Goal: Feedback & Contribution: Submit feedback/report problem

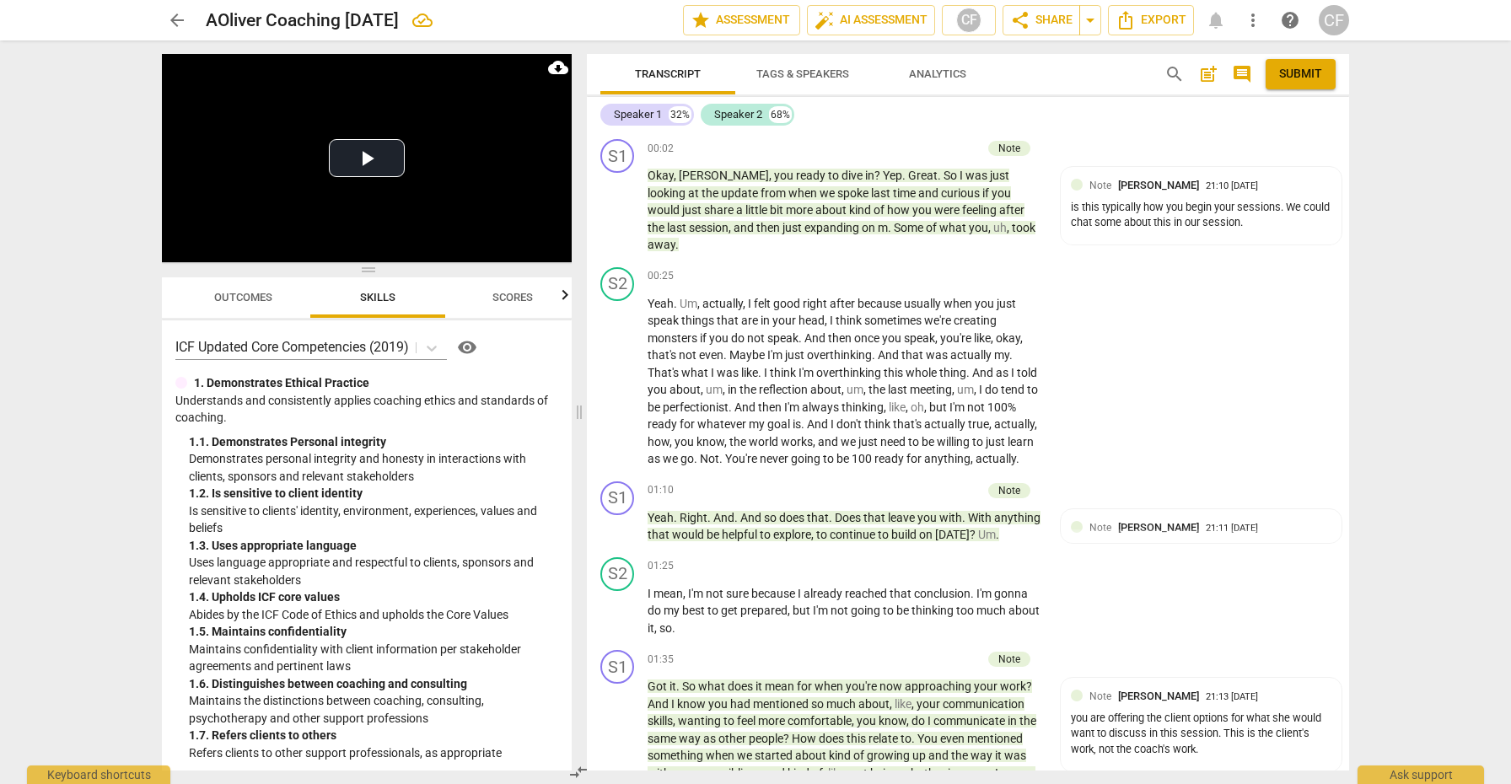
scroll to position [10580, 0]
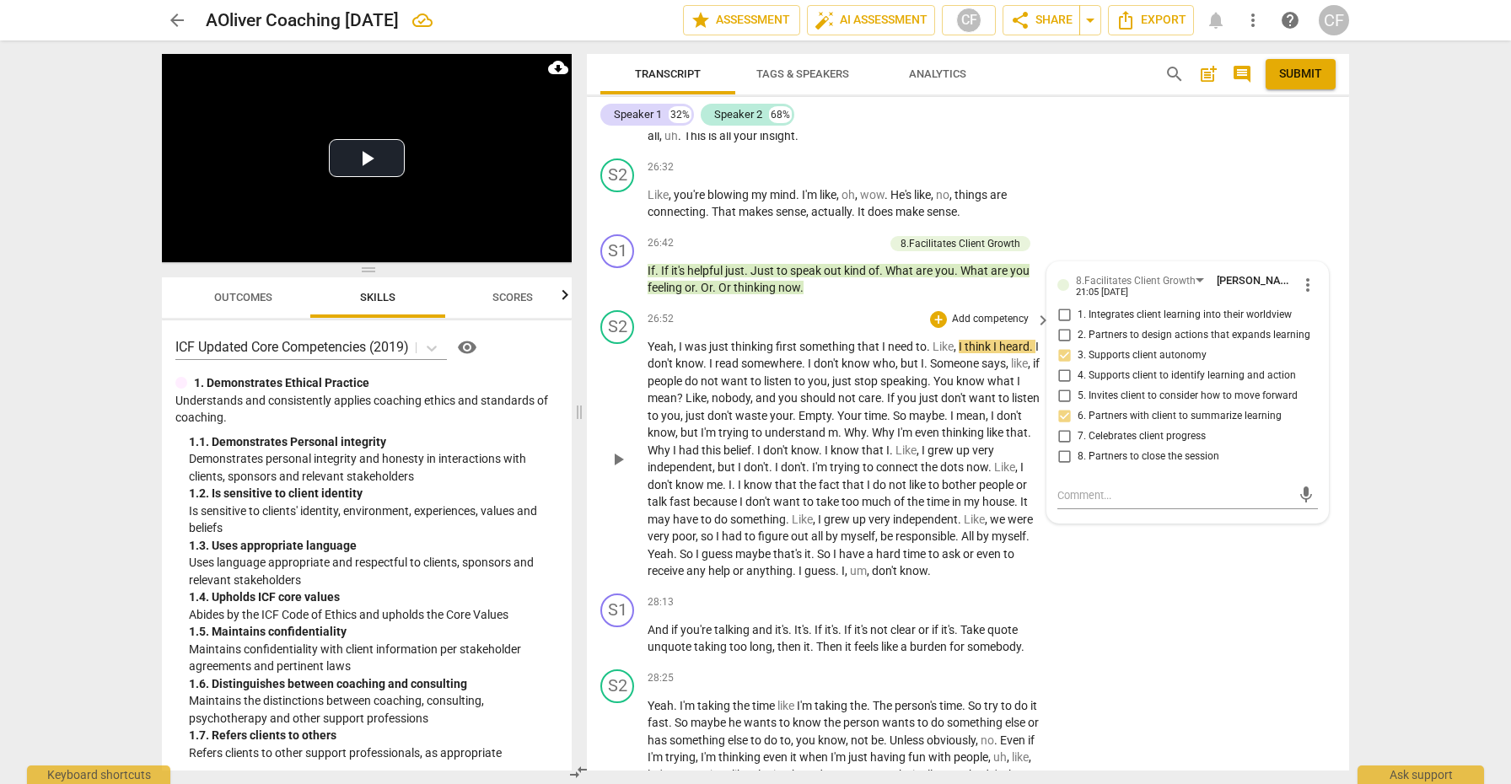
click at [623, 450] on span "play_arrow" at bounding box center [618, 460] width 20 height 20
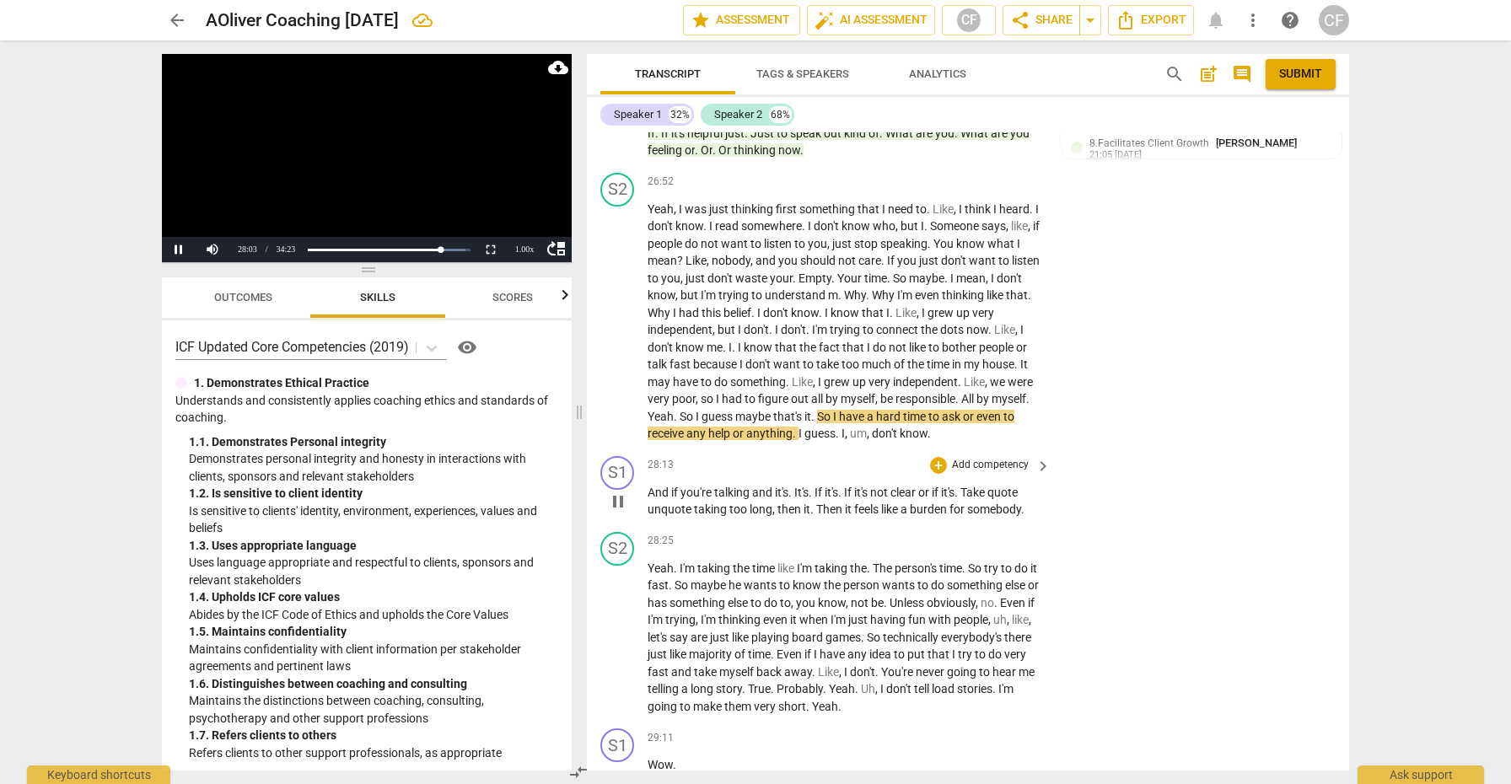
scroll to position [10705, 0]
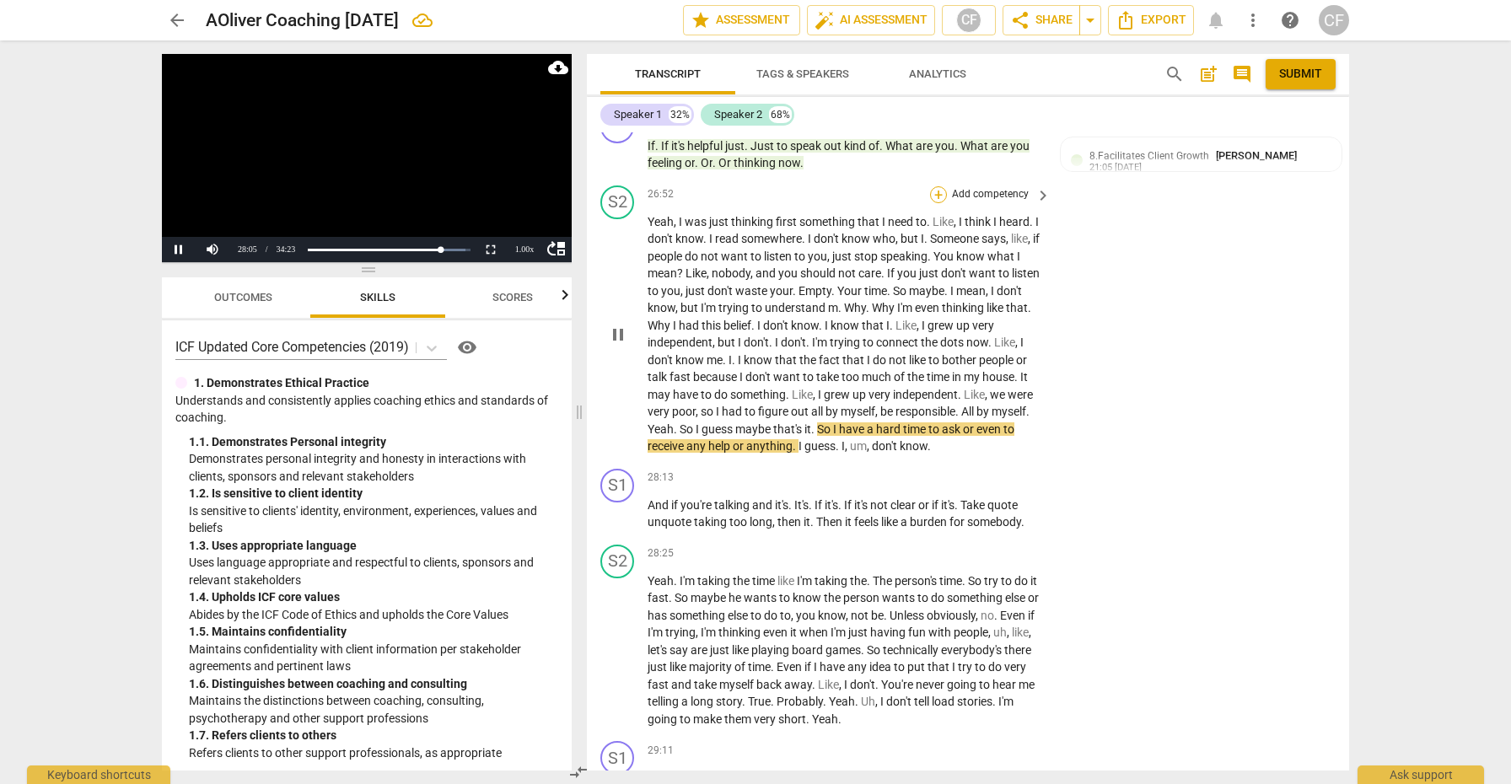
click at [933, 186] on div "+" at bounding box center [938, 194] width 17 height 17
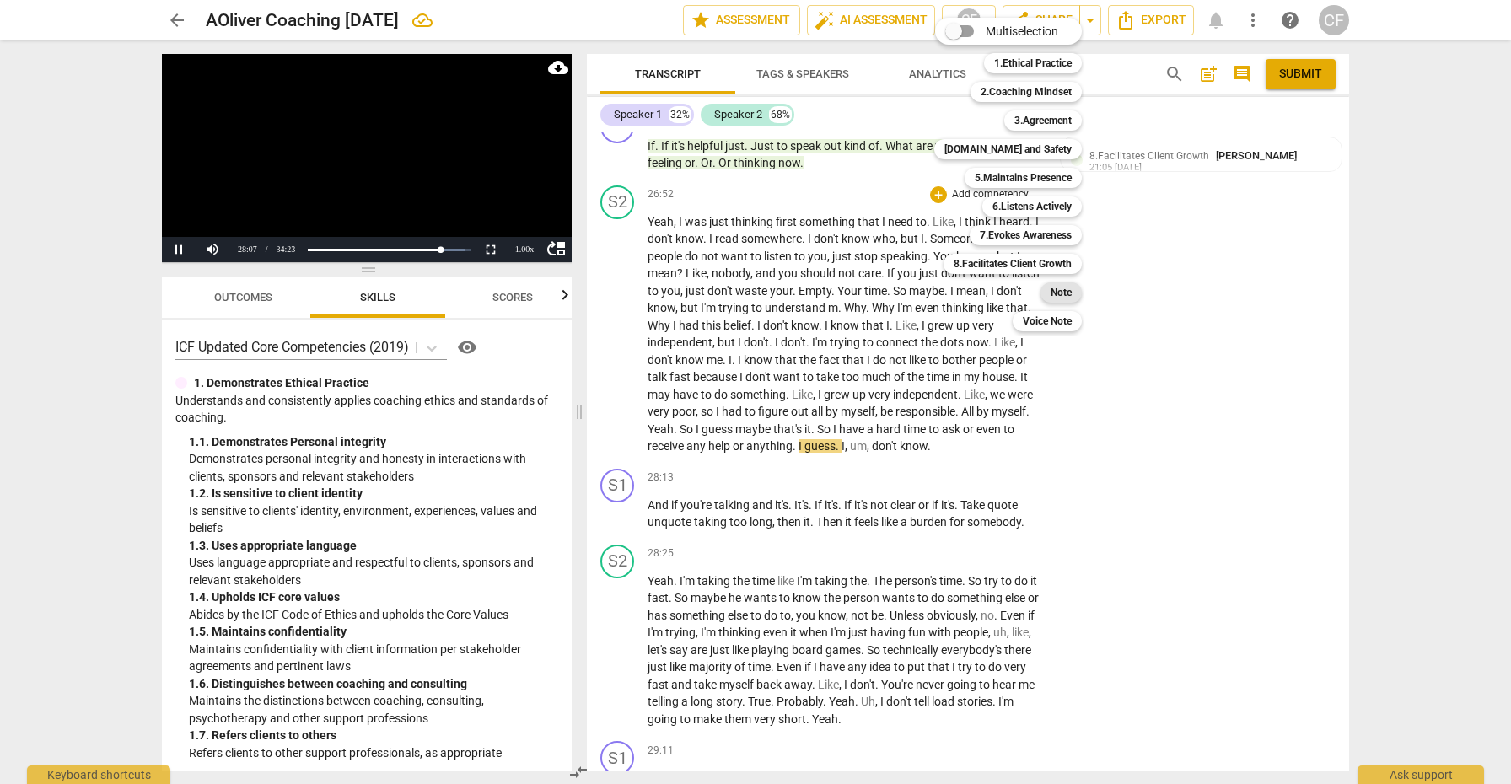
click at [1062, 291] on b "Note" at bounding box center [1061, 293] width 21 height 20
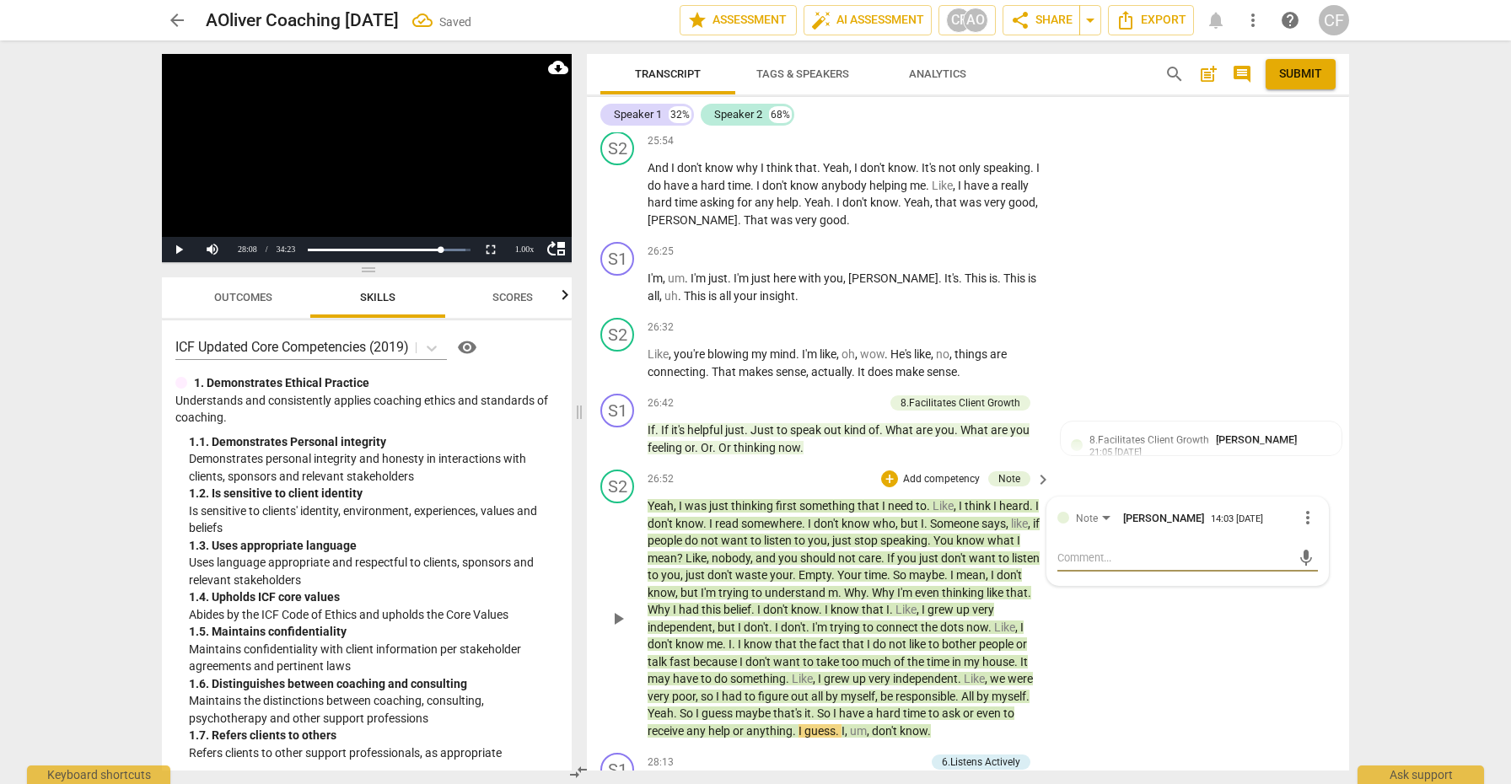
type textarea "n"
type textarea "no"
type textarea "not"
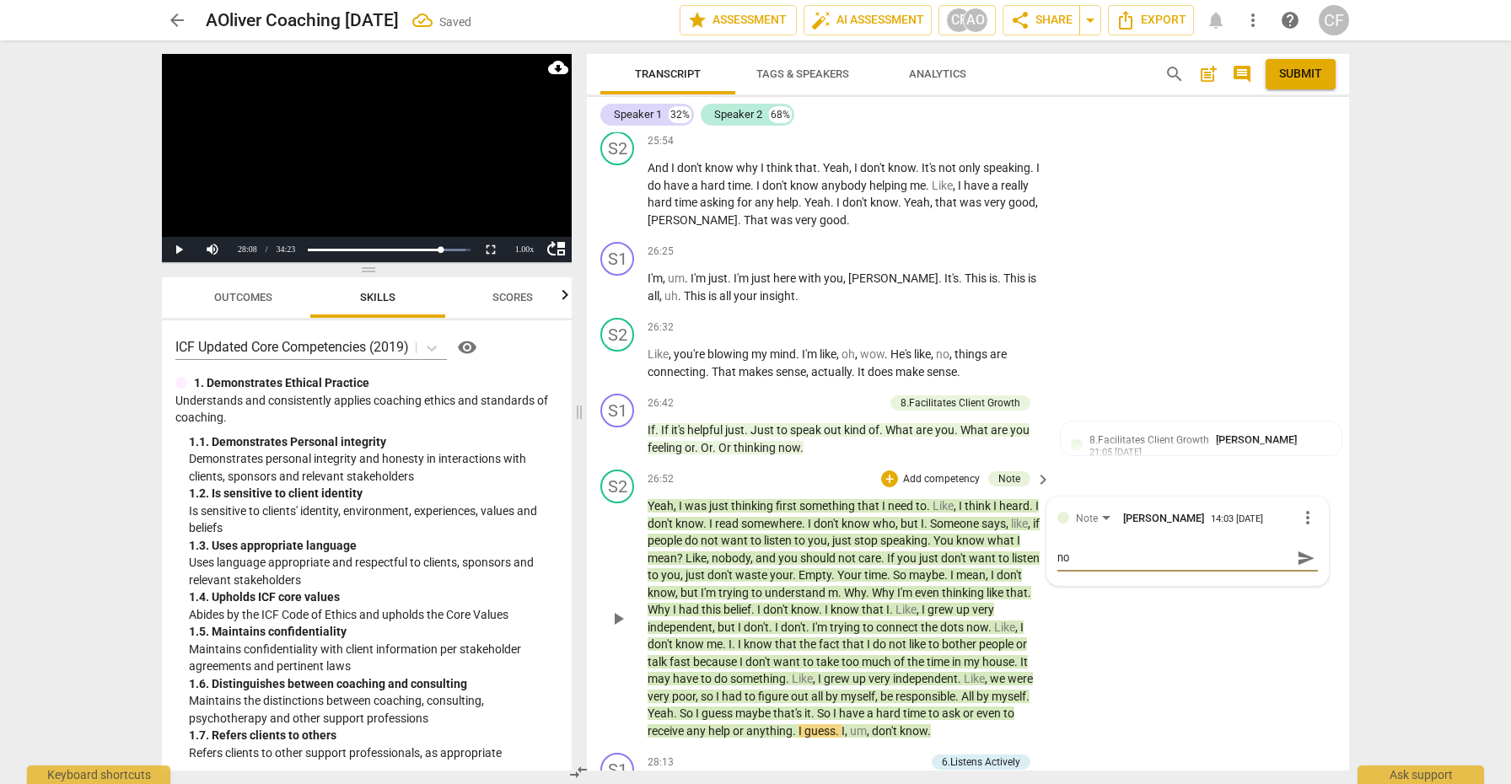
type textarea "not"
type textarea "noti"
type textarea "notic"
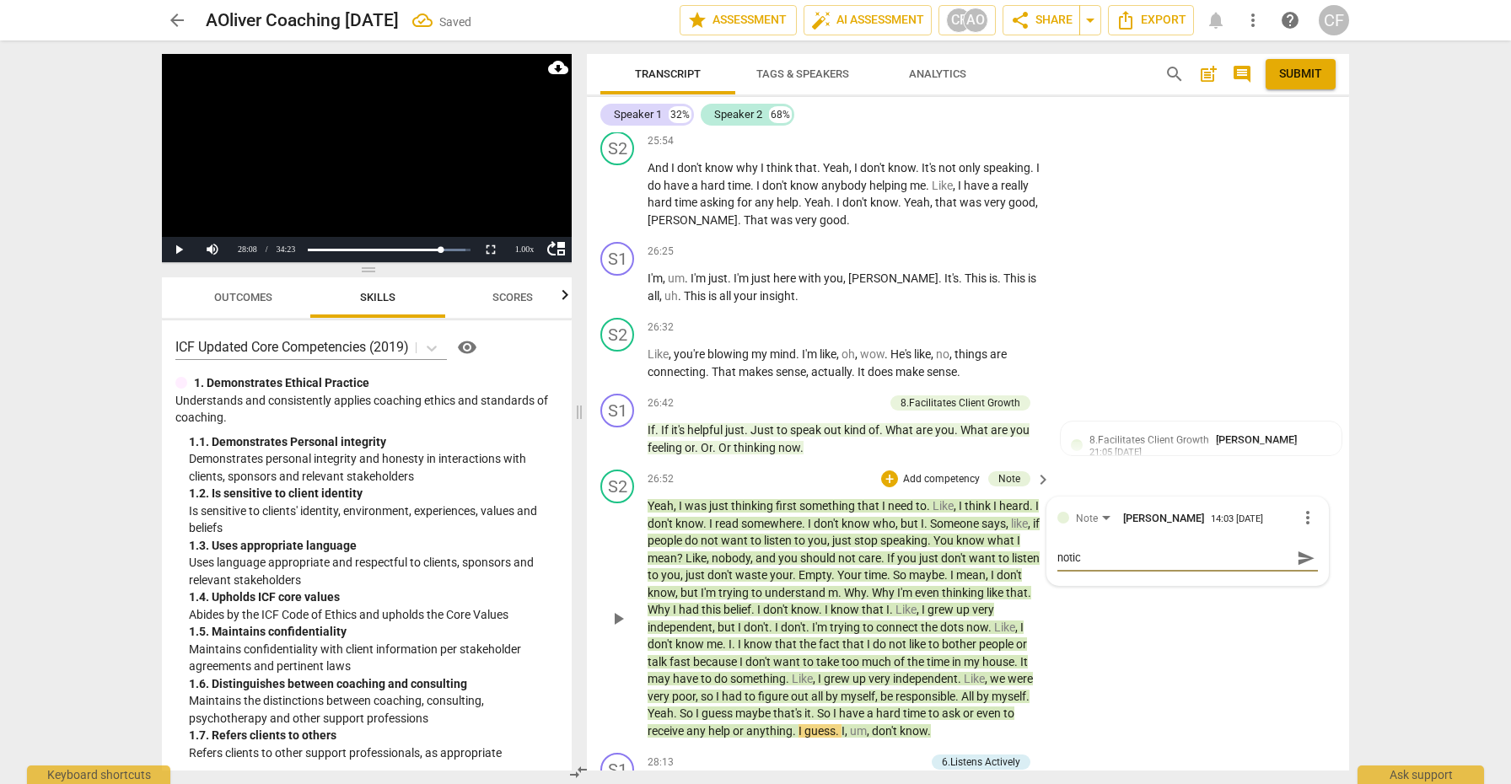
type textarea "notice"
type textarea "notice s"
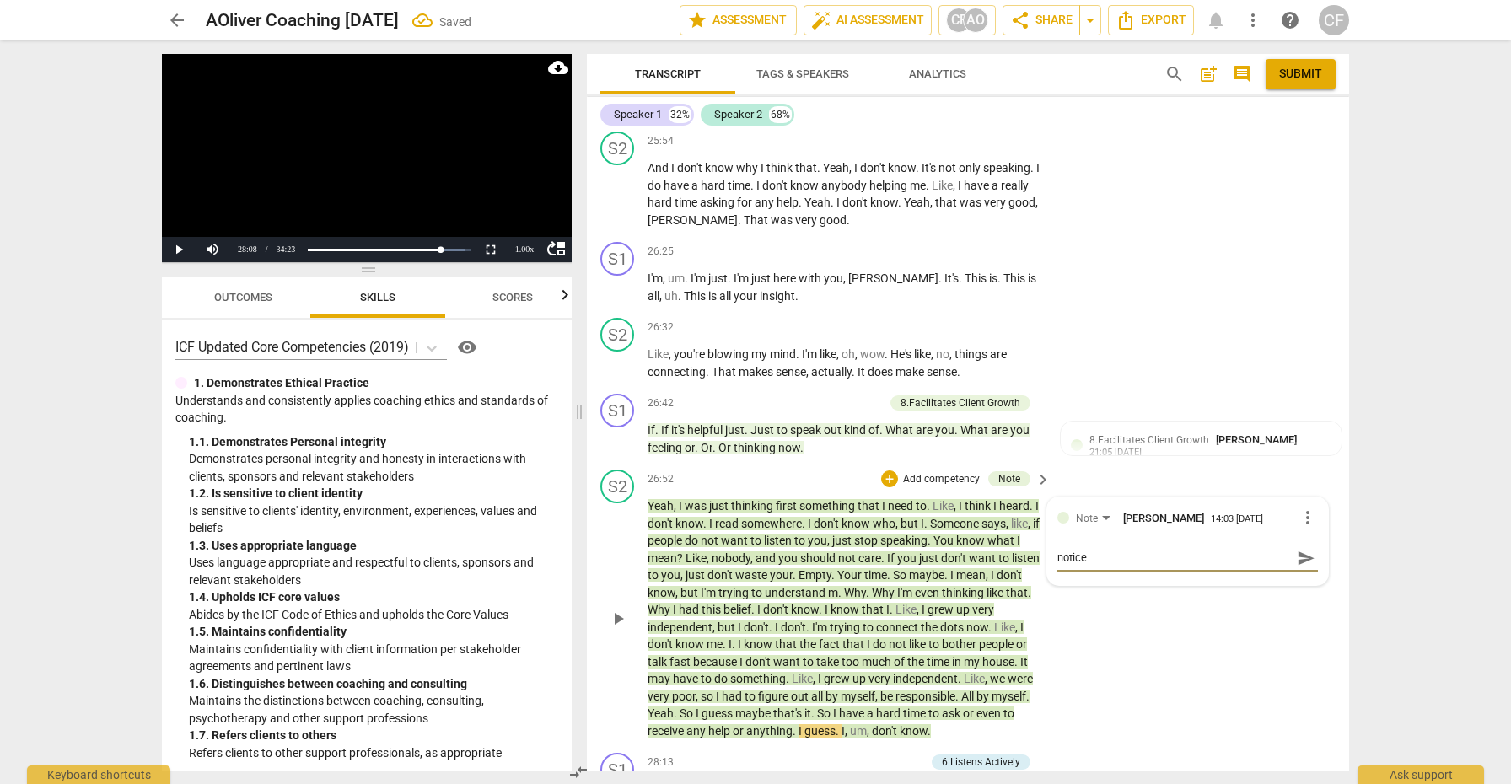
type textarea "notice s"
type textarea "notice sh"
type textarea "notice she"
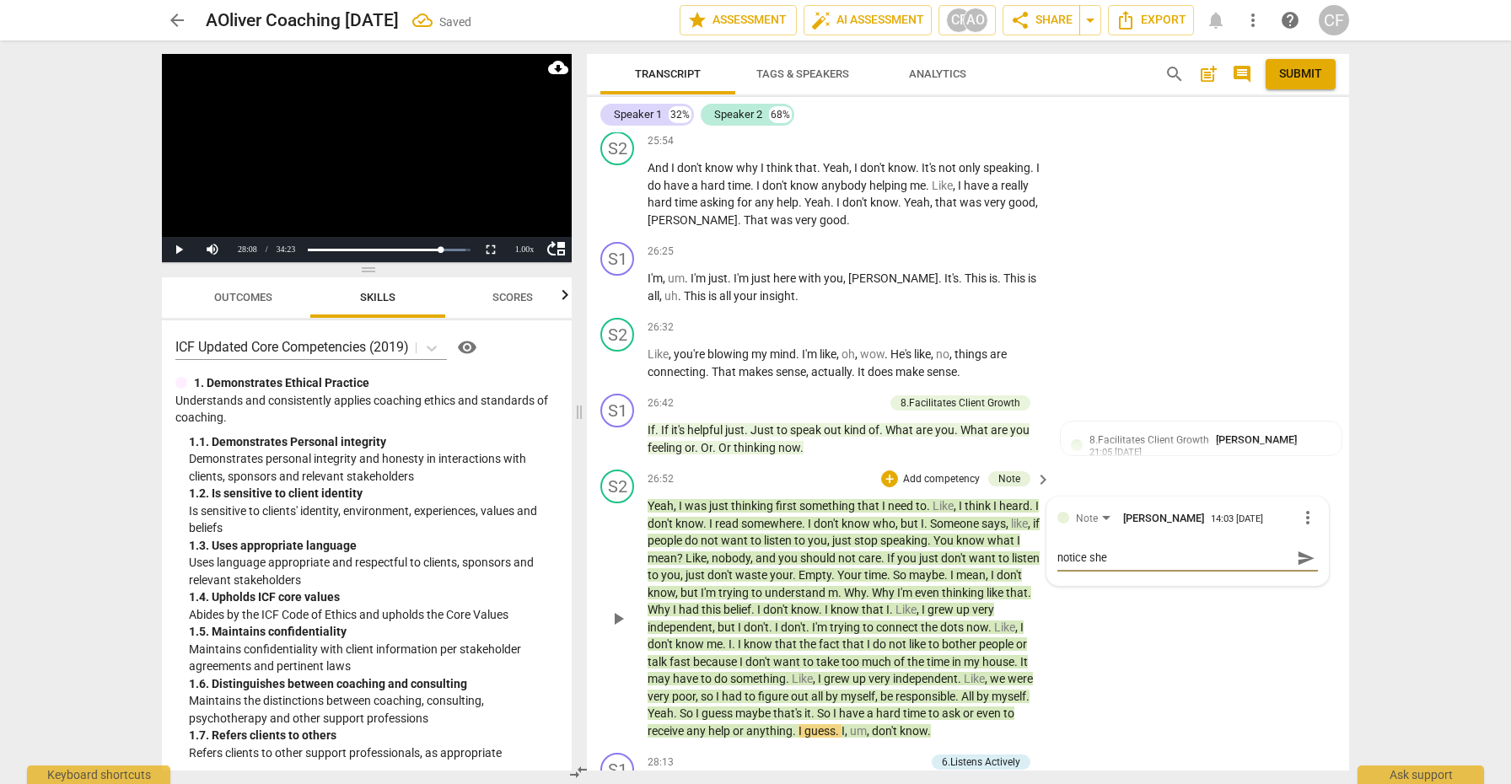
type textarea "notice she"
type textarea "notice she i"
type textarea "notice she is"
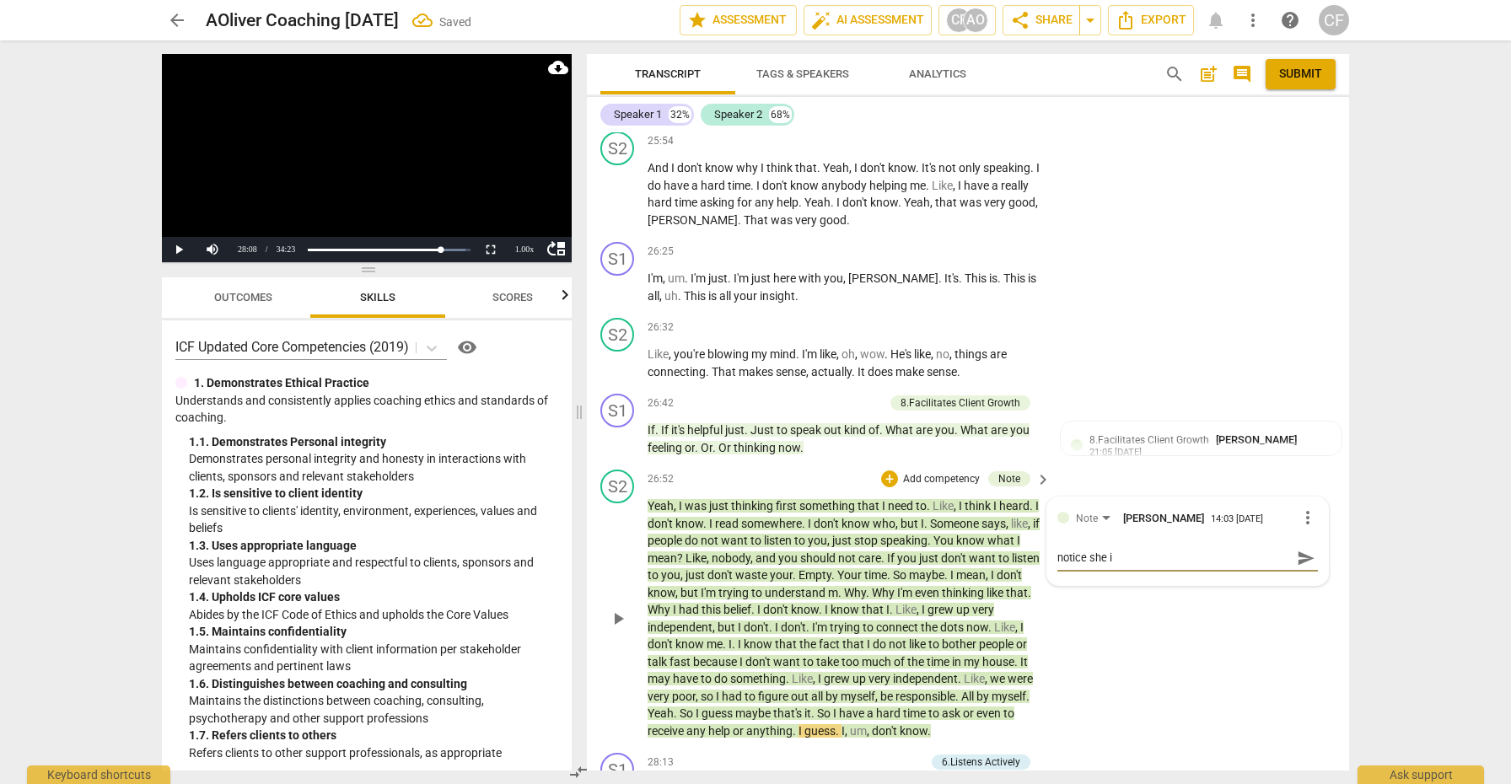
type textarea "notice she is"
type textarea "notice she is t"
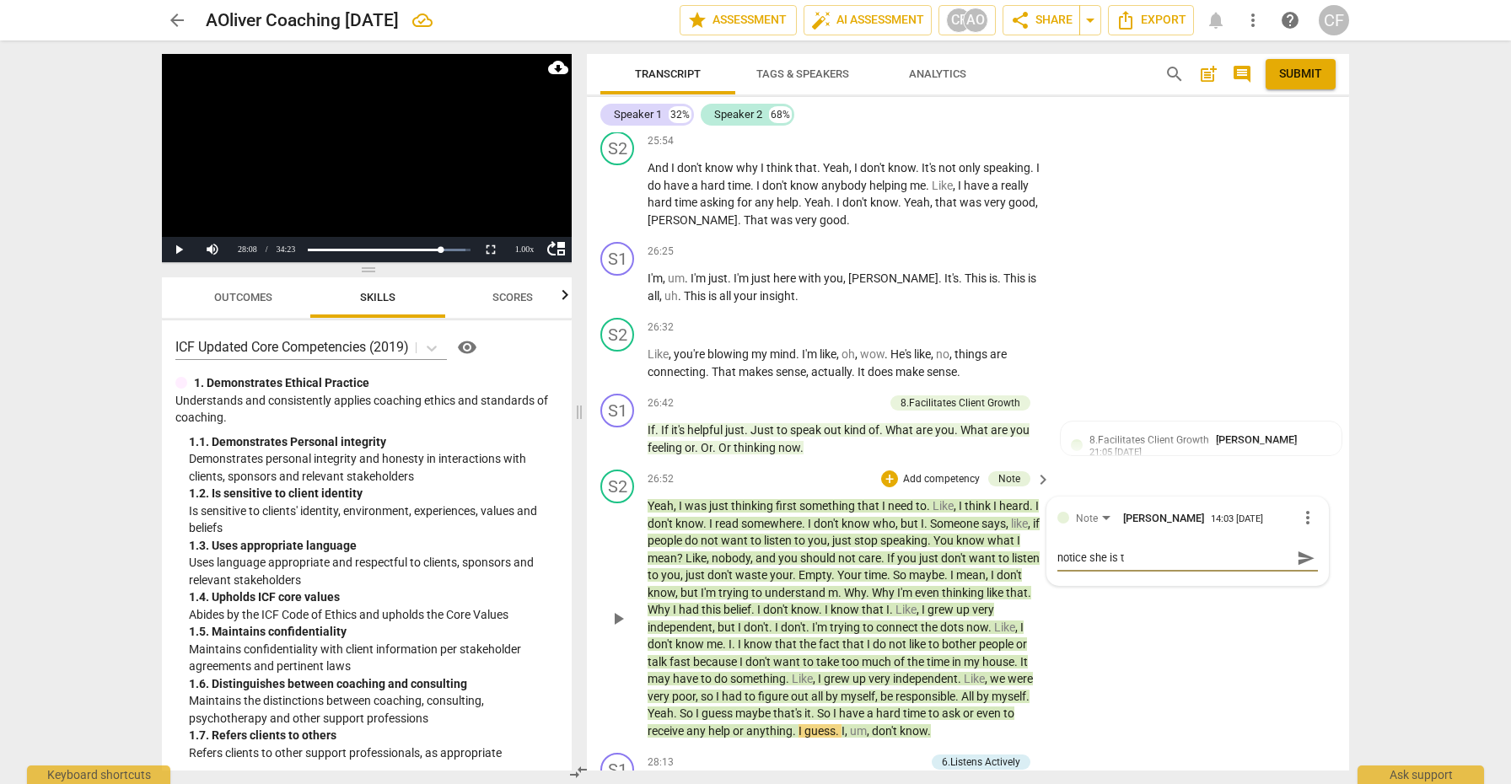
type textarea "notice she is tr"
type textarea "notice she is try"
type textarea "notice she is tryi"
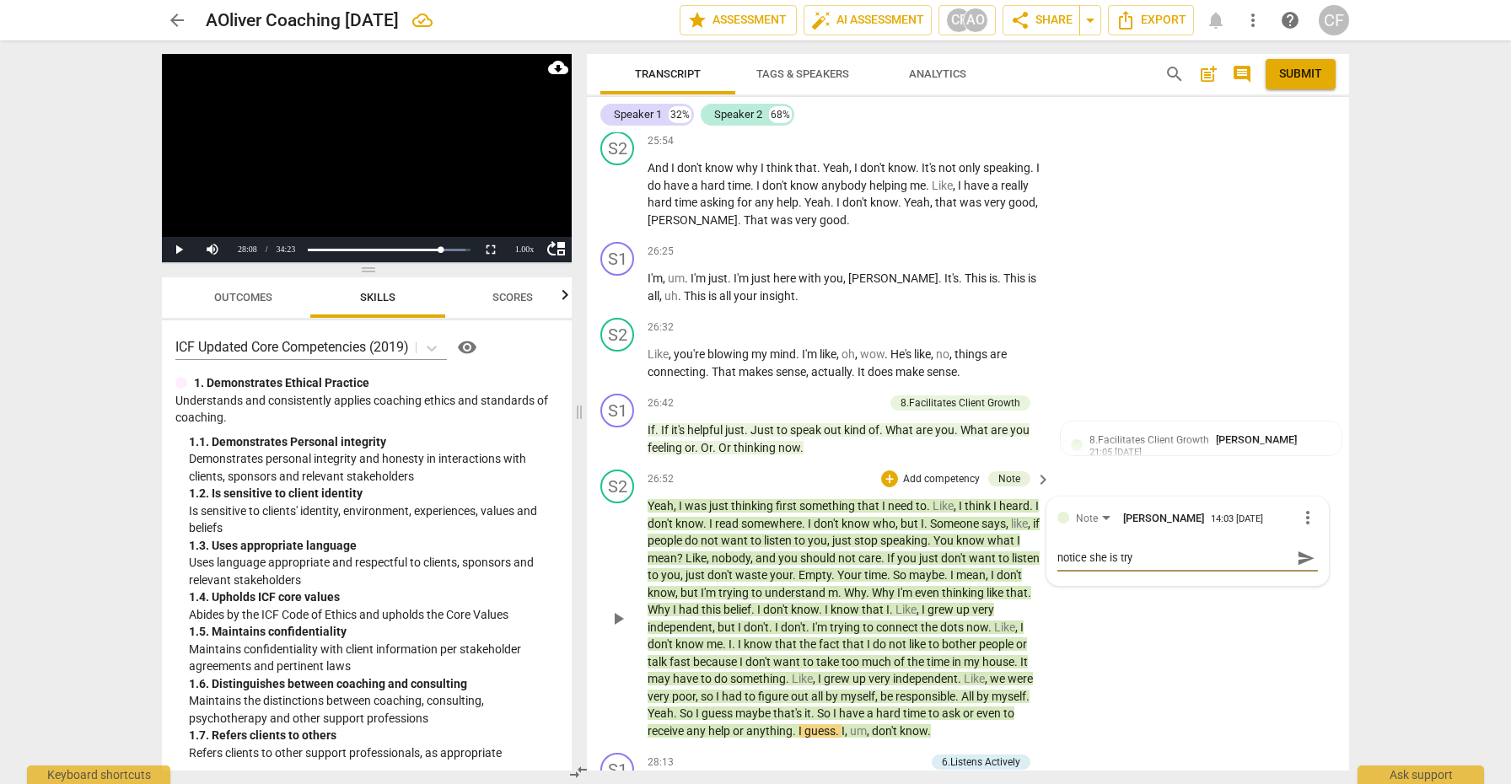
type textarea "notice she is tryi"
type textarea "notice she is tryin"
type textarea "notice she is trying"
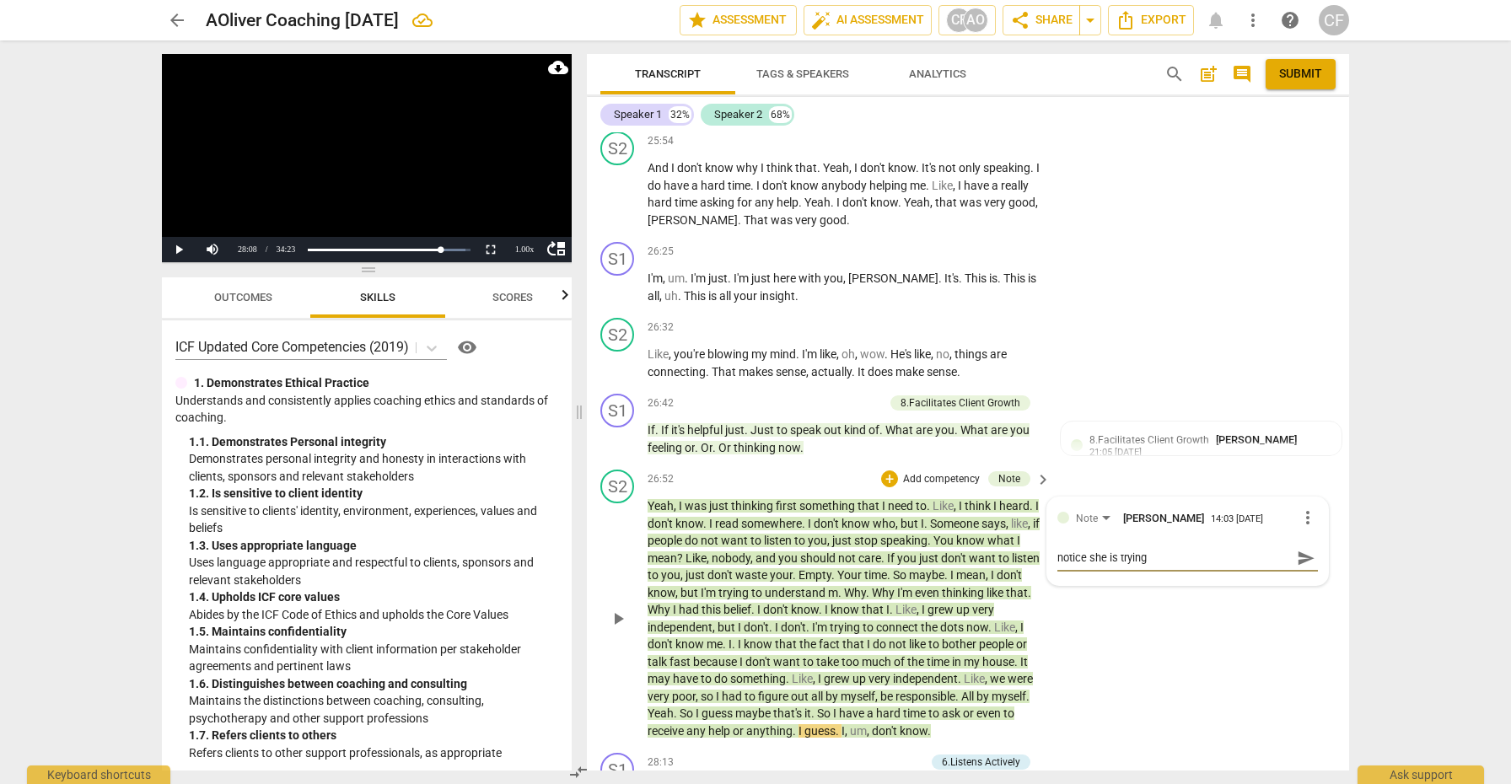
type textarea "notice she is trying"
type textarea "notice she is trying t"
type textarea "notice she is trying to"
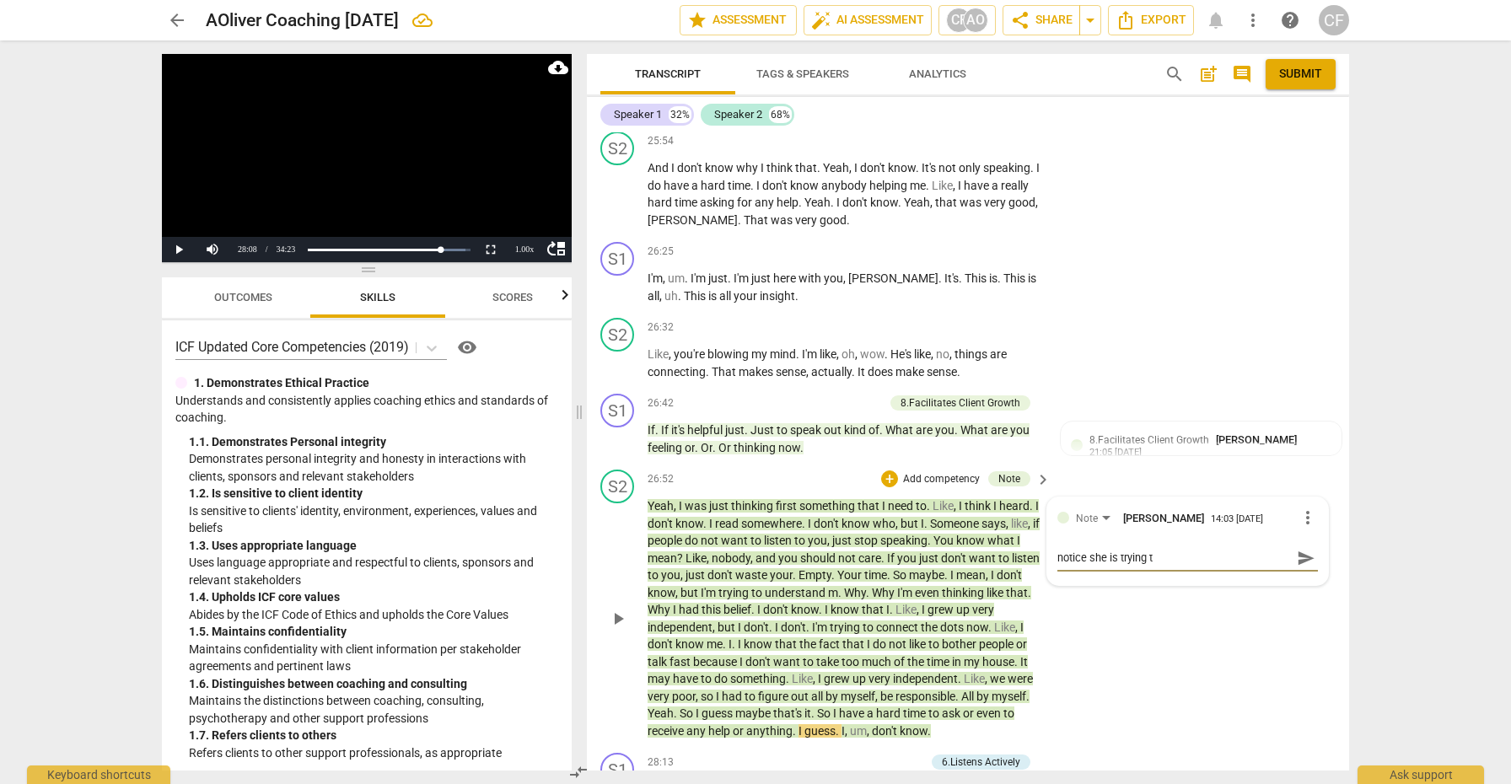
type textarea "notice she is trying to"
type textarea "notice she is trying to u"
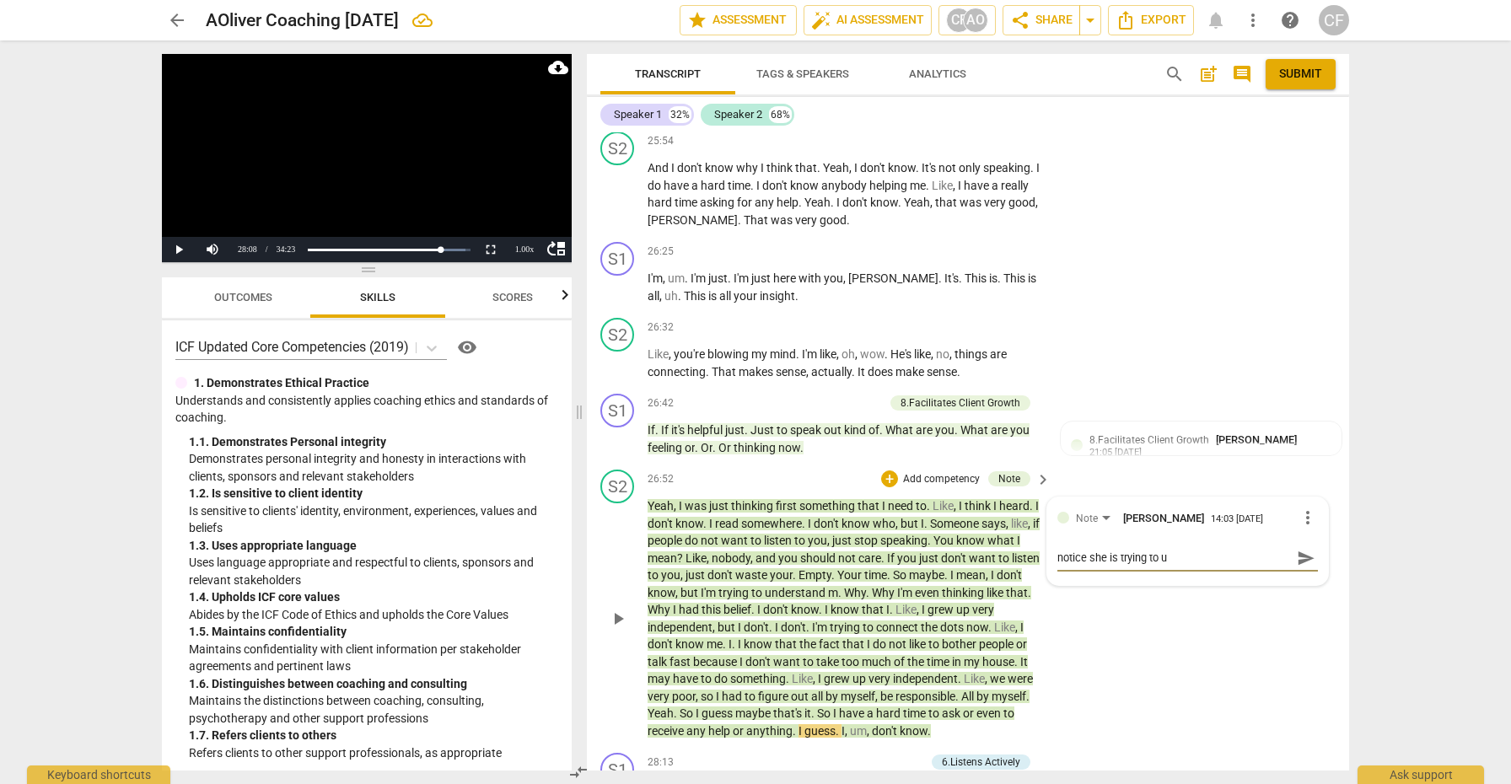
type textarea "notice she is trying to up"
type textarea "notice she is trying to upa"
type textarea "notice she is trying to upac"
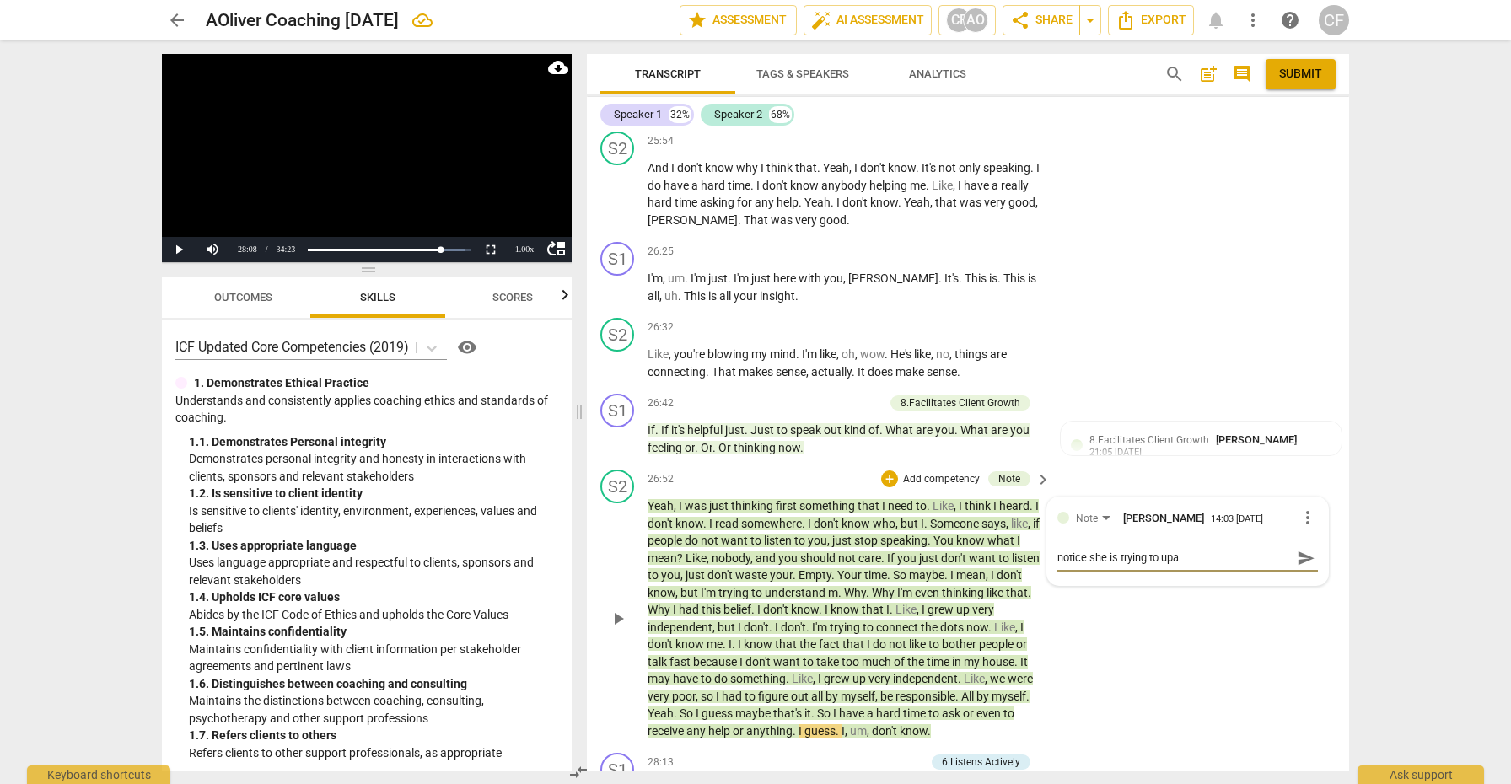
type textarea "notice she is trying to upac"
type textarea "notice she is trying to pac"
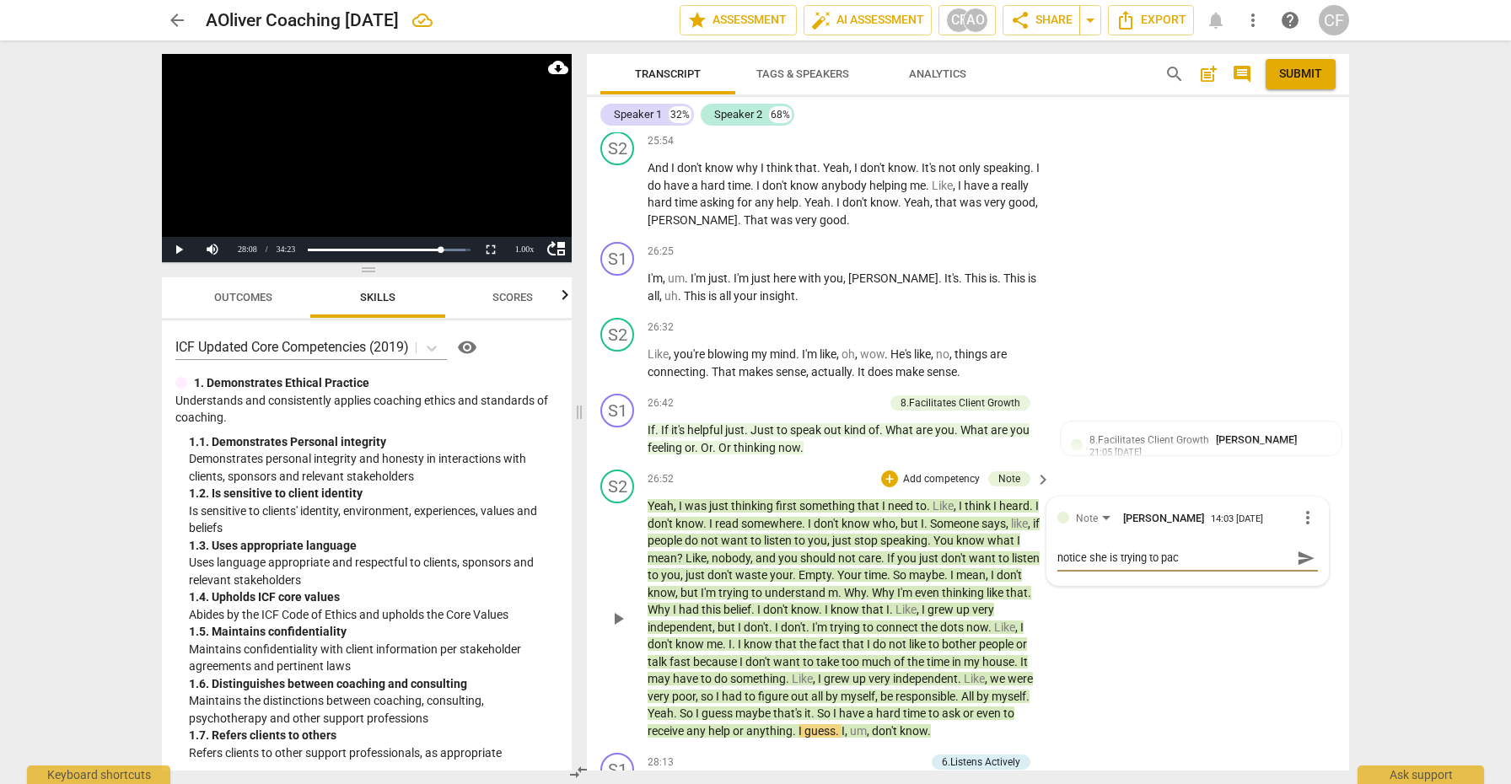
type textarea "notice she is trying to pa"
type textarea "notice she is trying to p"
type textarea "notice she is trying to"
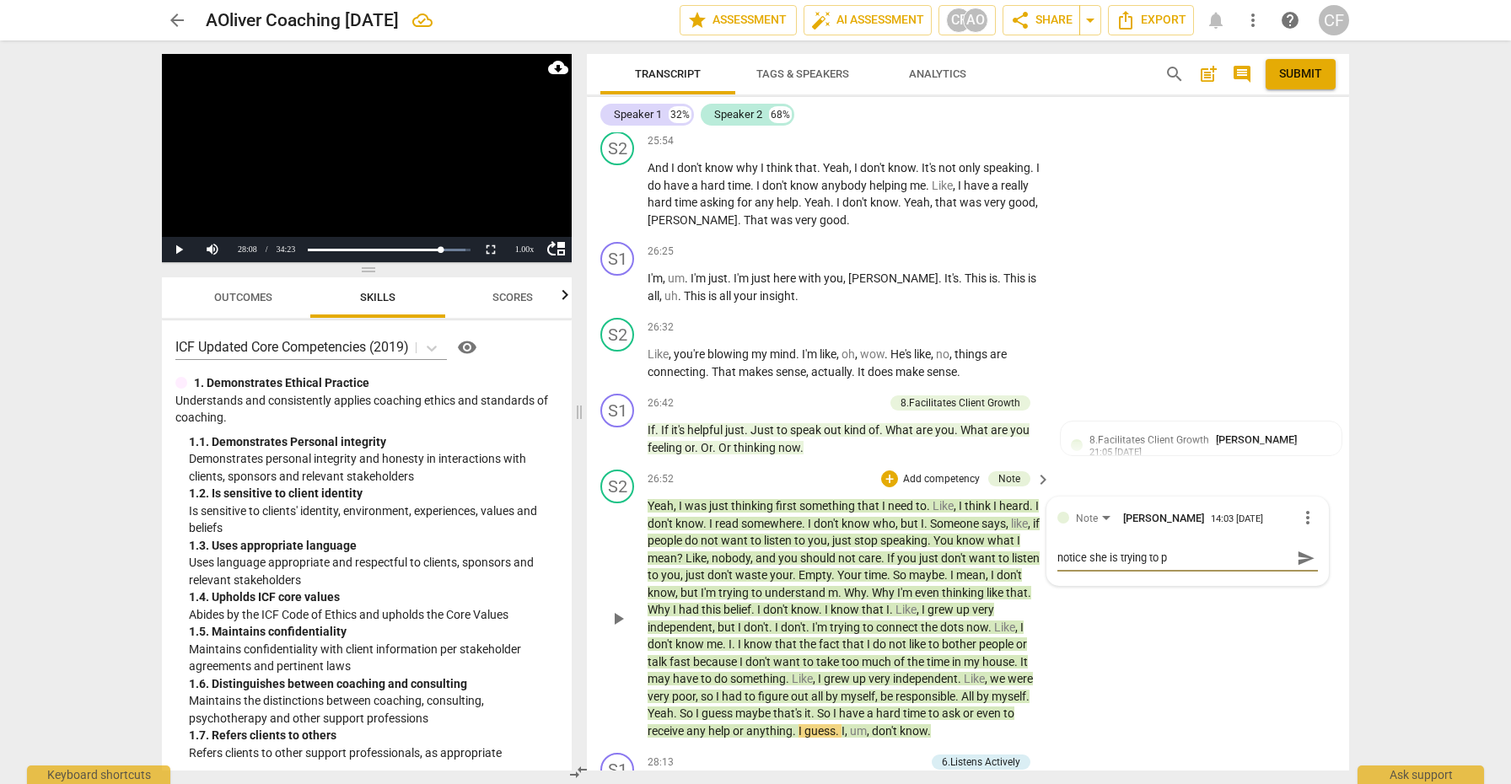
type textarea "notice she is trying to"
type textarea "notice she is trying to u"
type textarea "notice she is trying to un"
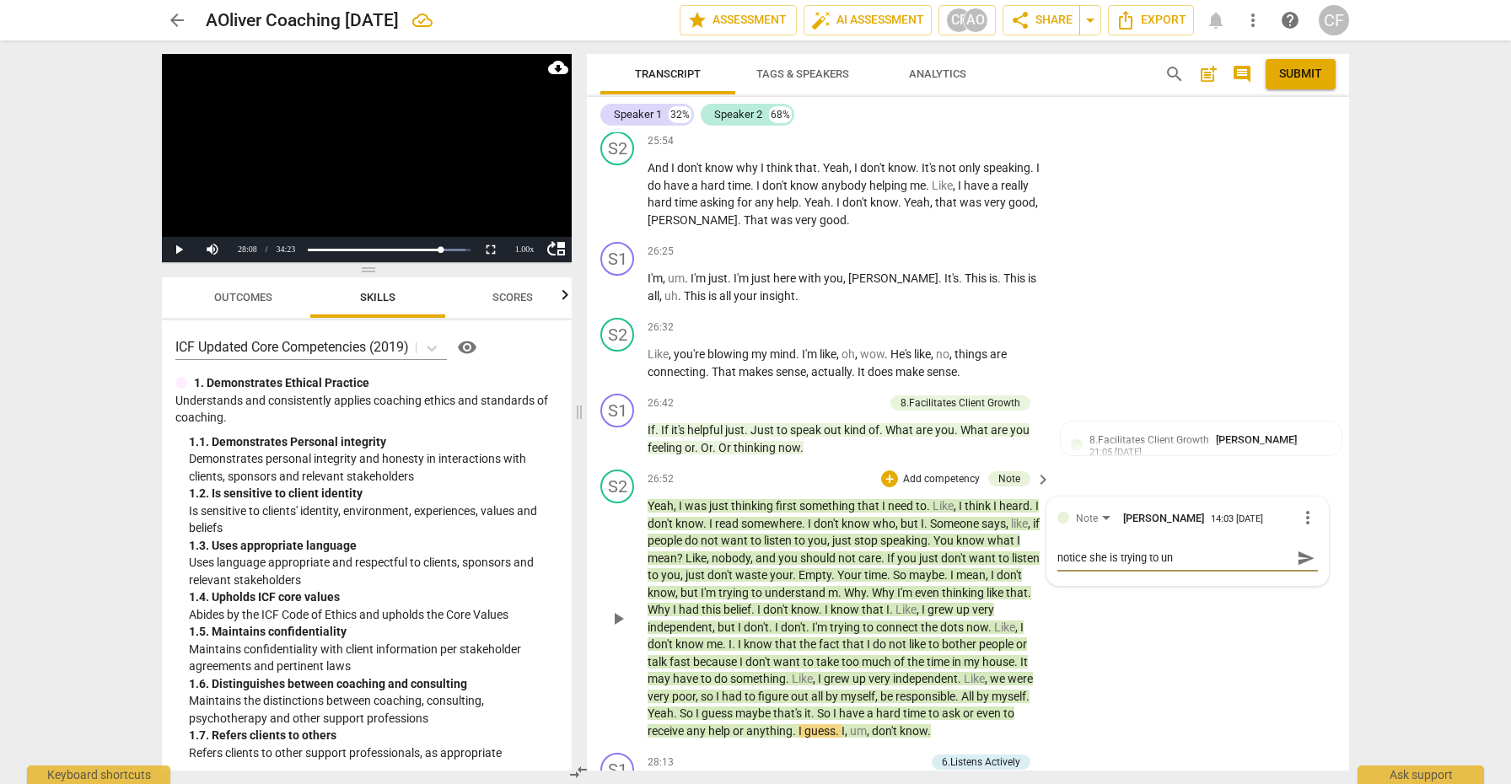
type textarea "notice she is trying to unp"
type textarea "notice she is trying to unpa"
type textarea "notice she is trying to unpac"
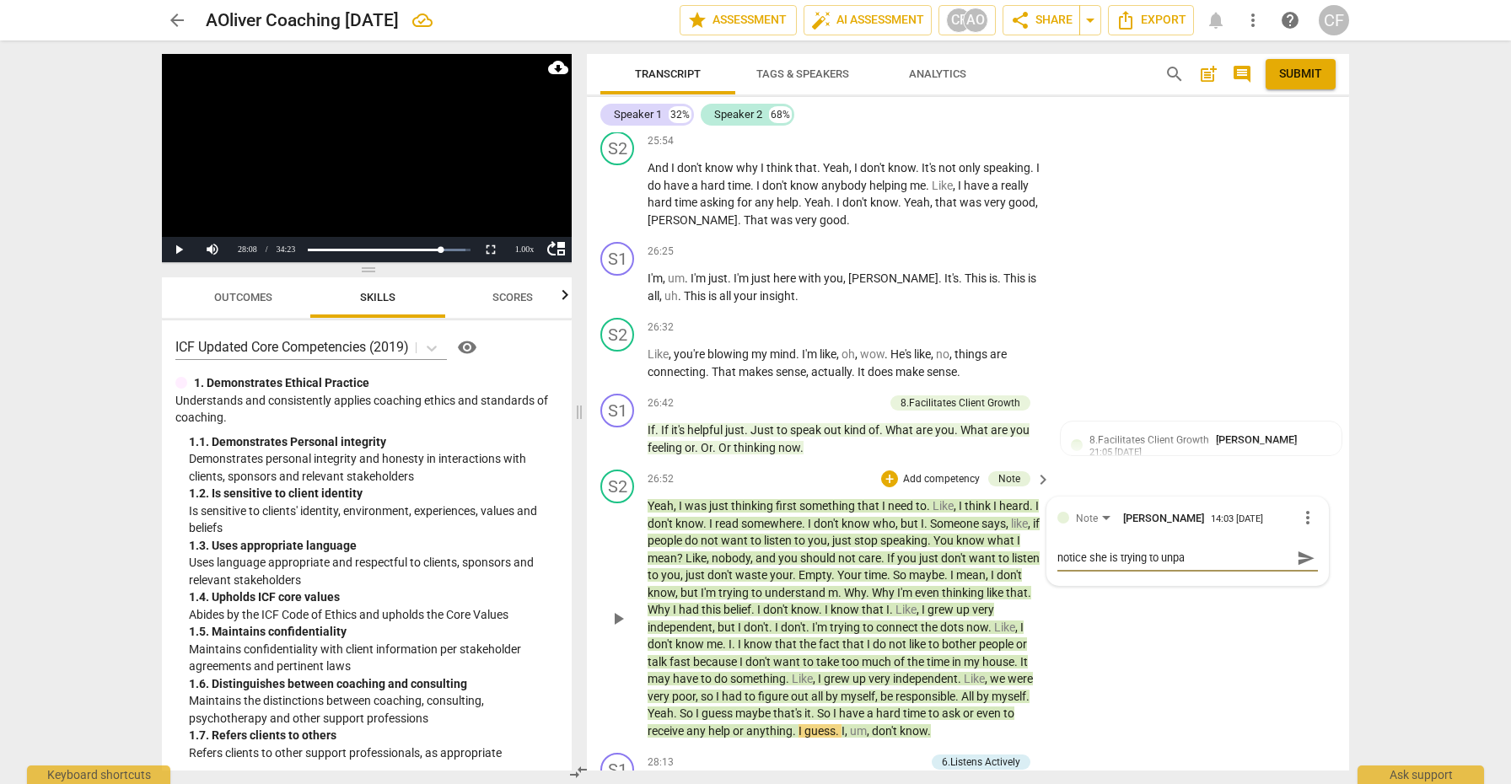
type textarea "notice she is trying to unpac"
type textarea "notice she is trying to unpack"
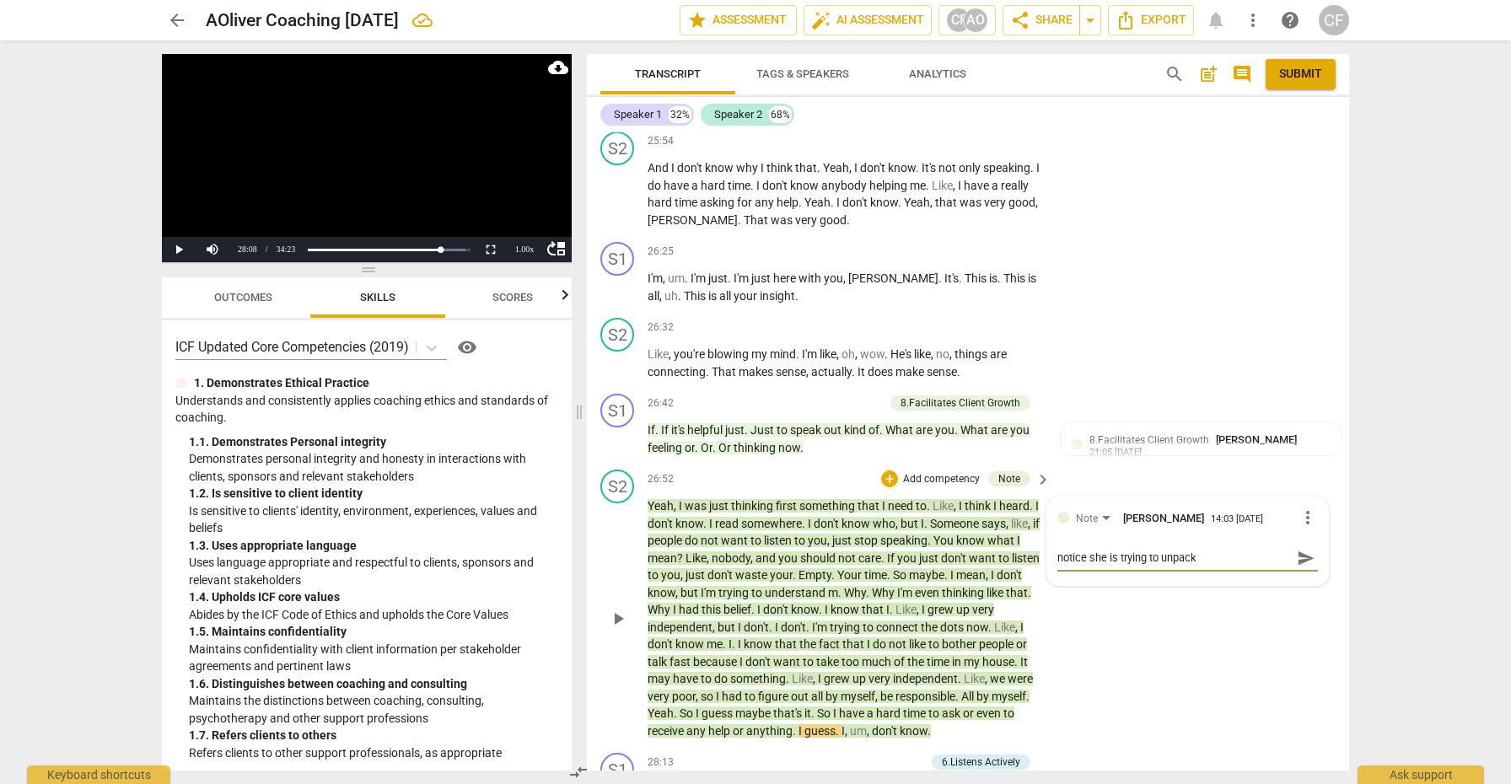
type textarea "notice she is trying to unpack t"
type textarea "notice she is trying to unpack th"
type textarea "notice she is trying to unpack the"
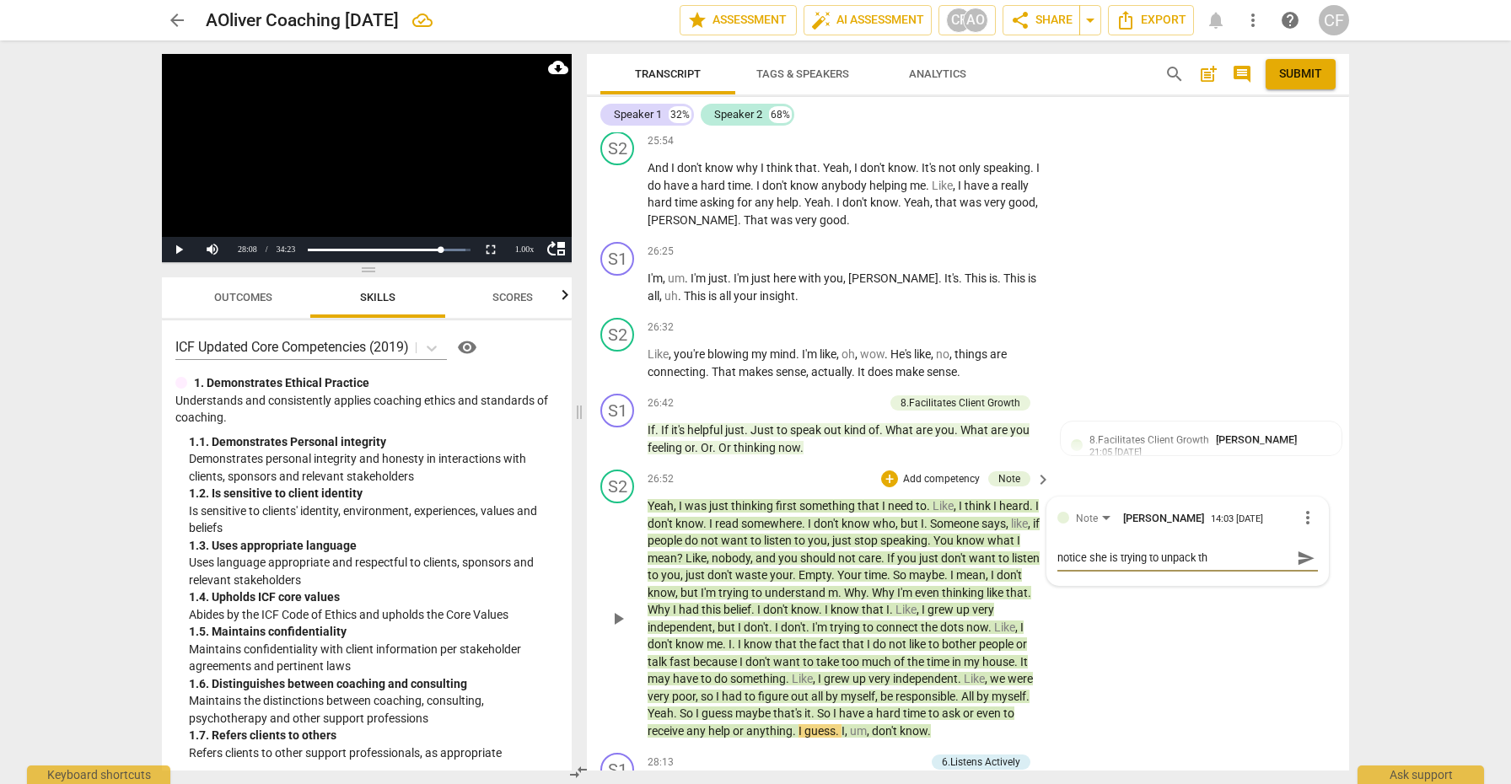
type textarea "notice she is trying to unpack the"
type textarea "notice she is trying to unpack the ""
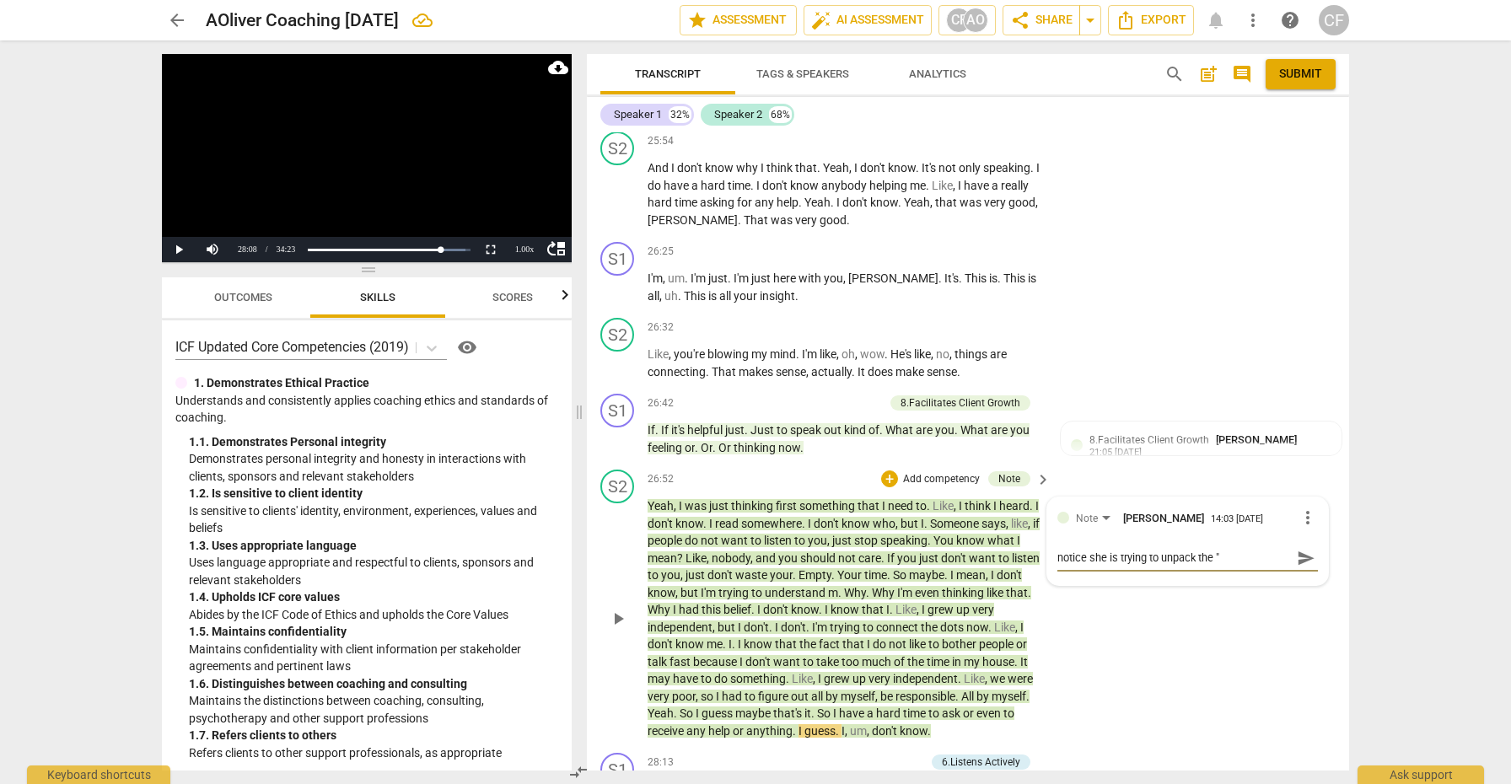
type textarea "notice she is trying to unpack the "w"
type textarea "notice she is trying to unpack the "wh"
type textarea "notice she is trying to unpack the "why"
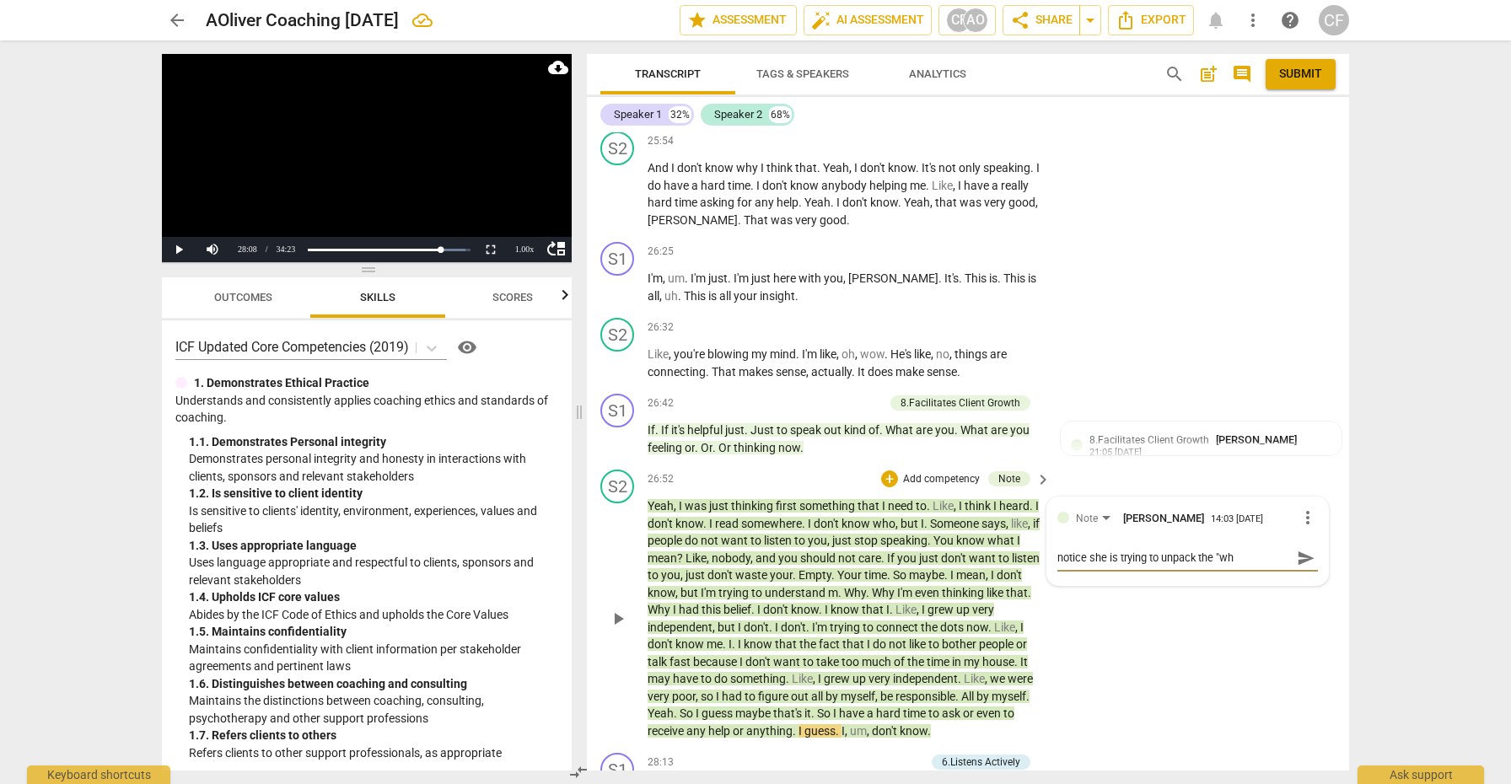
type textarea "notice she is trying to unpack the "why"
type textarea "notice she is trying to unpack the "why""
type textarea "notice she is trying to unpack the "why"."
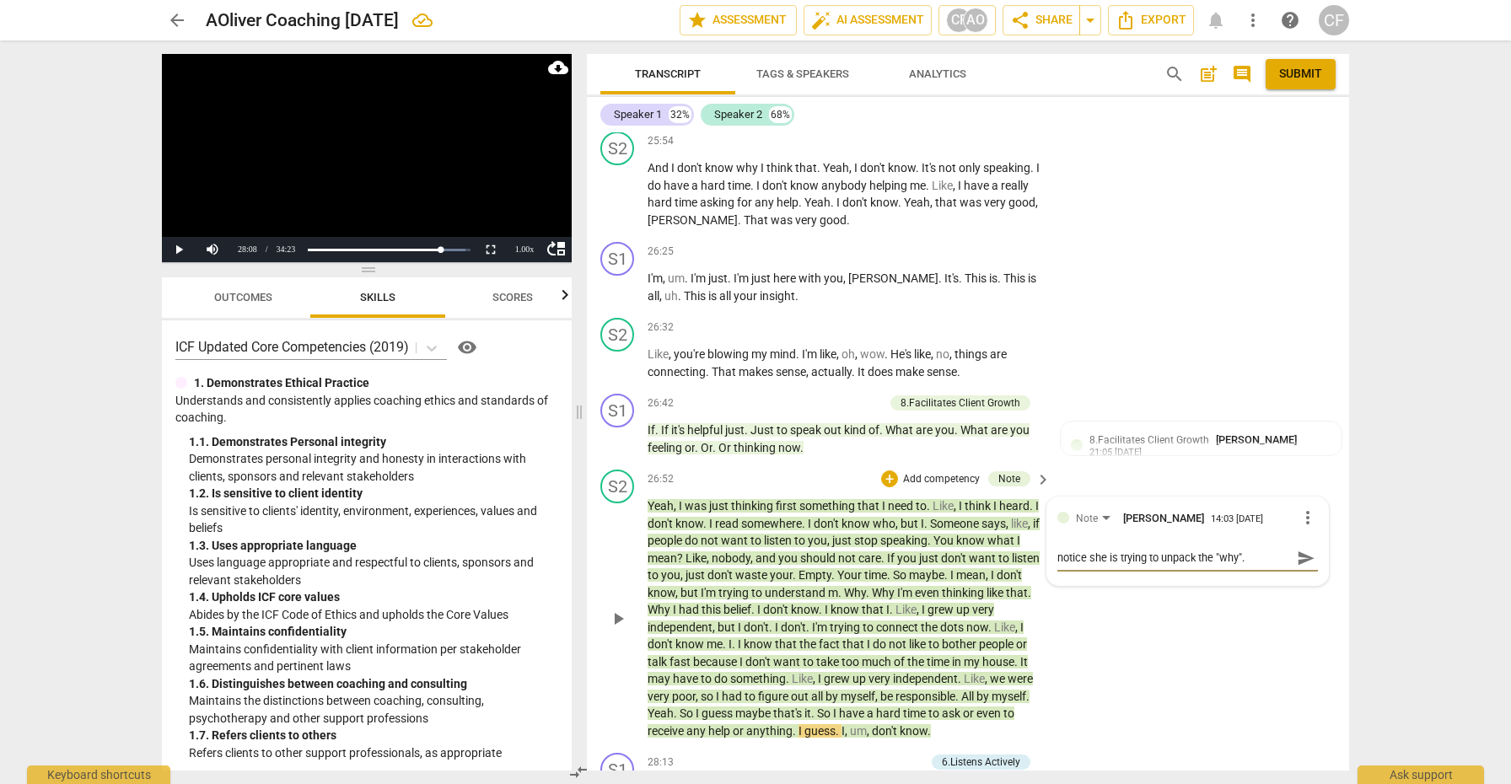
type textarea "notice she is trying to unpack the "why"."
type textarea "notice she is trying to unpack the "why". t"
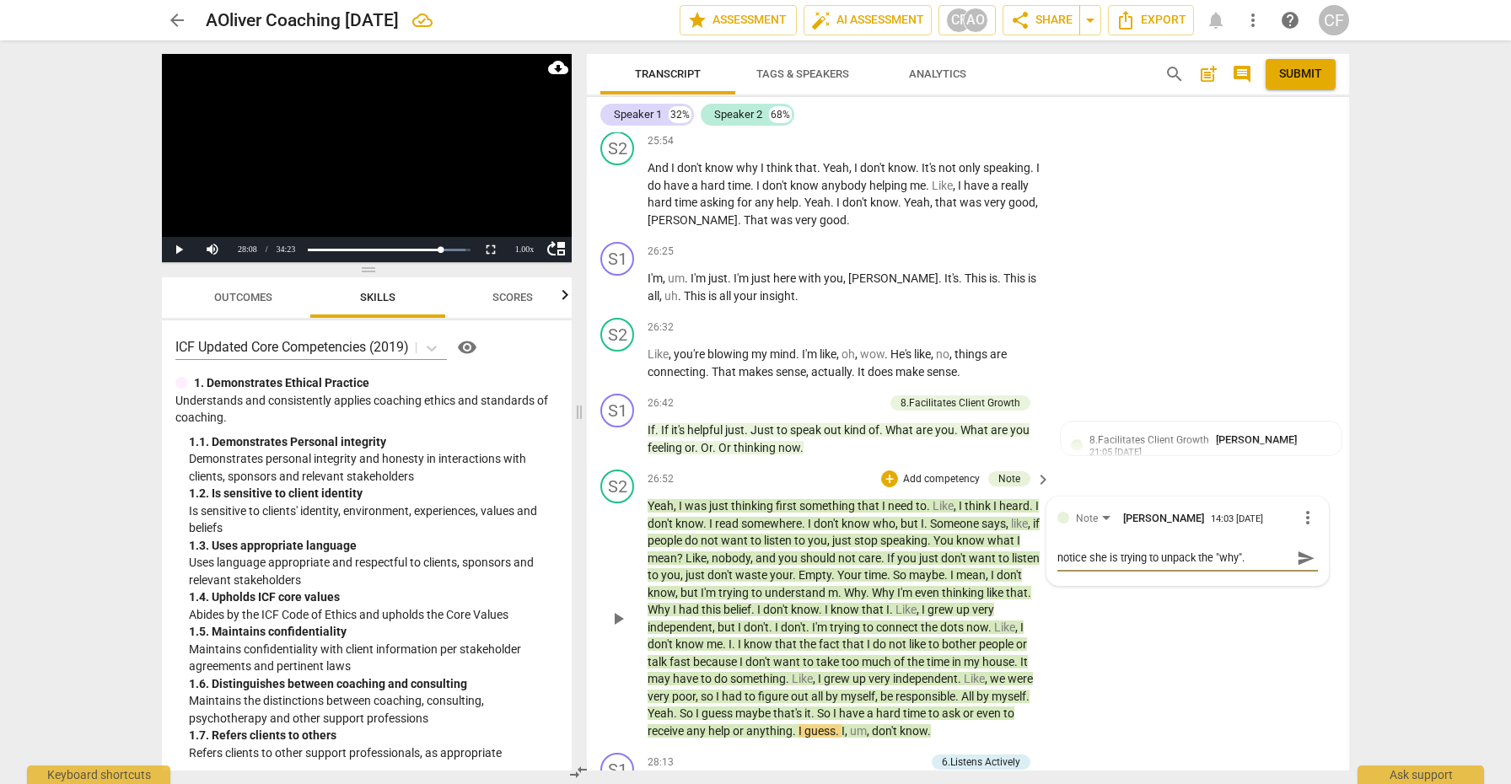
type textarea "notice she is trying to unpack the "why". t"
type textarea "notice she is trying to unpack the "why". th"
type textarea "notice she is trying to unpack the "why". tha"
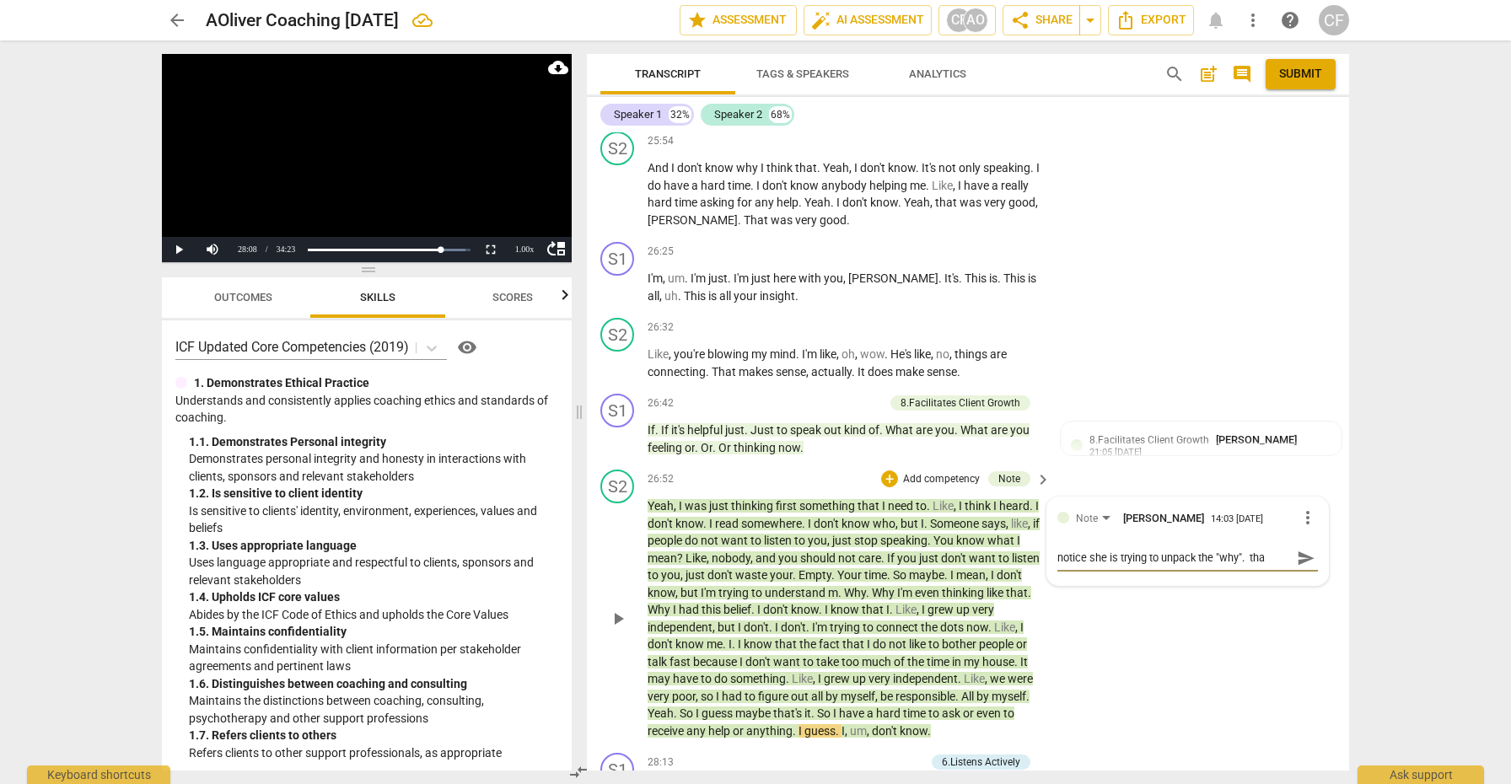
type textarea "notice she is trying to unpack the "why". that"
type textarea "notice she is trying to unpack the "why". that i"
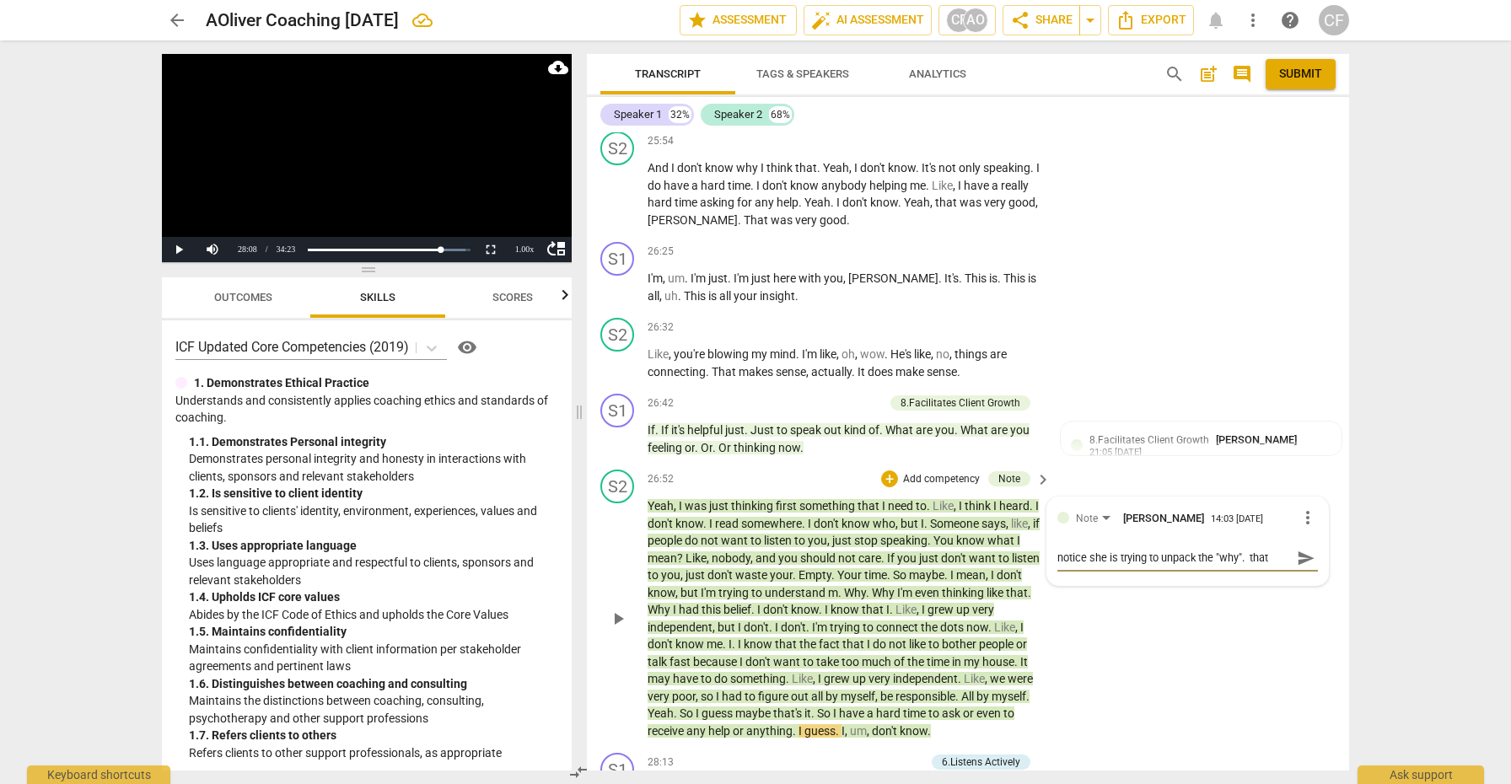
type textarea "notice she is trying to unpack the "why". that i"
type textarea "notice she is trying to unpack the "why". that is"
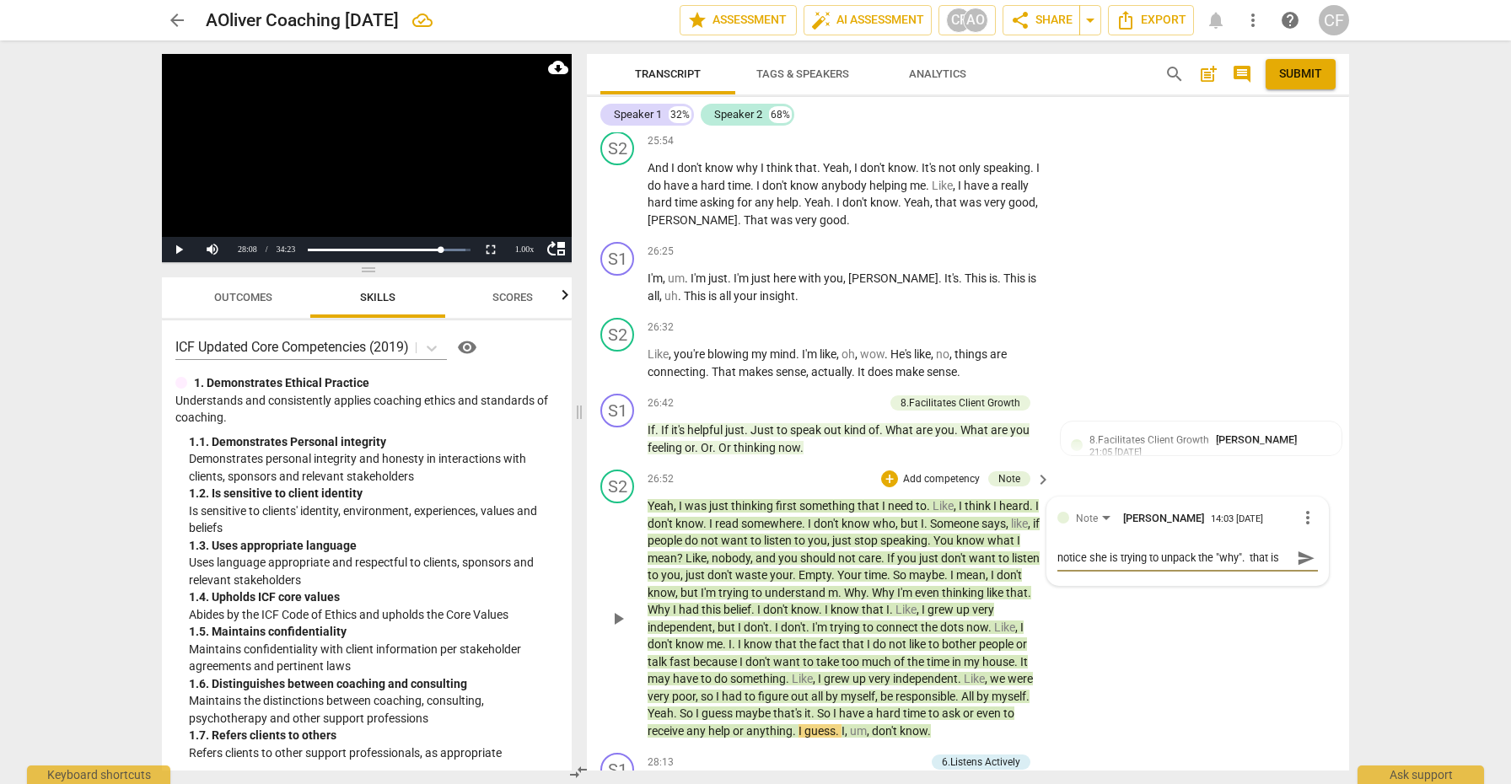
type textarea "notice she is trying to unpack the "why". that is n"
type textarea "notice she is trying to unpack the "why". that is no"
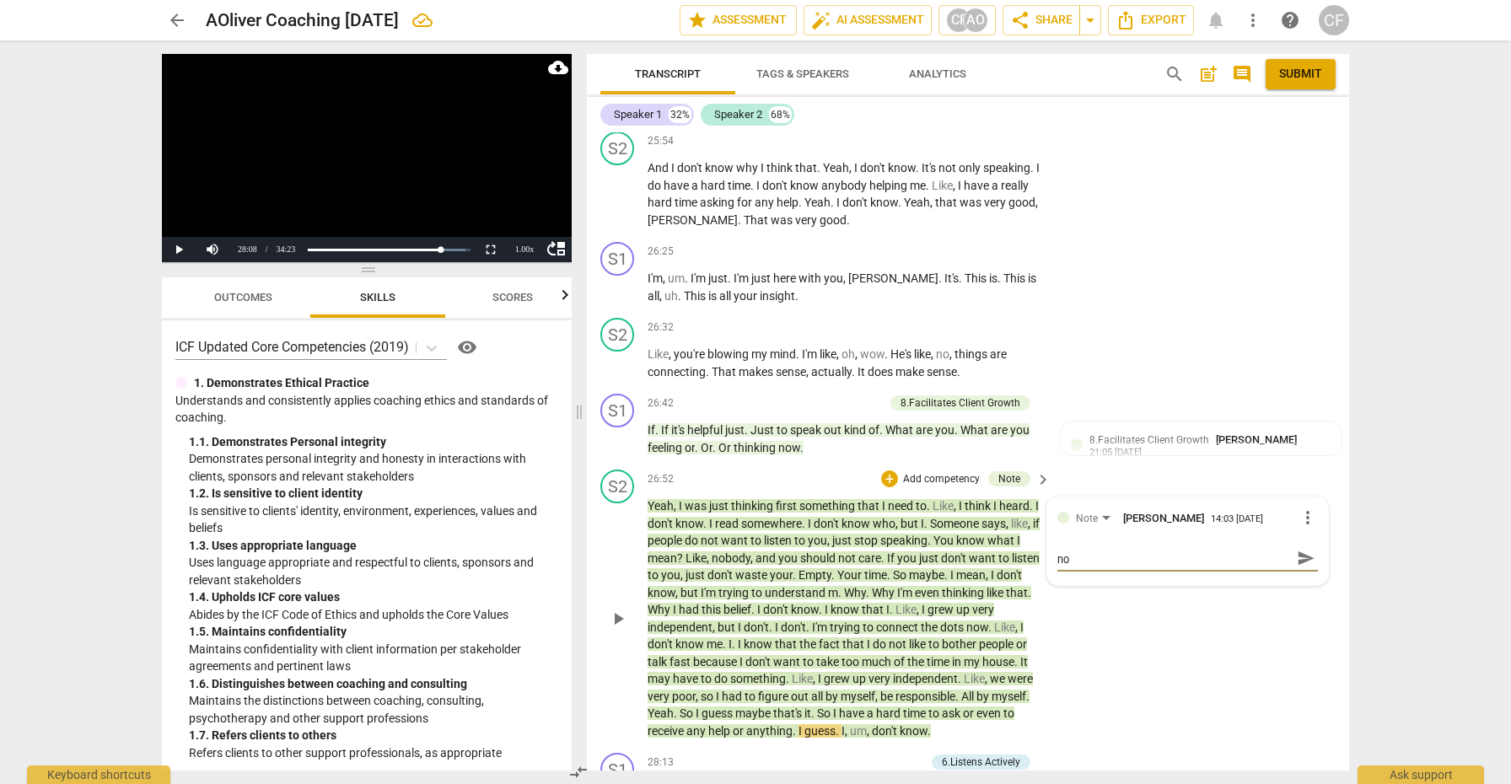
type textarea "notice she is trying to unpack the "why". that is not"
type textarea "notice she is trying to unpack the "why". that is not r"
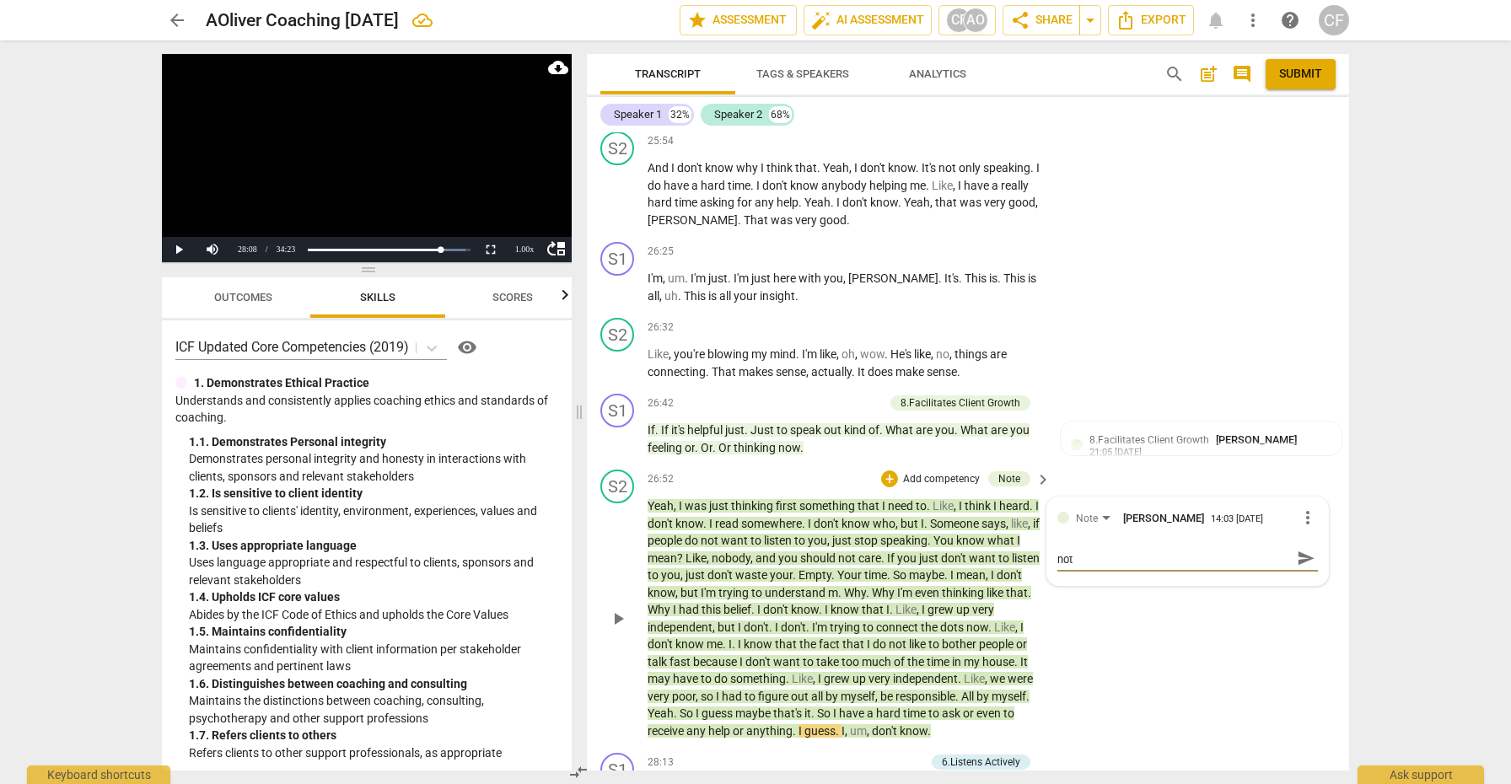
type textarea "notice she is trying to unpack the "why". that is not r"
type textarea "notice she is trying to unpack the "why". that is not re"
type textarea "notice she is trying to unpack the "why". that is not rea"
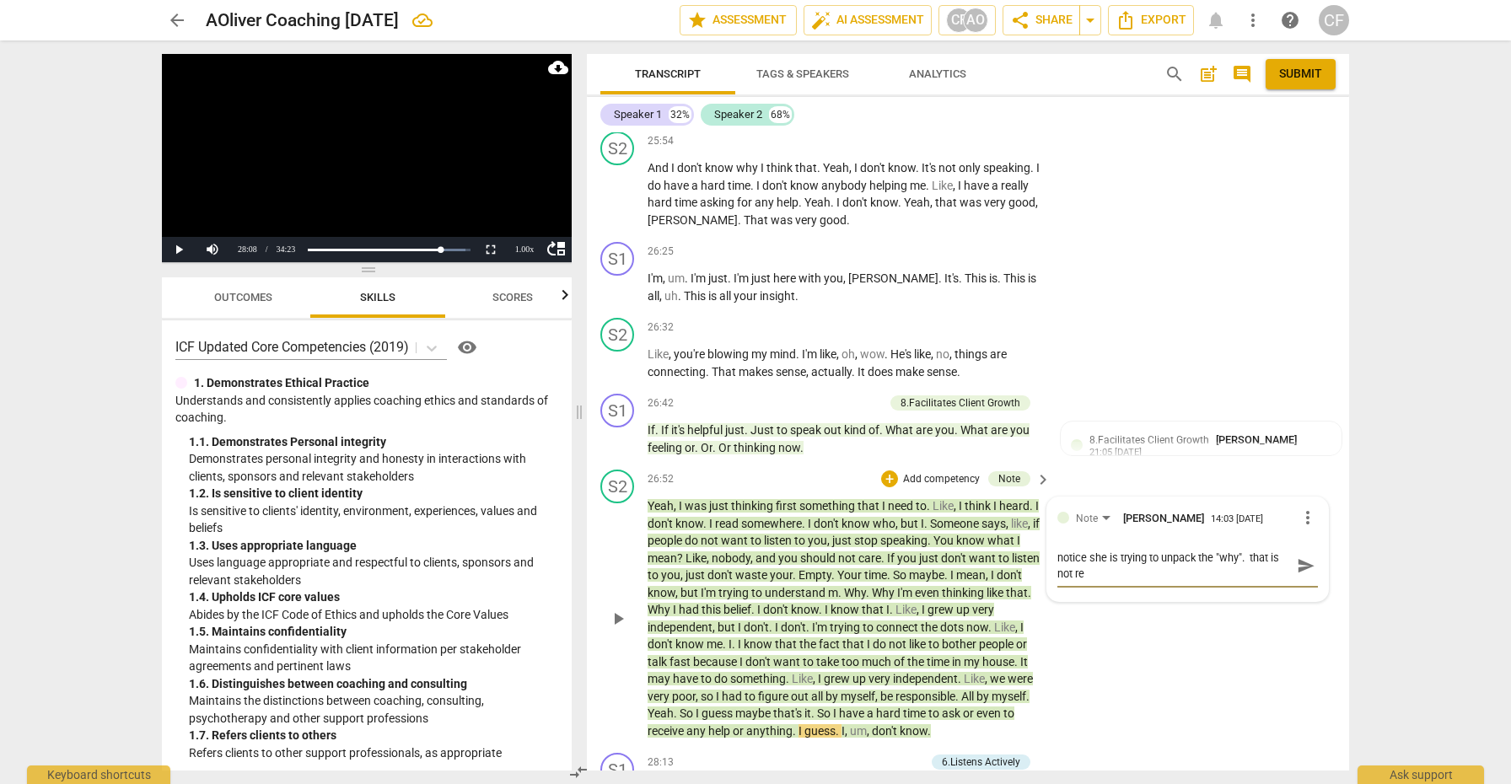
type textarea "notice she is trying to unpack the "why". that is not rea"
type textarea "notice she is trying to unpack the "why". that is not real"
type textarea "notice she is trying to unpack the "why". that is not reall"
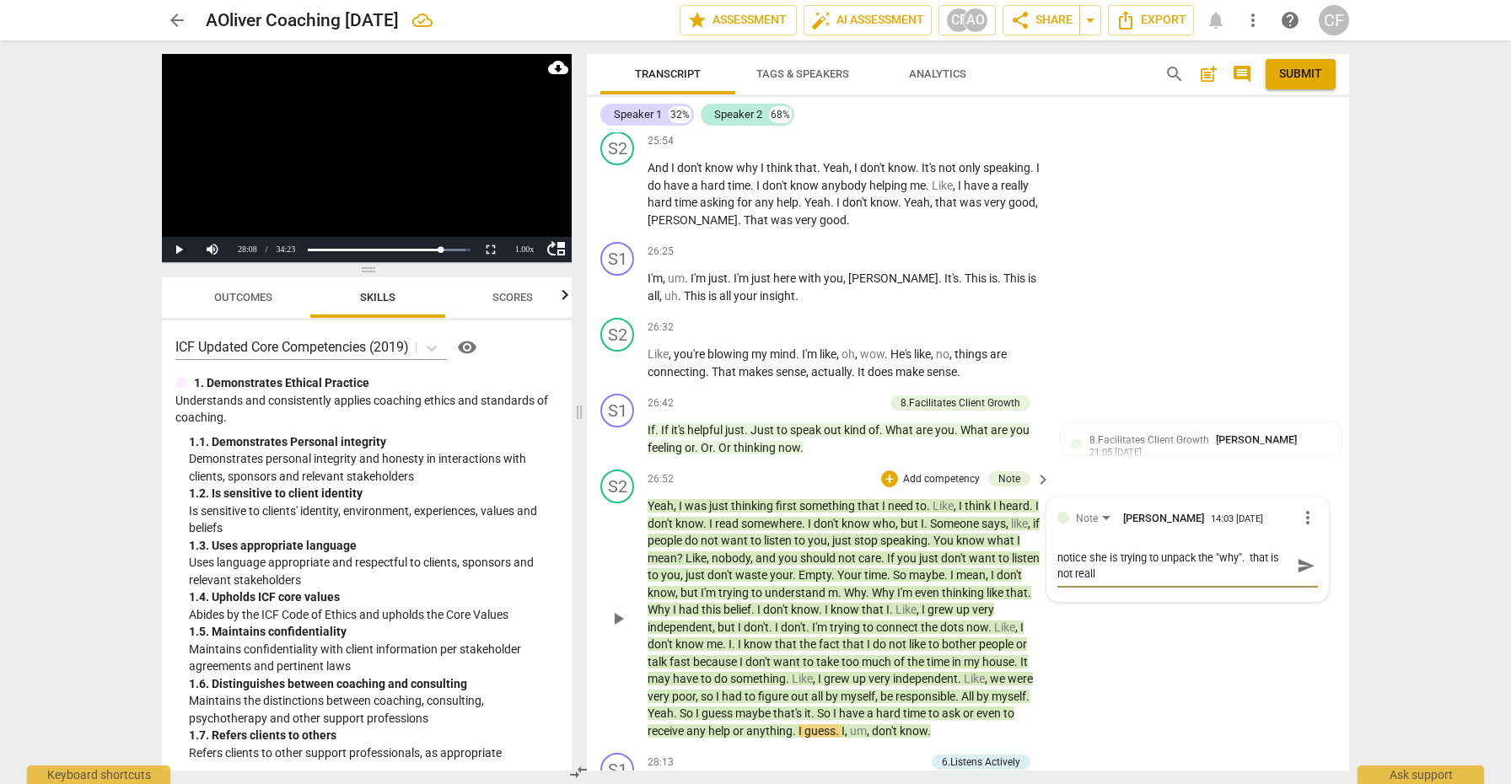
type textarea "notice she is trying to unpack the "why". that is not really"
type textarea "notice she is trying to unpack the "why". that is not really t"
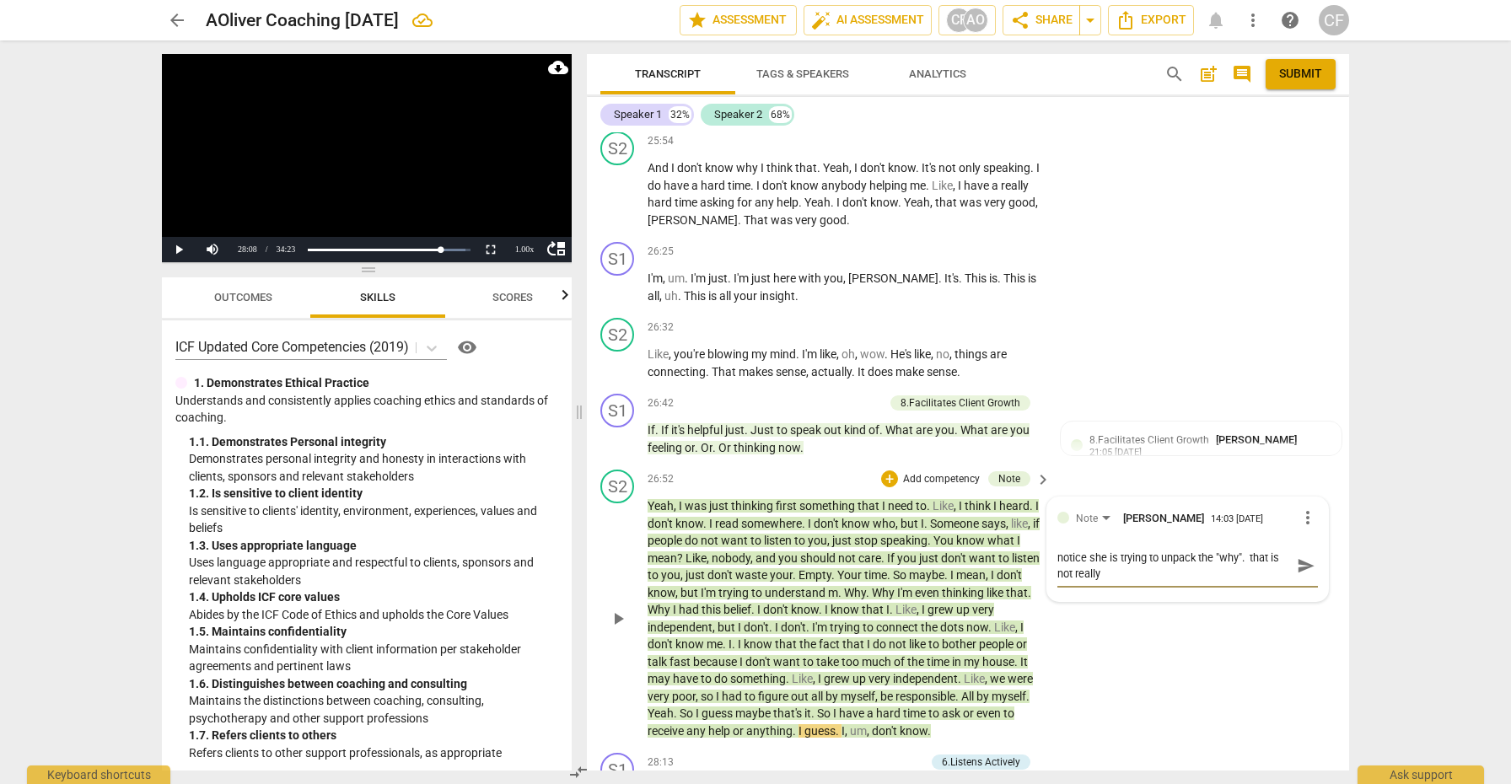
type textarea "notice she is trying to unpack the "why". that is not really t"
type textarea "notice she is trying to unpack the "why". that is not really th"
type textarea "notice she is trying to unpack the "why". that is not really the"
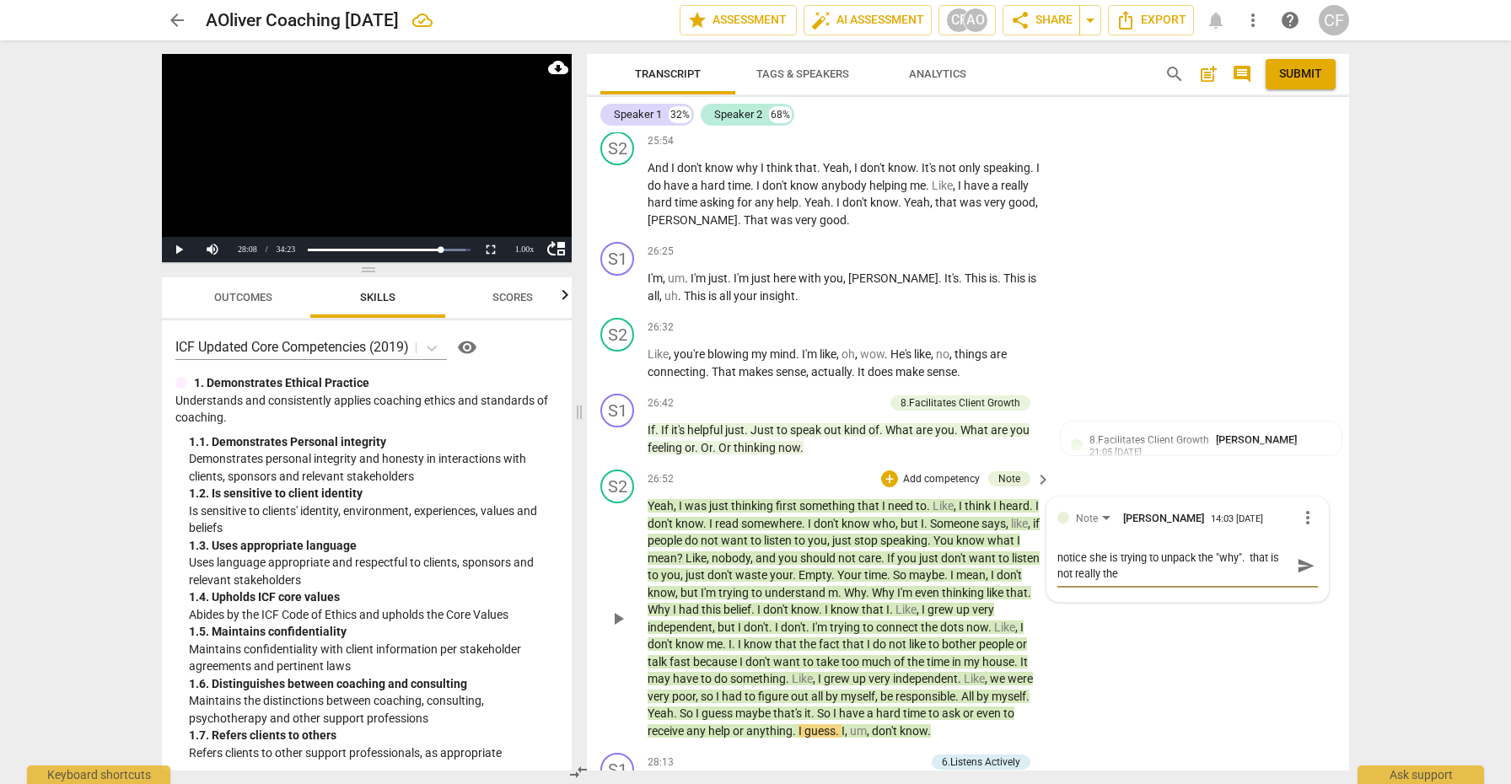
type textarea "notice she is trying to unpack the "why". that is not really the"
type textarea "notice she is trying to unpack the "why". that is not really the d"
type textarea "notice she is trying to unpack the "why". that is not really the do"
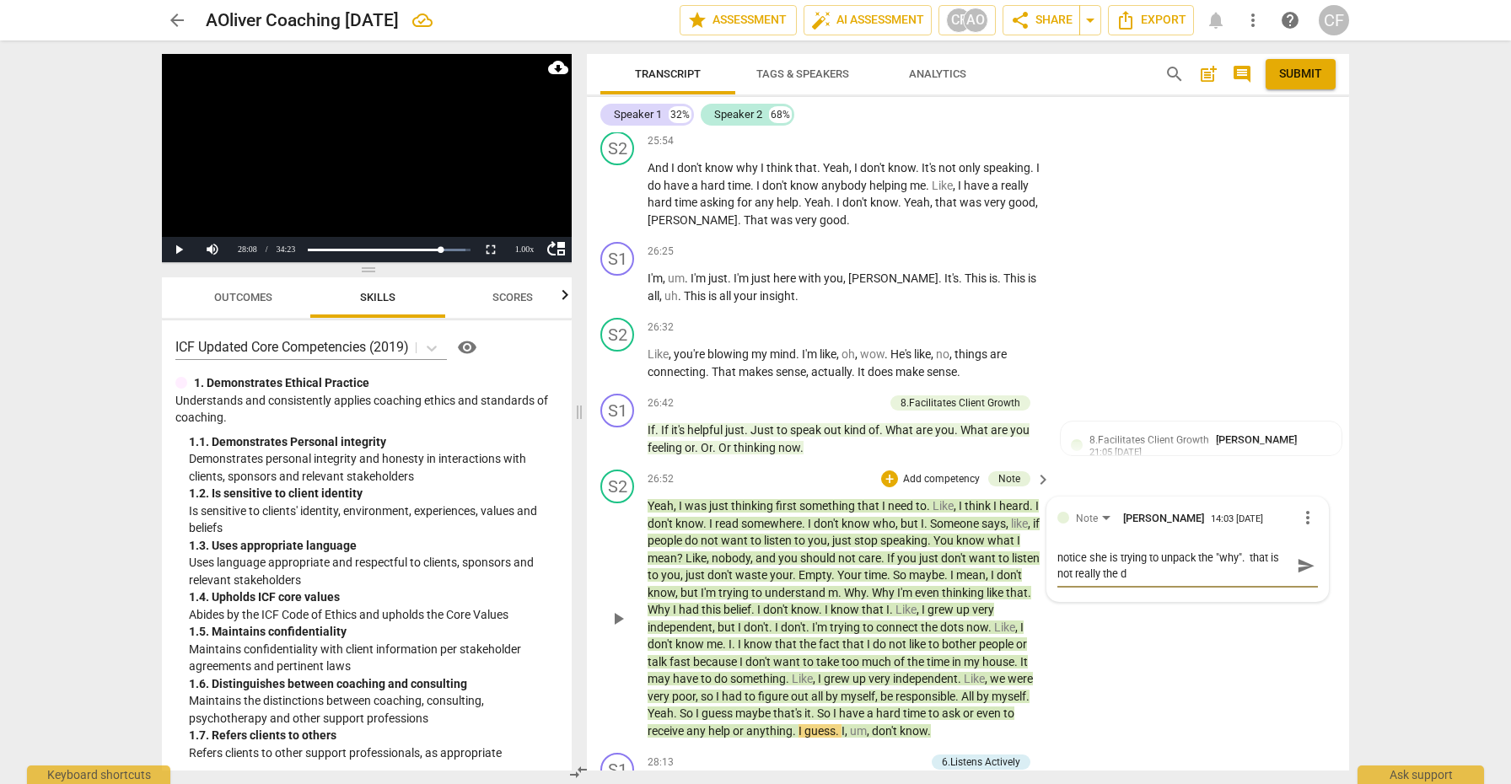
type textarea "notice she is trying to unpack the "why". that is not really the do"
type textarea "notice she is trying to unpack the "why". that is not really the dom"
type textarea "notice she is trying to unpack the "why". that is not really the doma"
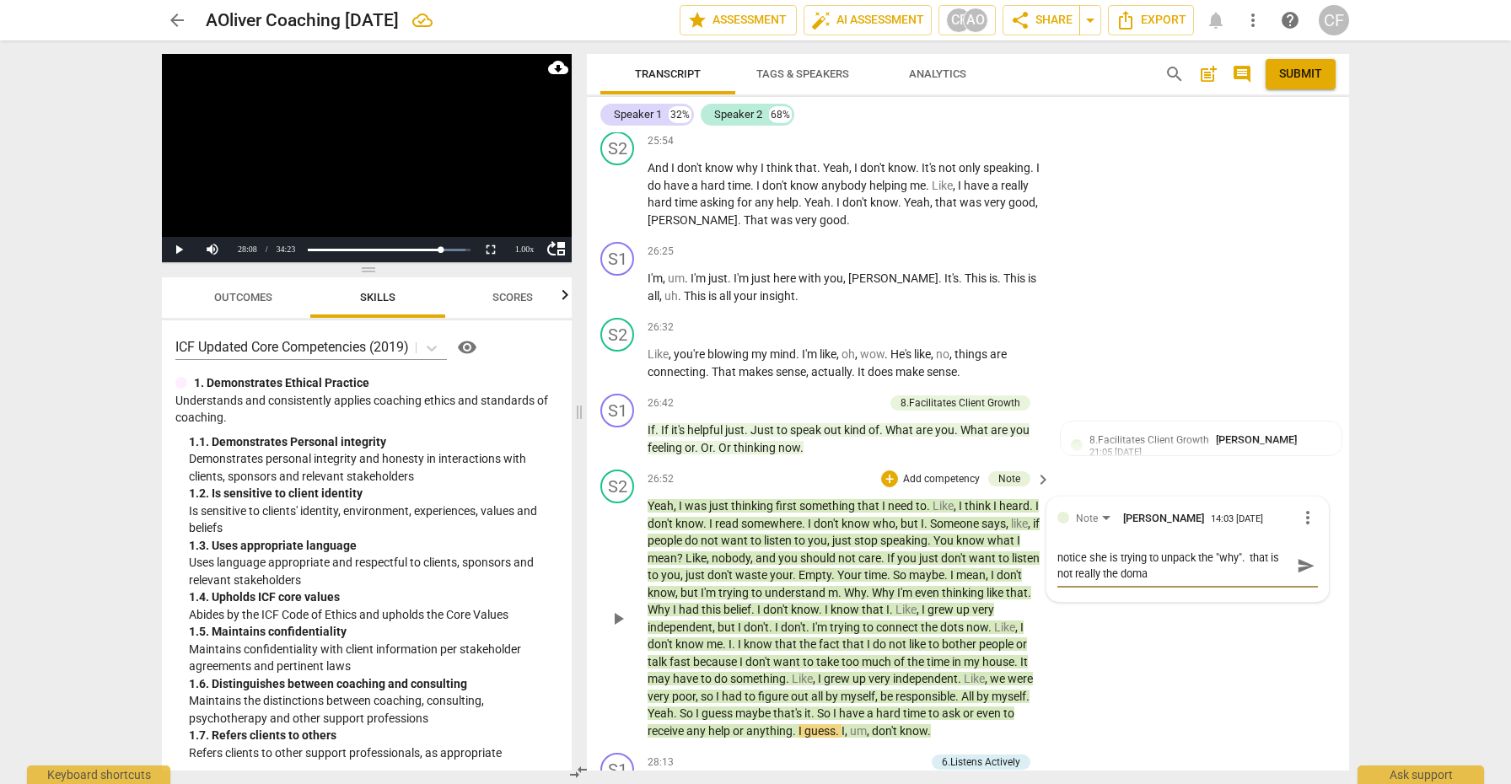
type textarea "notice she is trying to unpack the "why". that is not really the domai"
type textarea "notice she is trying to unpack the "why". that is not really the domain"
type textarea "notice she is trying to unpack the "why". that is not really the domaine"
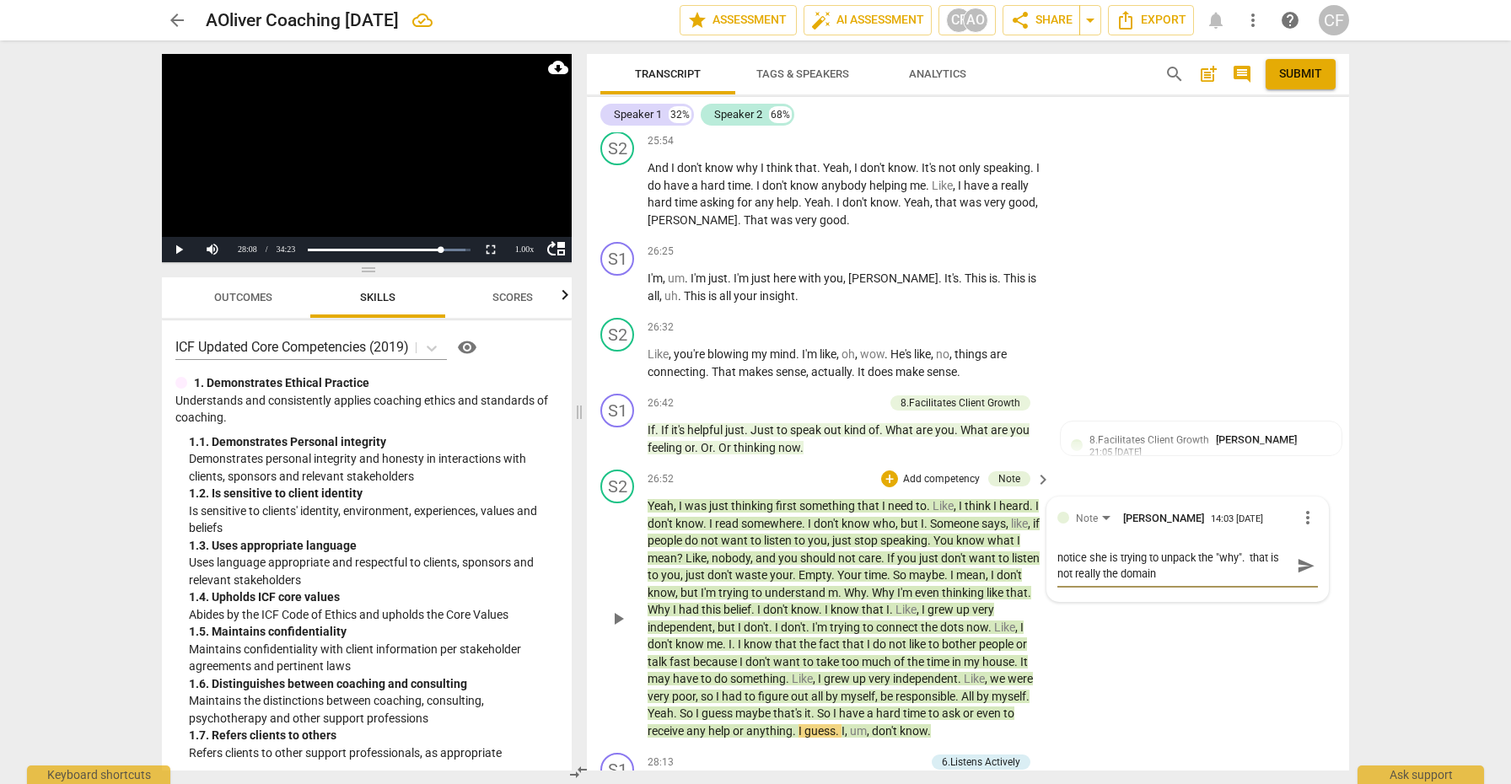
type textarea "notice she is trying to unpack the "why". that is not really the domaine"
type textarea "notice she is trying to unpack the "why". that is not really the domaine o"
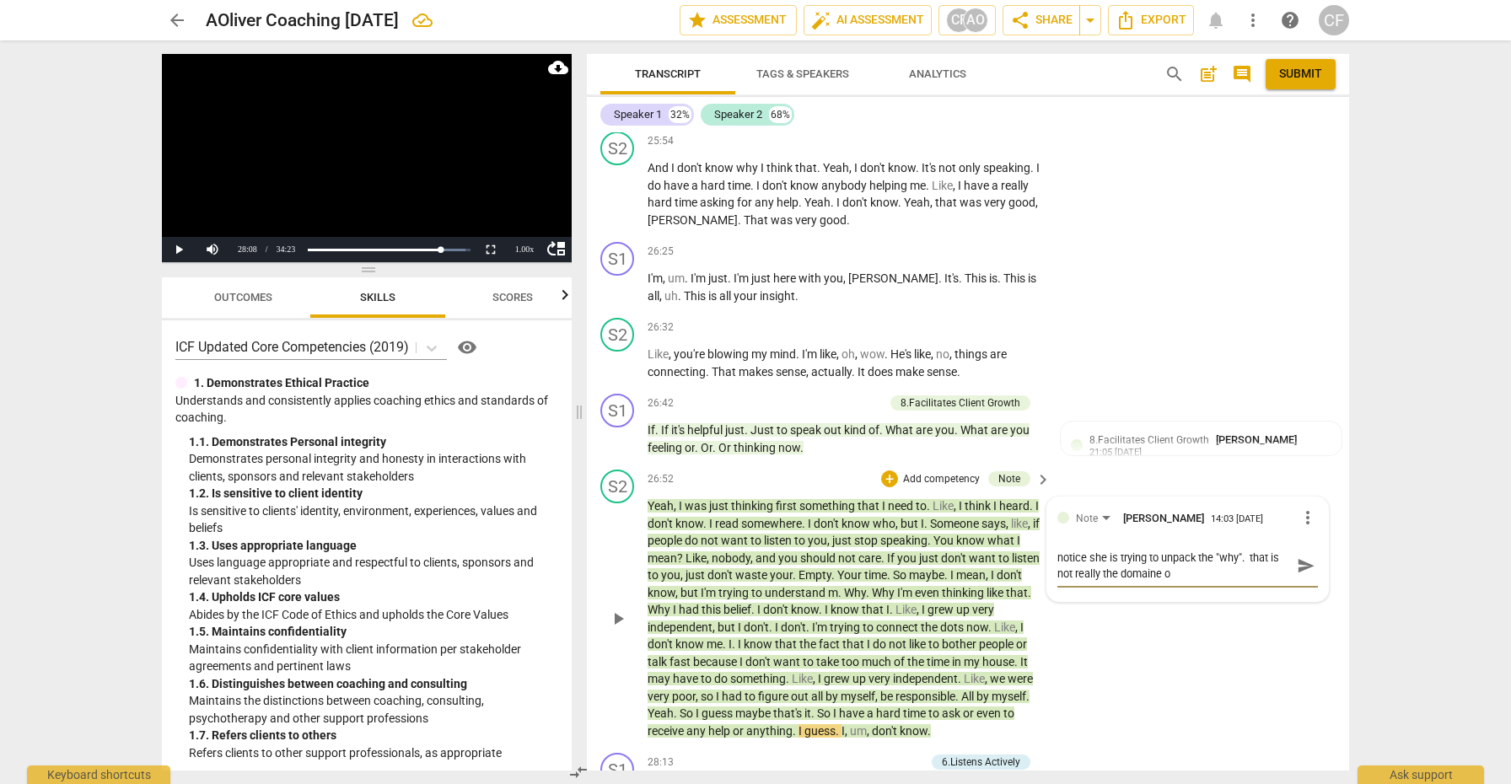
type textarea "notice she is trying to unpack the "why". that is not really the domaine of"
type textarea "notice she is trying to unpack the "why". that is not really the domaine of c"
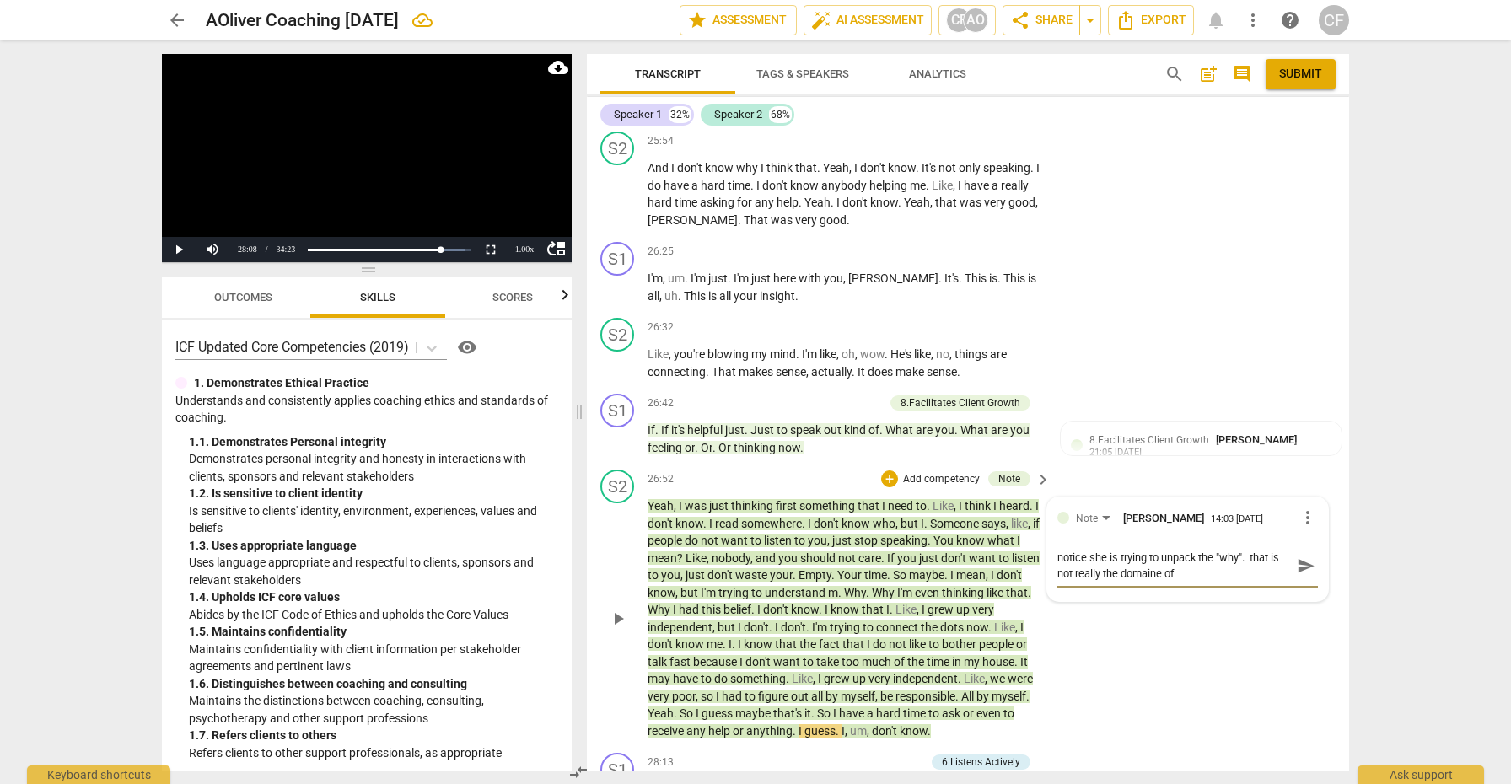
type textarea "notice she is trying to unpack the "why". that is not really the domaine of c"
type textarea "notice she is trying to unpack the "why". that is not really the domaine of co"
type textarea "notice she is trying to unpack the "why". that is not really the domaine of coa"
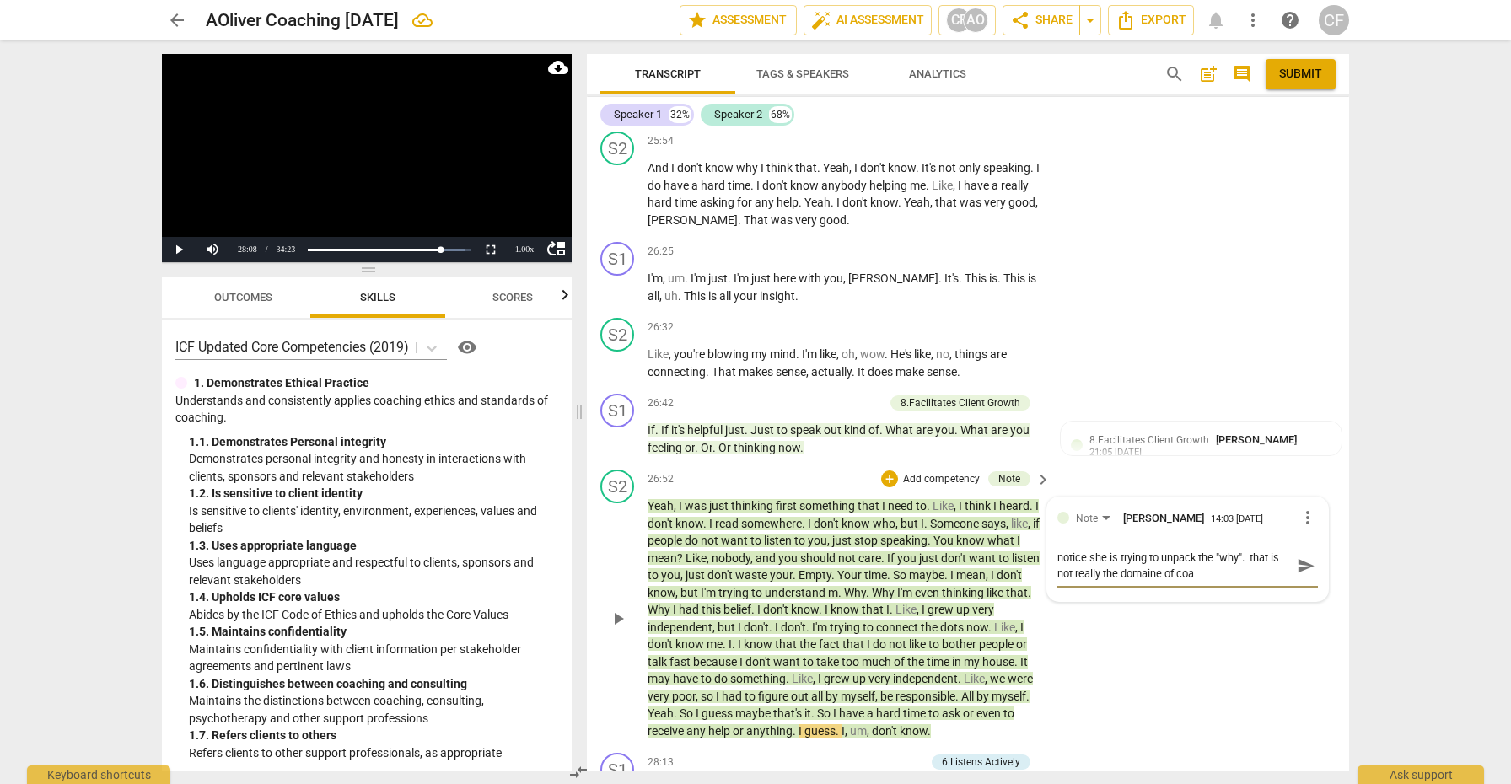
type textarea "notice she is trying to unpack the "why". that is not really the domaine of [GE…"
type textarea "notice she is trying to unpack the "why". that is not really the domaine of coa…"
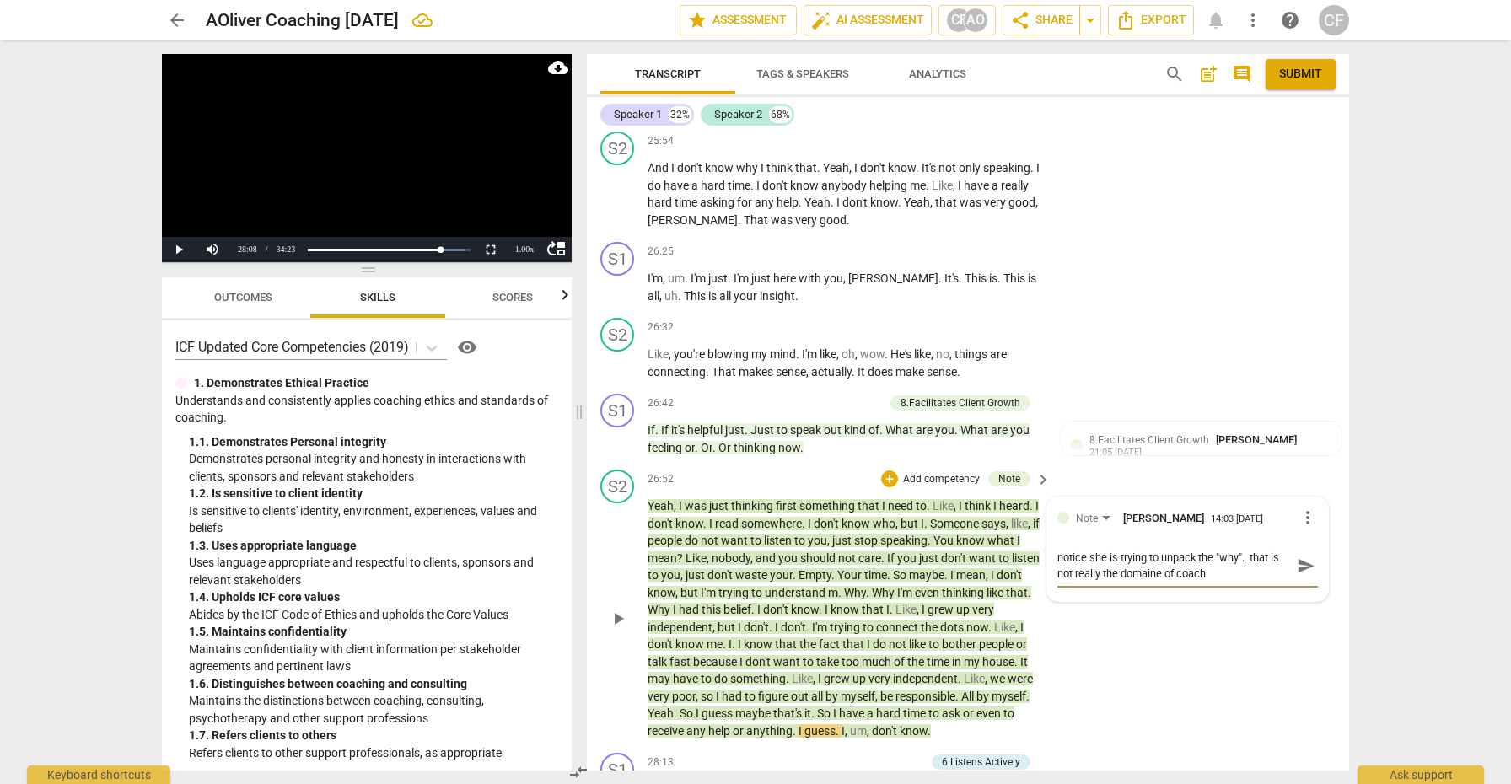
type textarea "notice she is trying to unpack the "why". that is not really the domaine of coa…"
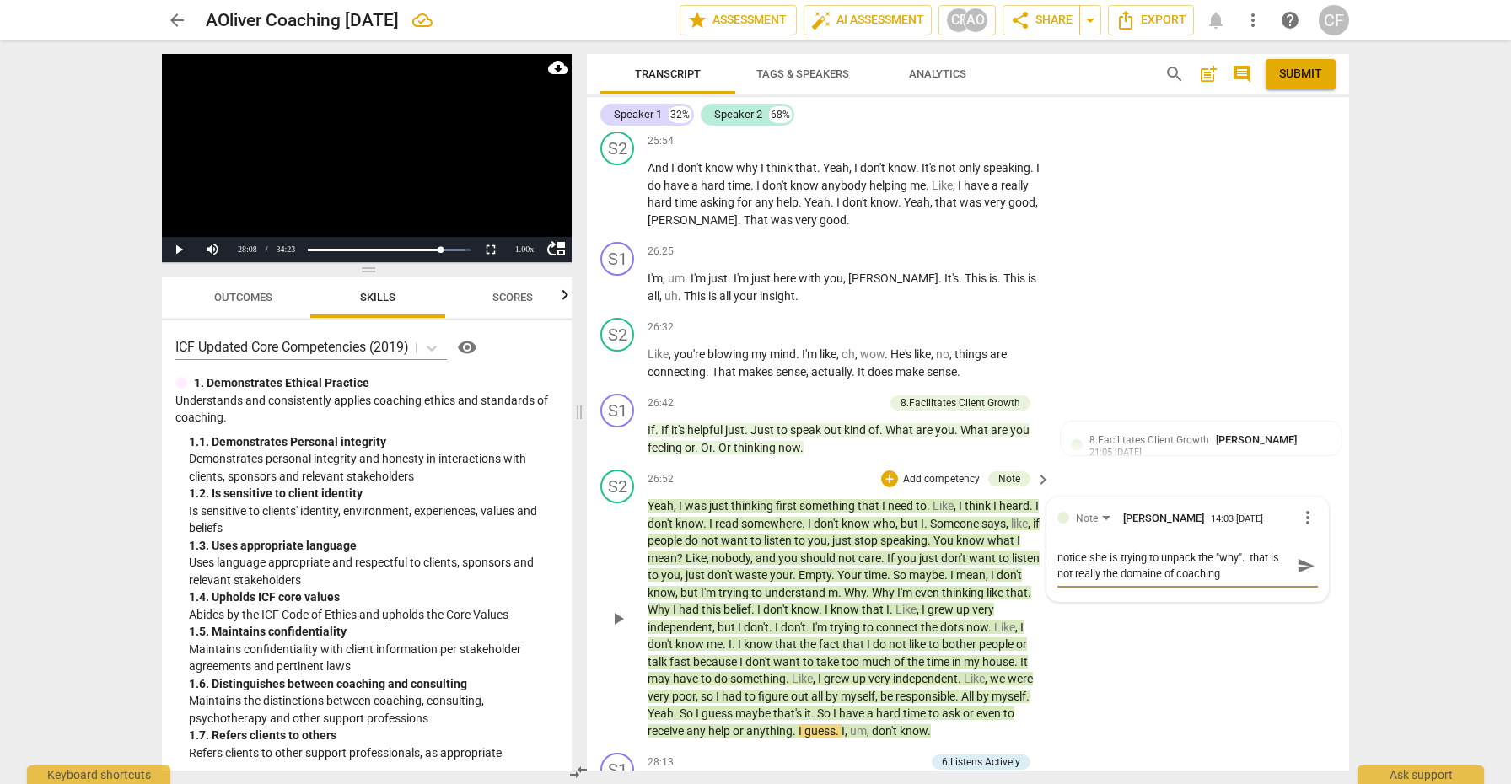
type textarea "notice she is trying to unpack the "why". that is not really the domaine of coa…"
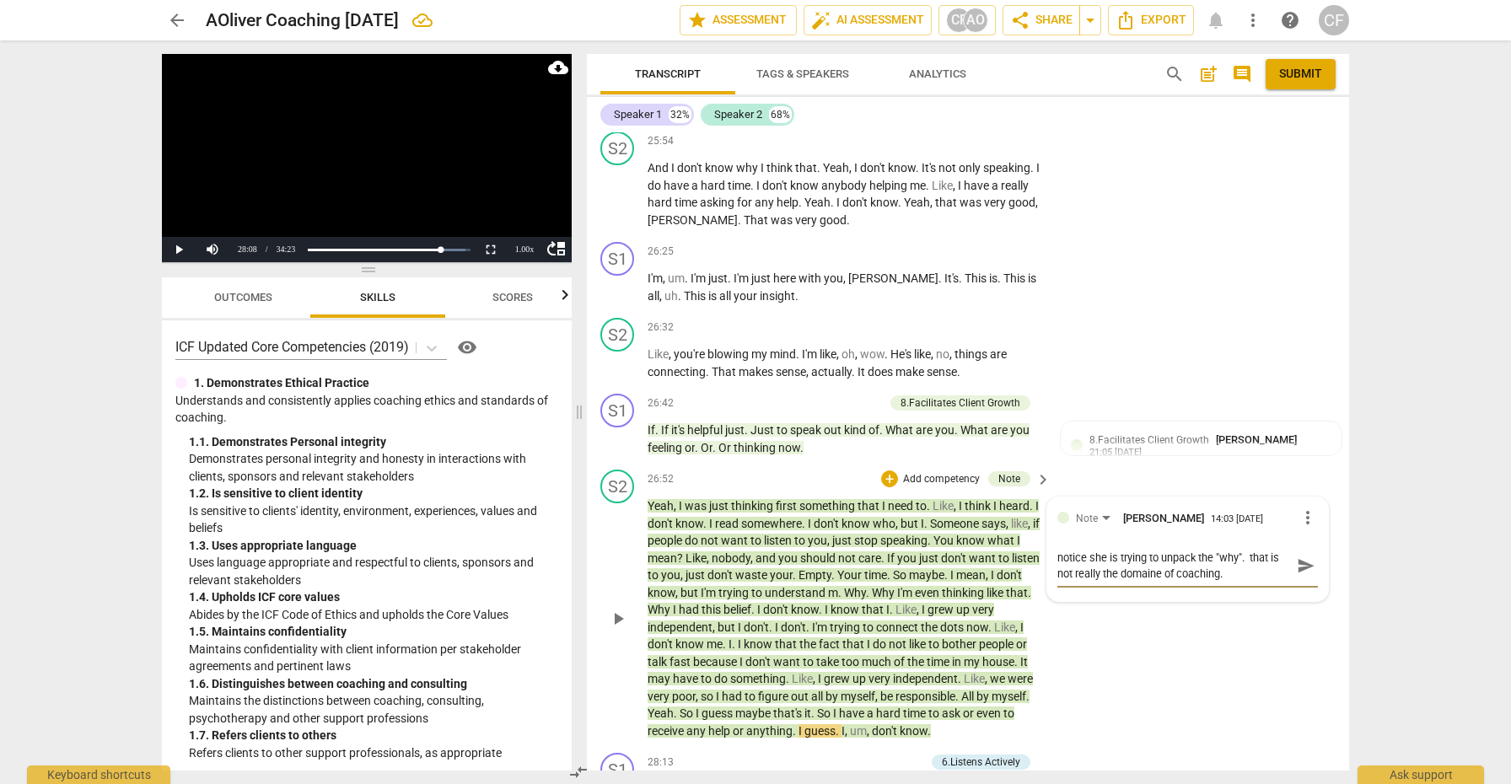
type textarea "notice she is trying to unpack the "why". that is not really the domaine of coa…"
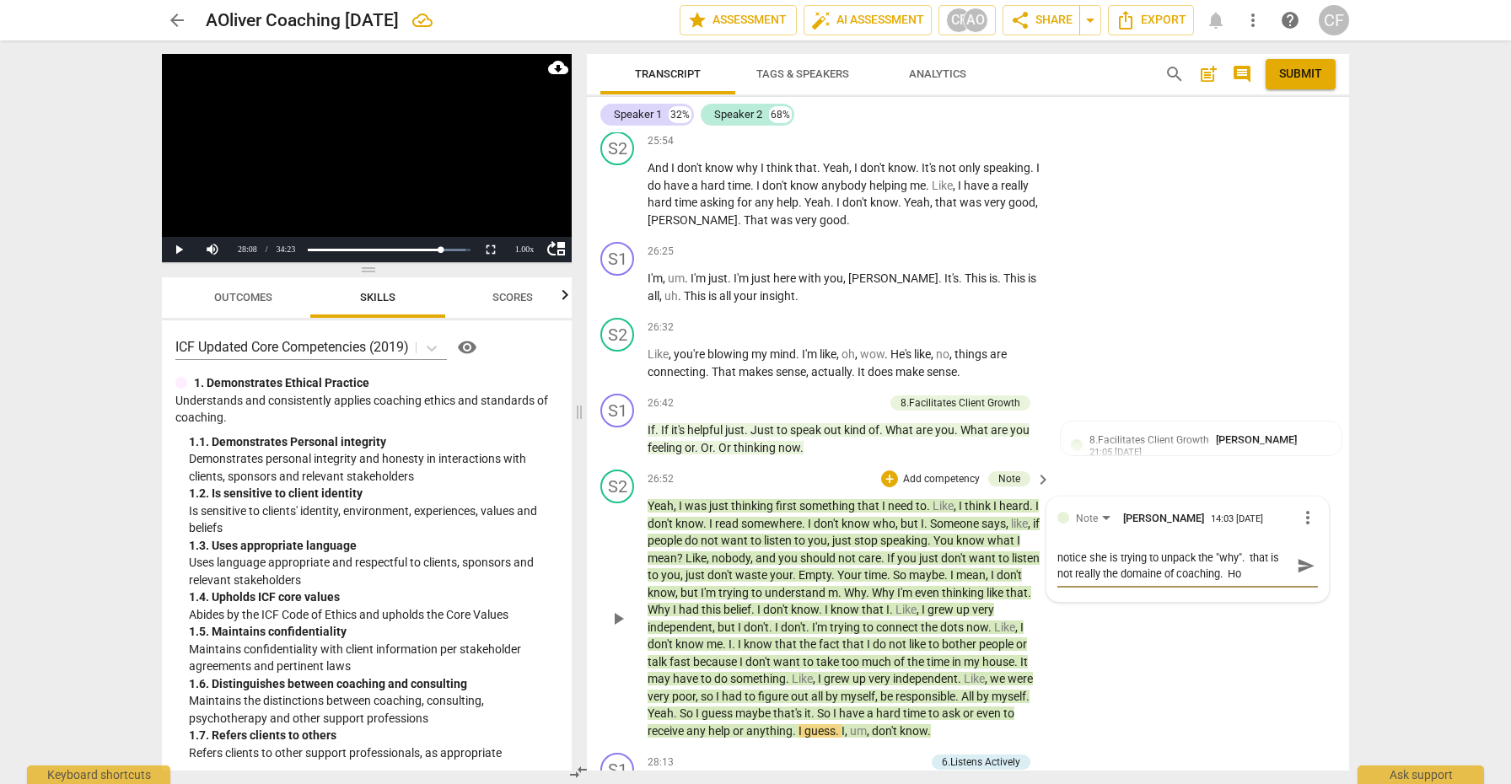
type textarea "notice she is trying to unpack the "why". that is not really the domaine of coa…"
click at [1297, 565] on span "send" at bounding box center [1306, 574] width 19 height 19
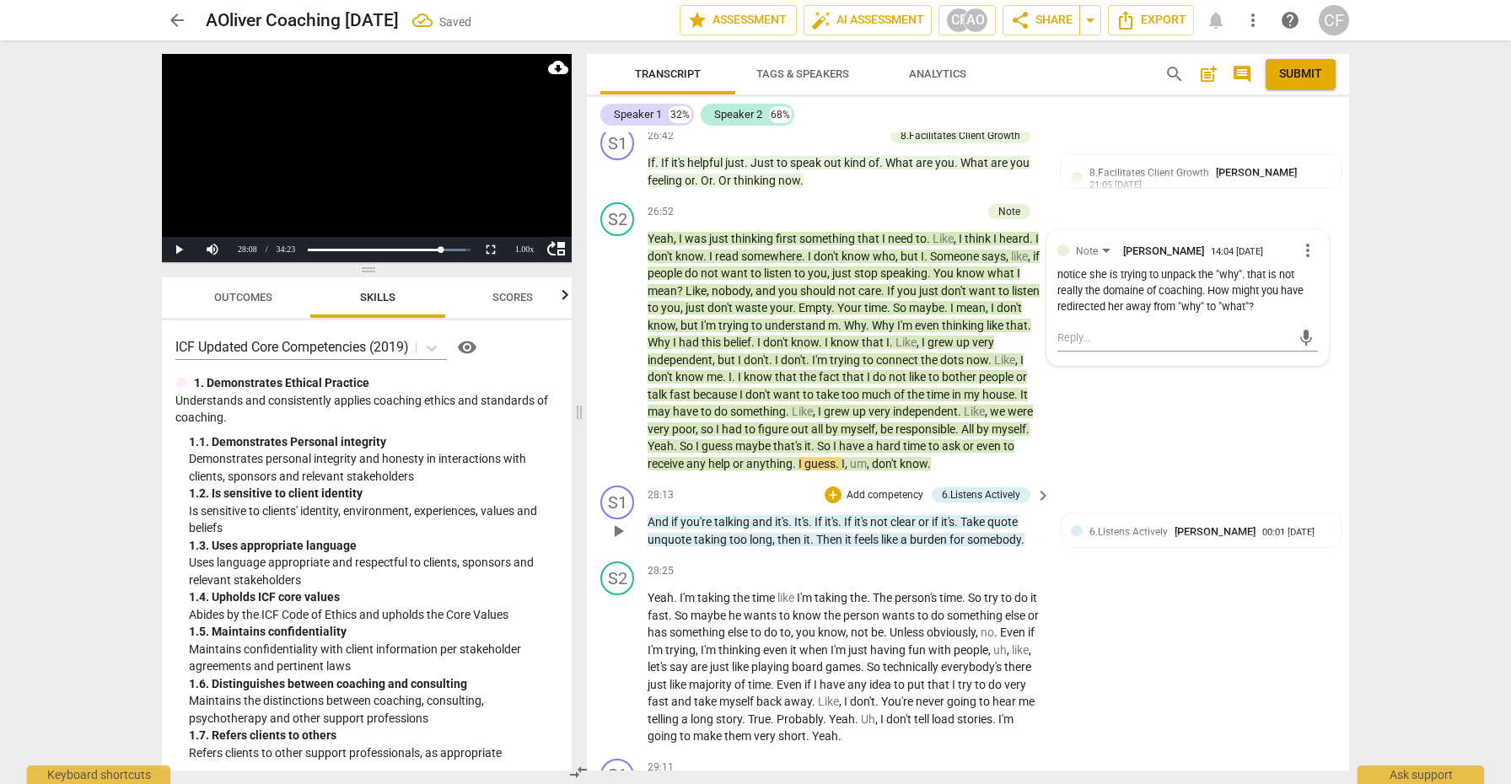
click at [623, 521] on span "play_arrow" at bounding box center [618, 531] width 20 height 20
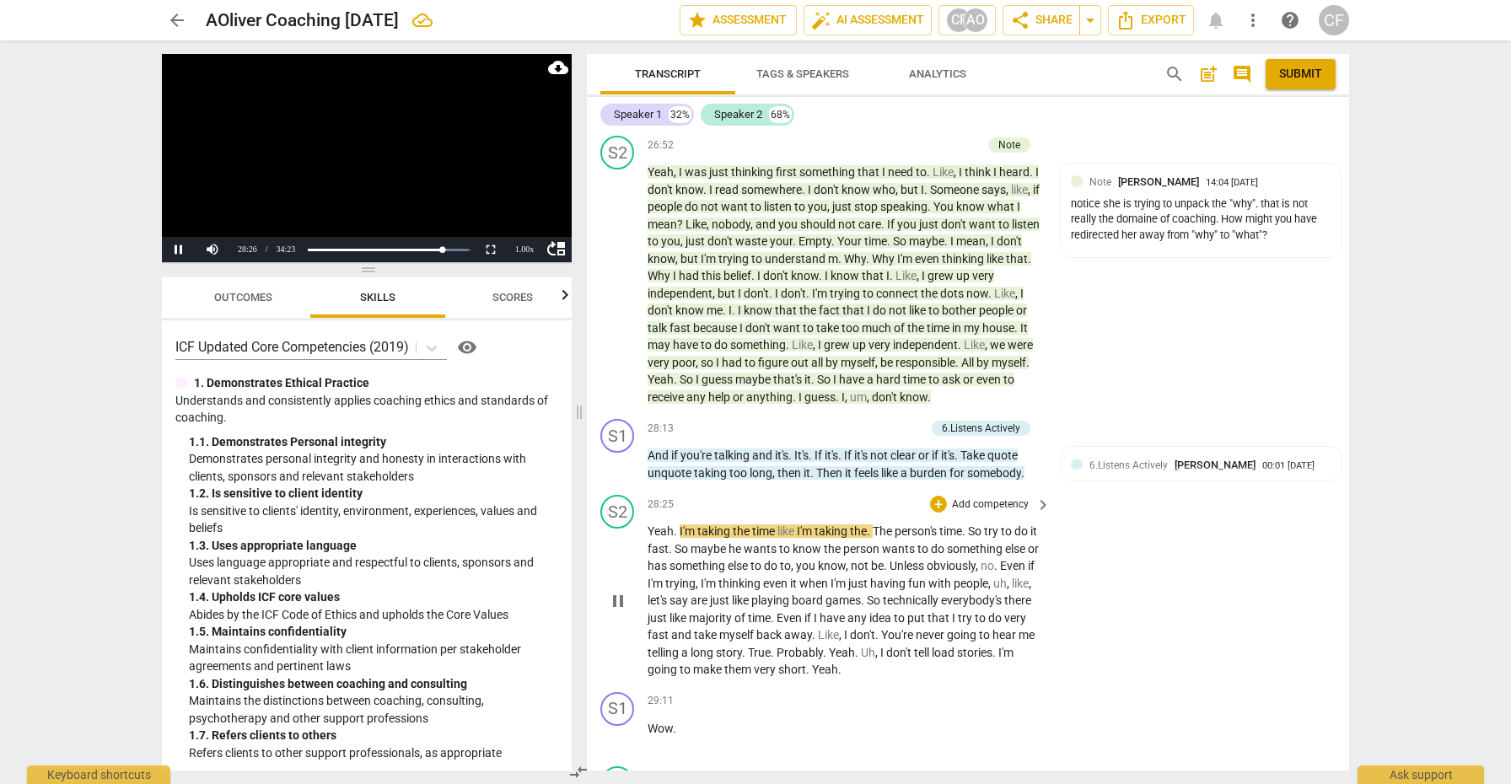
scroll to position [11040, 0]
click at [828, 419] on div "+" at bounding box center [833, 427] width 17 height 17
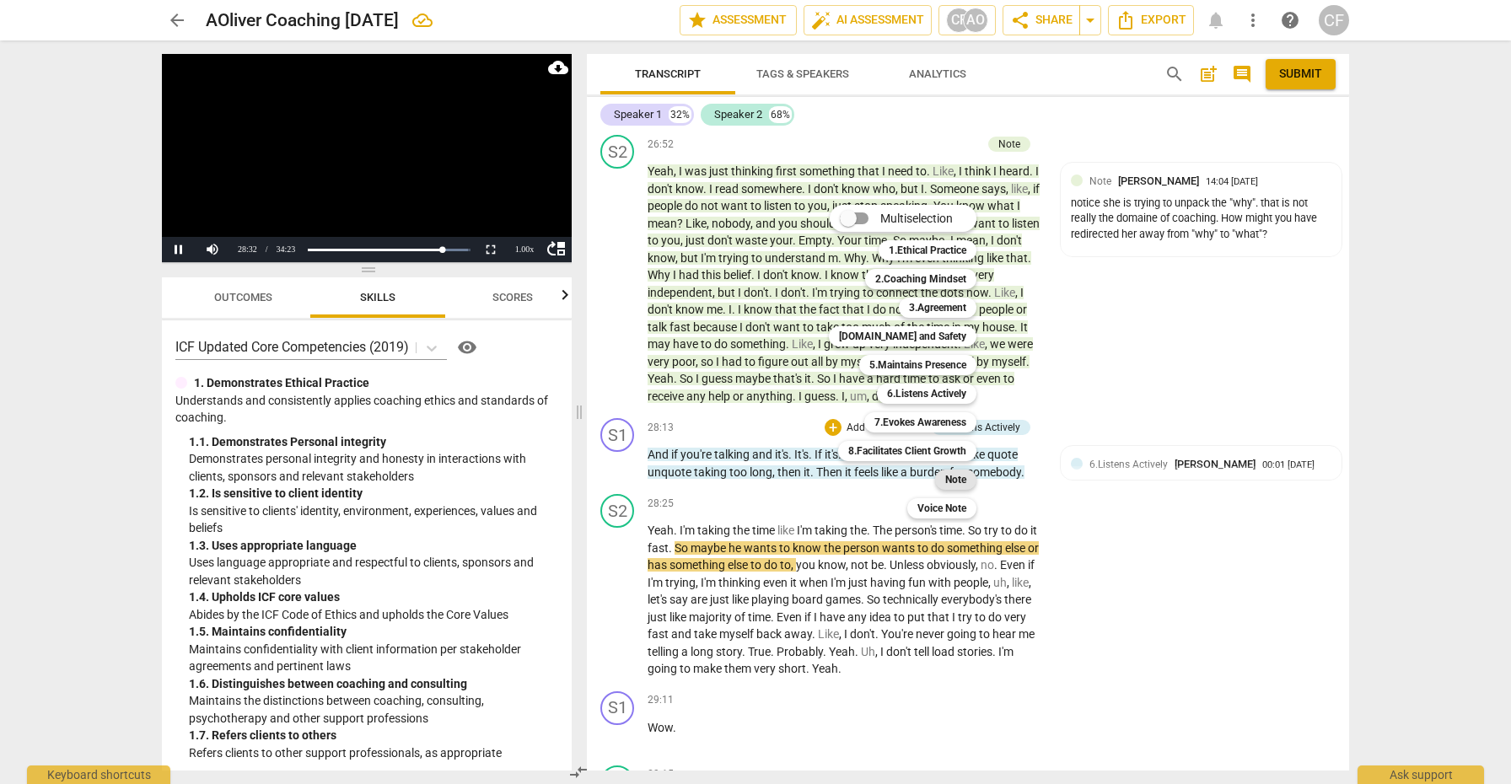
click at [955, 477] on b "Note" at bounding box center [956, 480] width 21 height 20
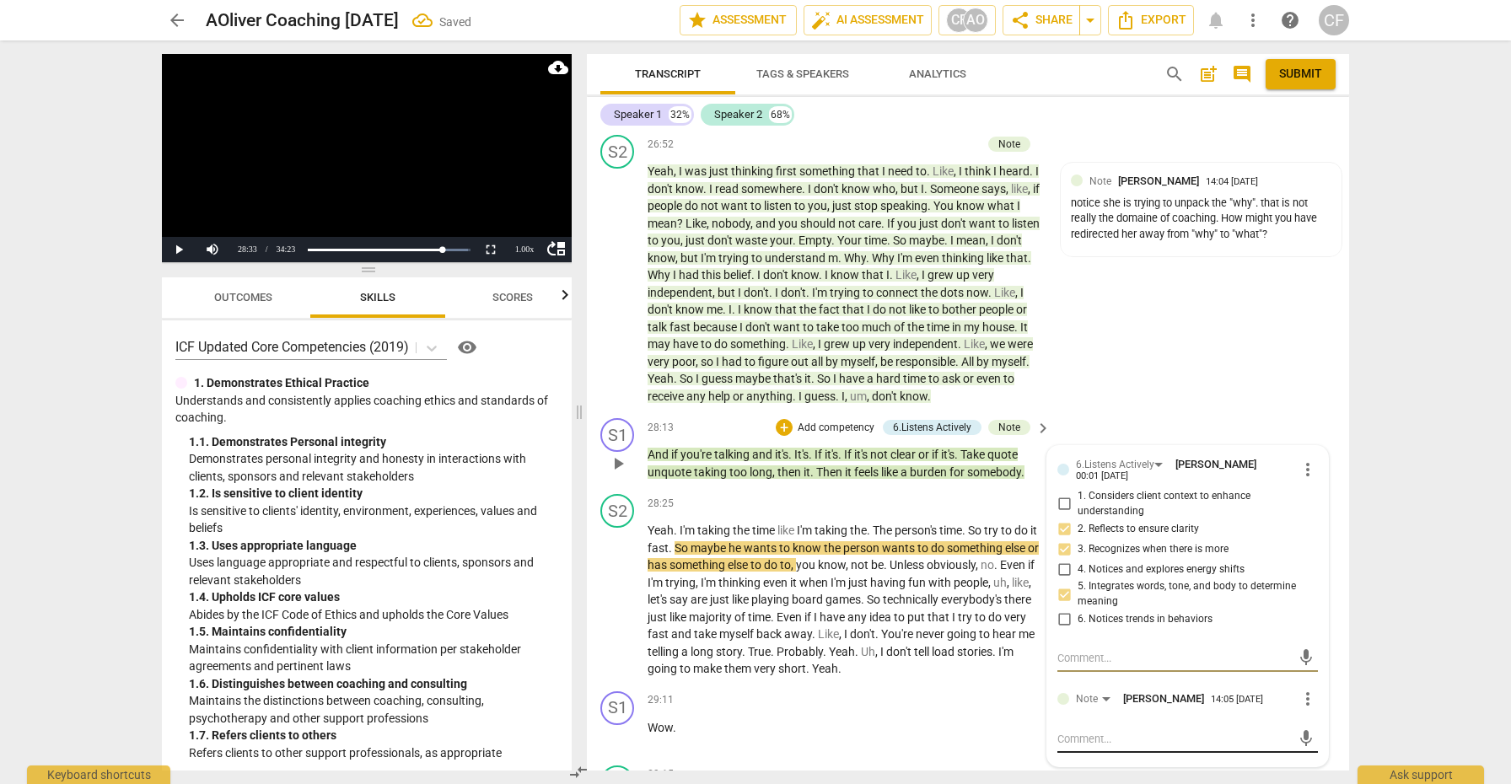
click at [1095, 731] on textarea at bounding box center [1175, 739] width 234 height 16
click at [1297, 730] on span "send" at bounding box center [1306, 739] width 19 height 19
click at [614, 590] on span "play_arrow" at bounding box center [618, 600] width 20 height 20
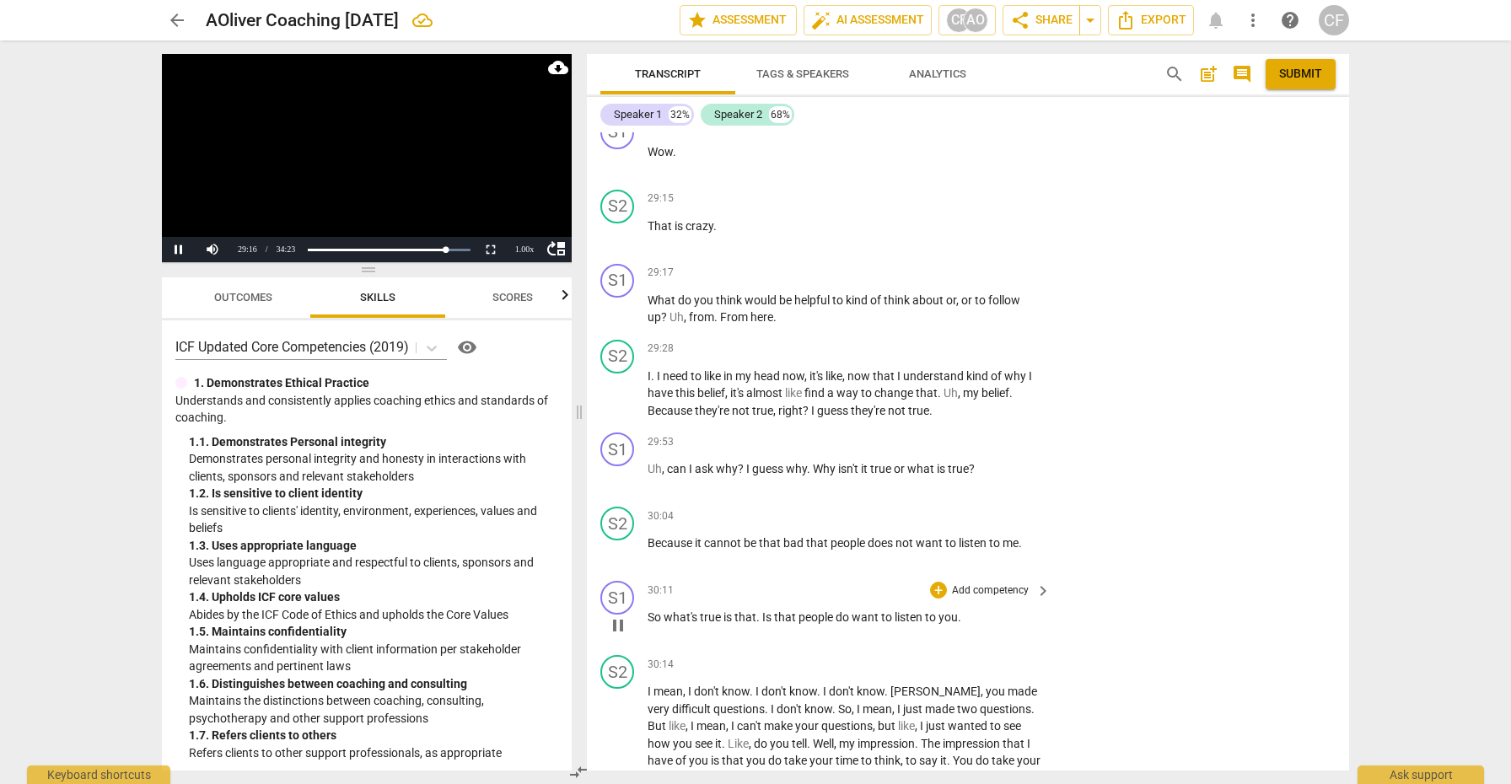
scroll to position [11619, 0]
click at [940, 261] on div "+" at bounding box center [938, 269] width 17 height 17
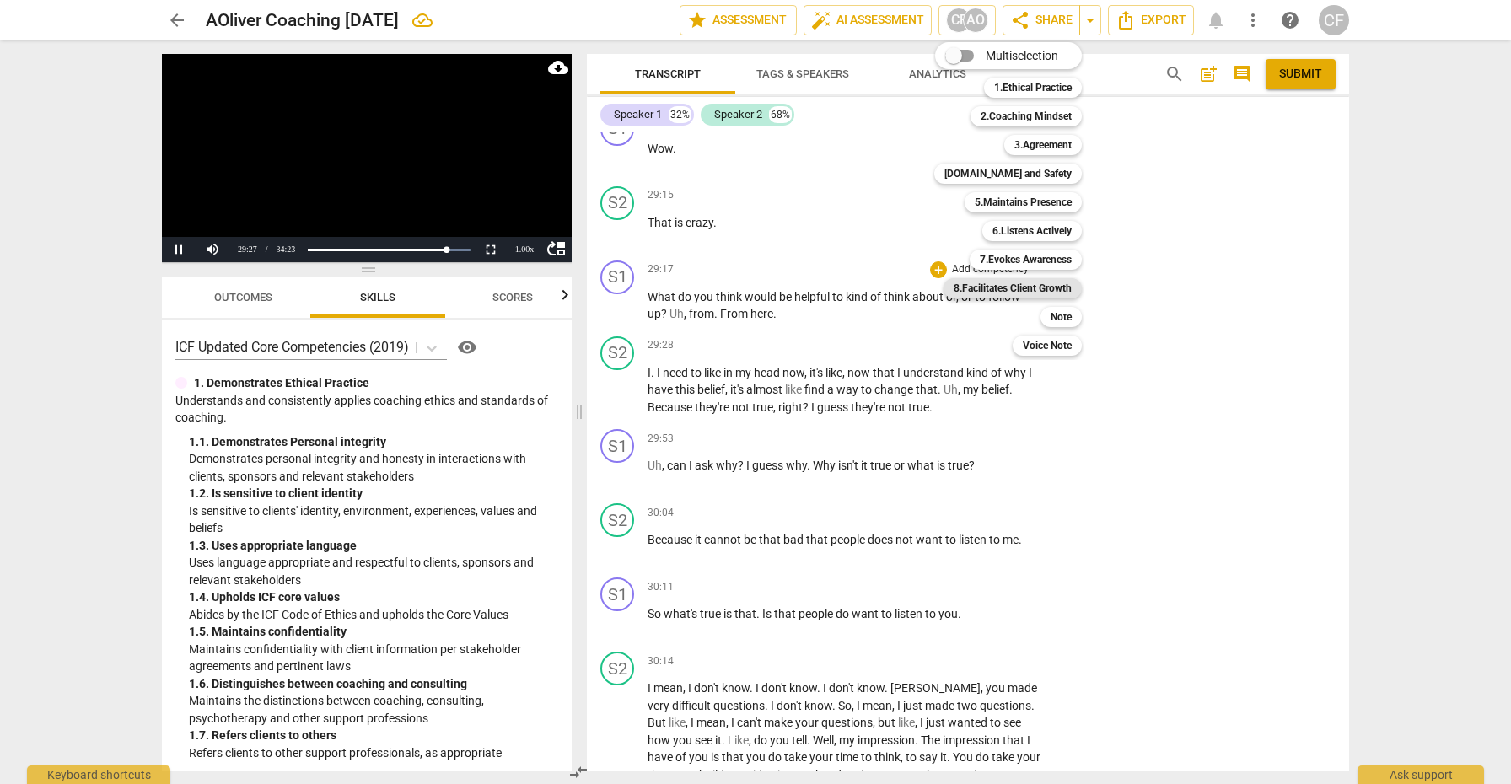
click at [1036, 289] on b "8.Facilitates Client Growth" at bounding box center [1013, 288] width 118 height 20
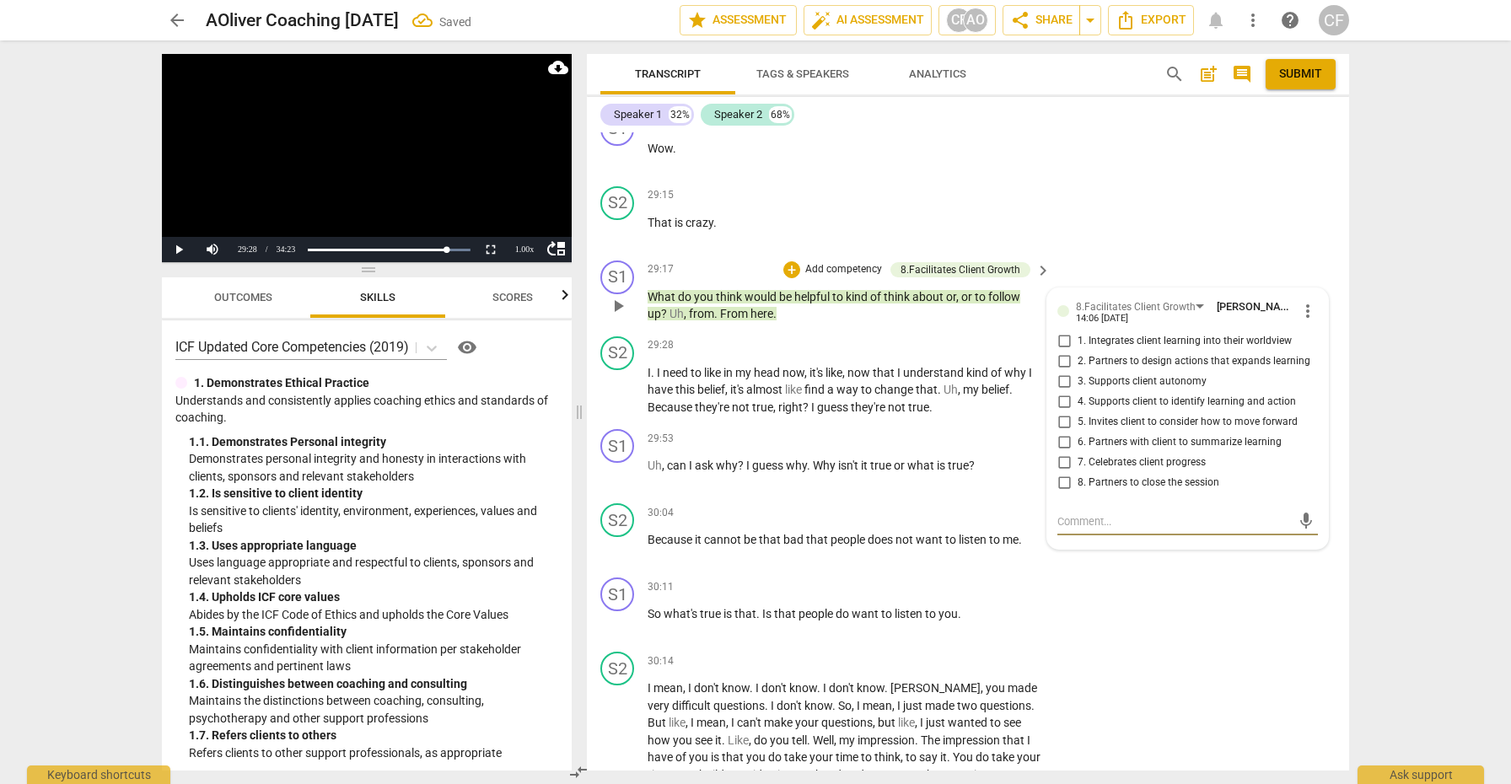
click at [1064, 412] on input "5. Invites client to consider how to move forward" at bounding box center [1064, 422] width 27 height 20
click at [627, 380] on span "play_arrow" at bounding box center [618, 390] width 20 height 20
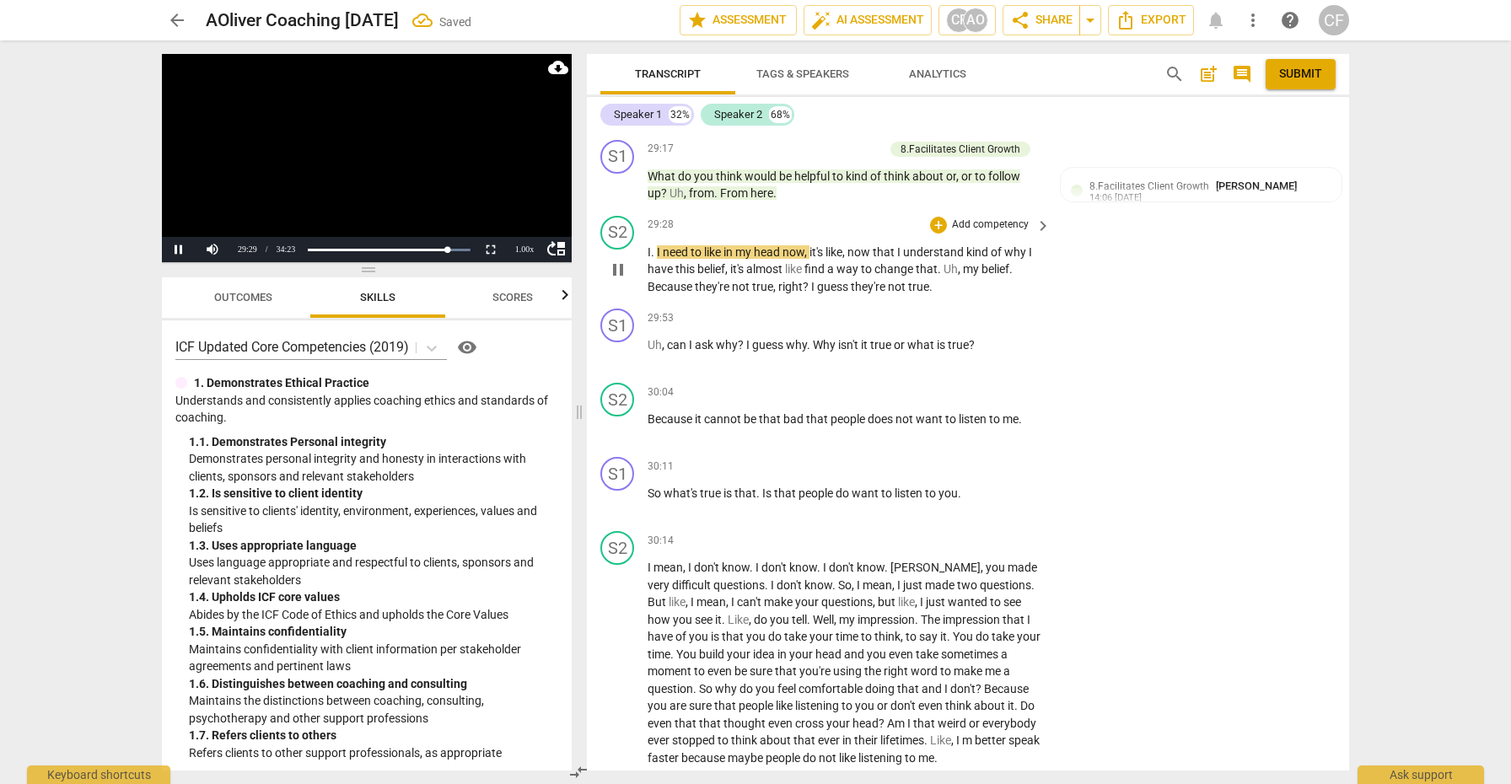
scroll to position [11777, 0]
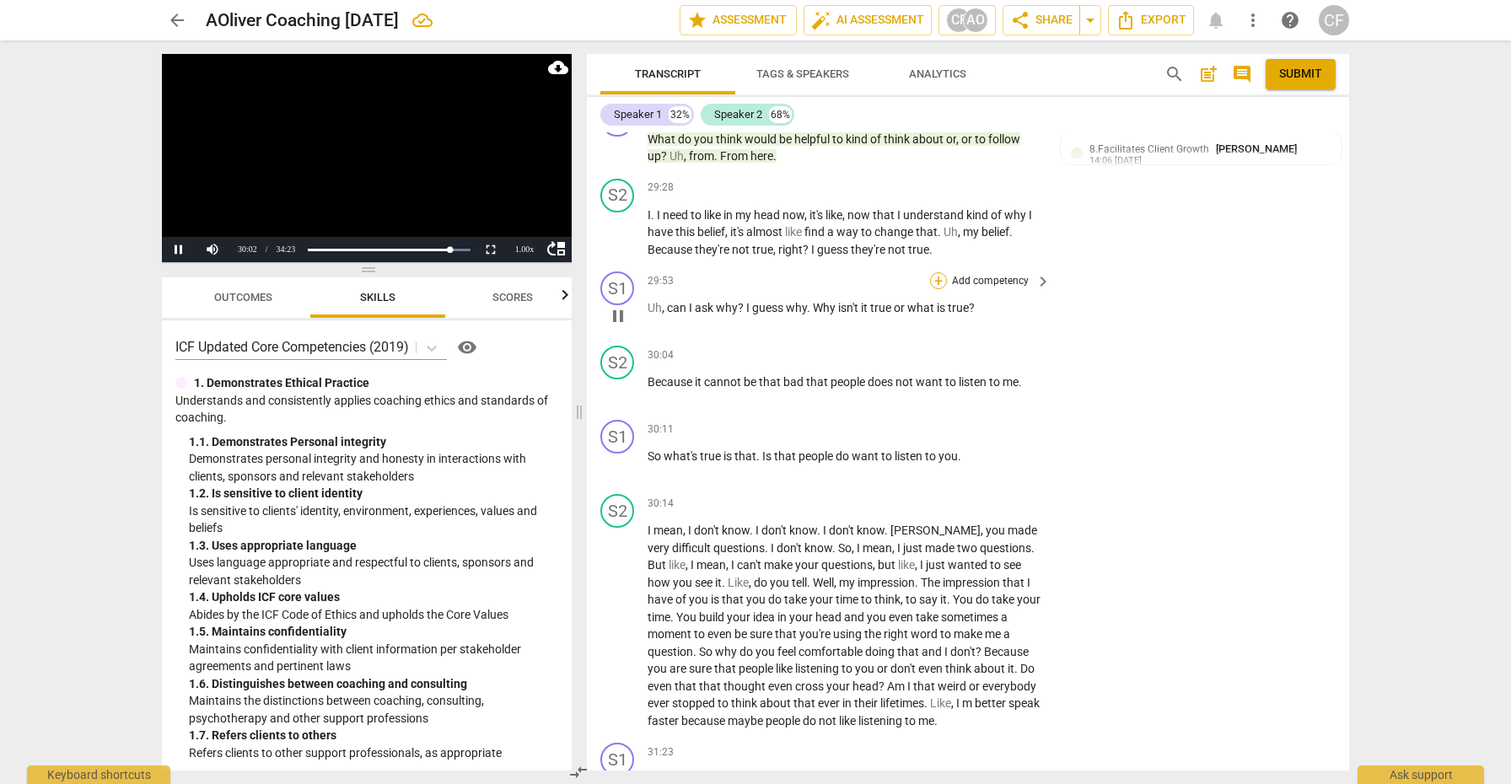
click at [935, 272] on div "+" at bounding box center [938, 280] width 17 height 17
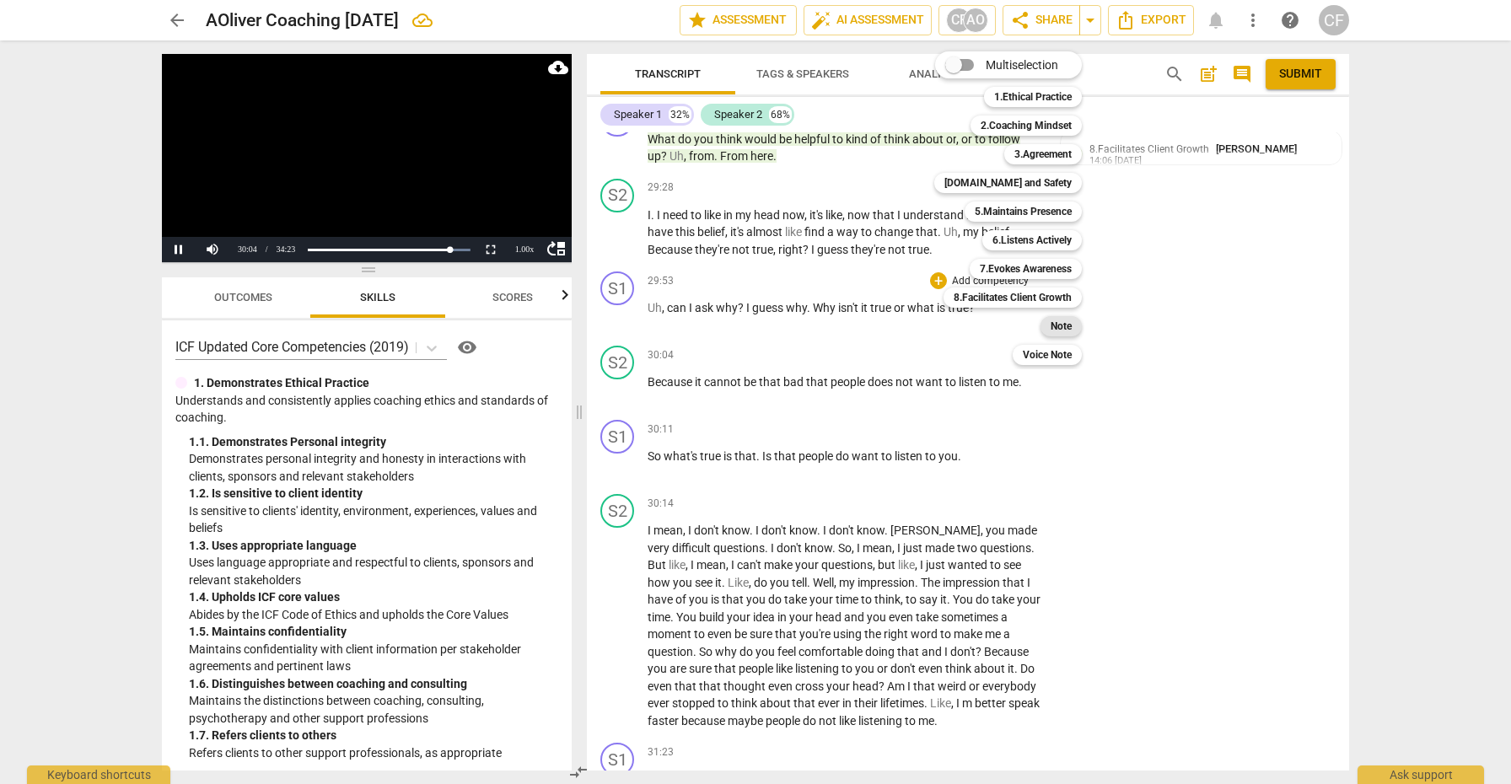
click at [1058, 323] on b "Note" at bounding box center [1061, 326] width 21 height 20
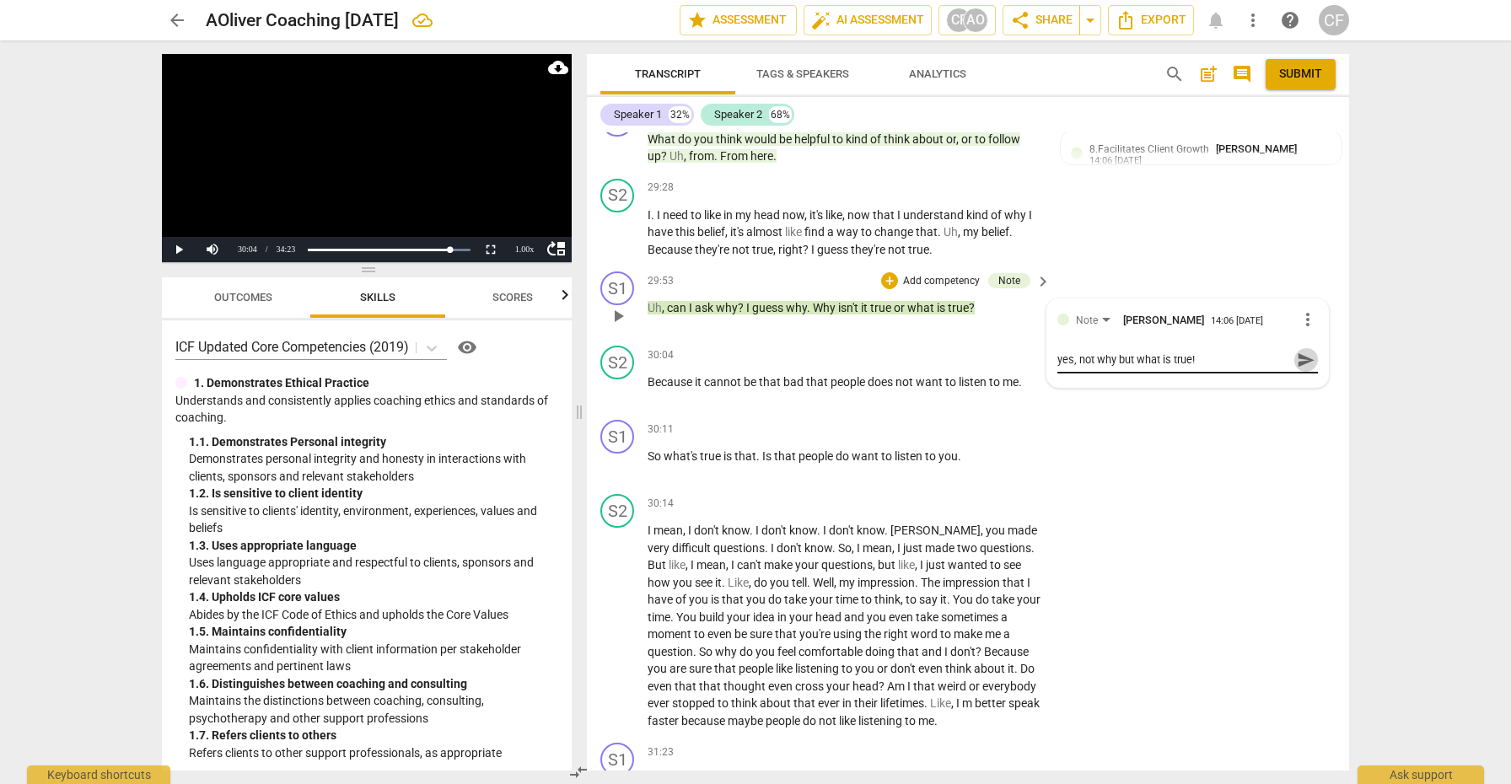
click at [1307, 351] on span "send" at bounding box center [1306, 360] width 19 height 19
click at [622, 380] on span "play_arrow" at bounding box center [618, 390] width 20 height 20
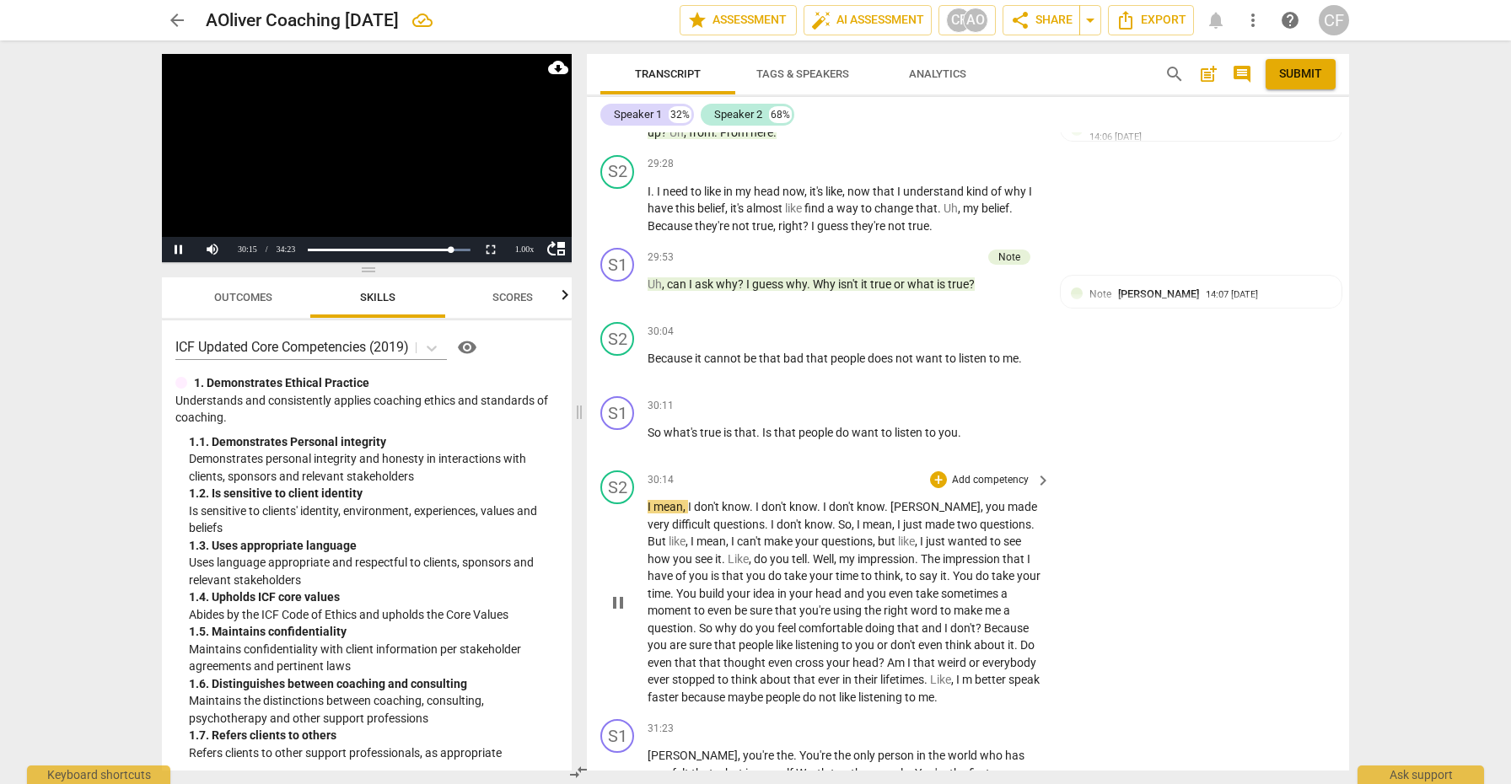
scroll to position [11802, 0]
click at [938, 396] on div "+" at bounding box center [938, 404] width 17 height 17
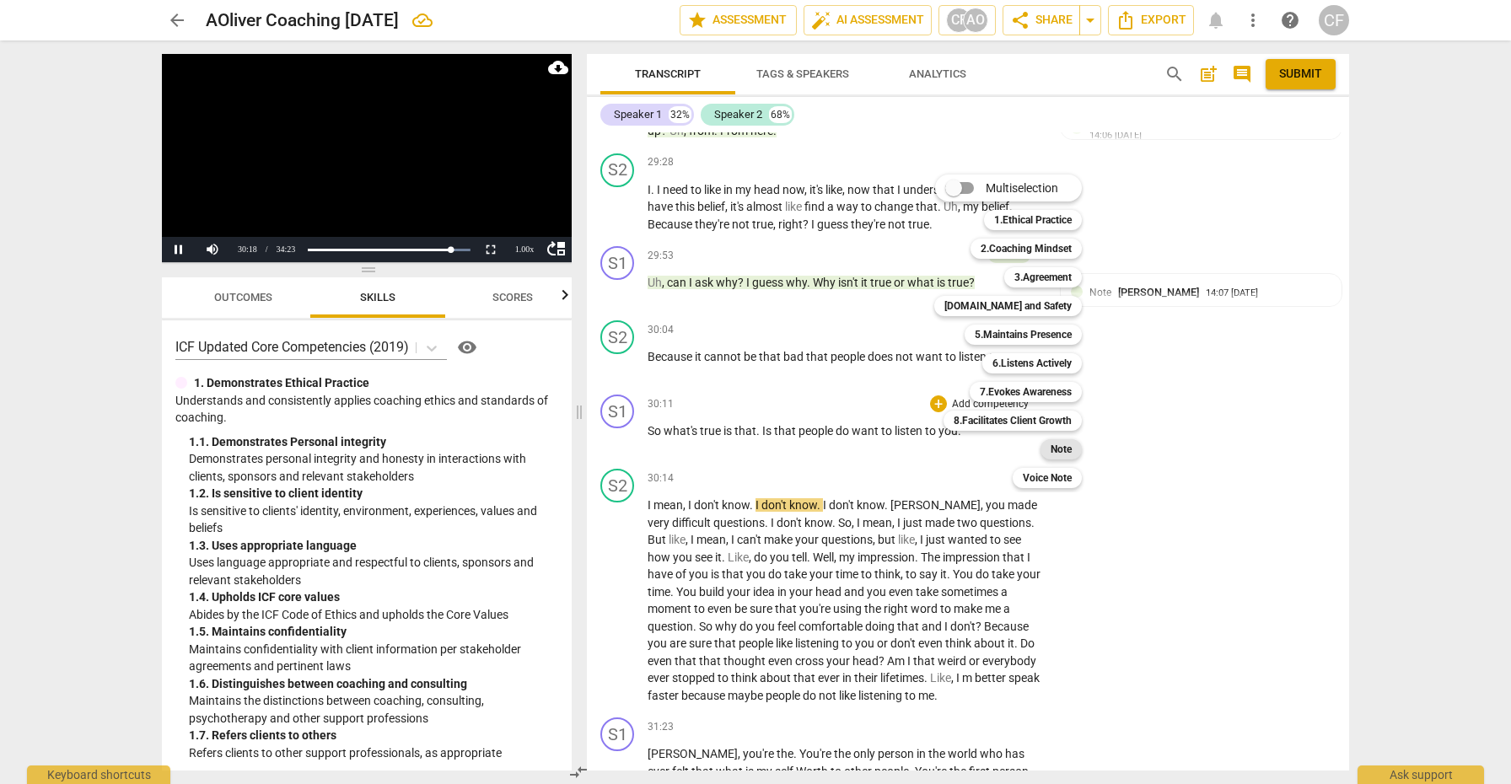
click at [1075, 449] on div "Note" at bounding box center [1061, 449] width 41 height 20
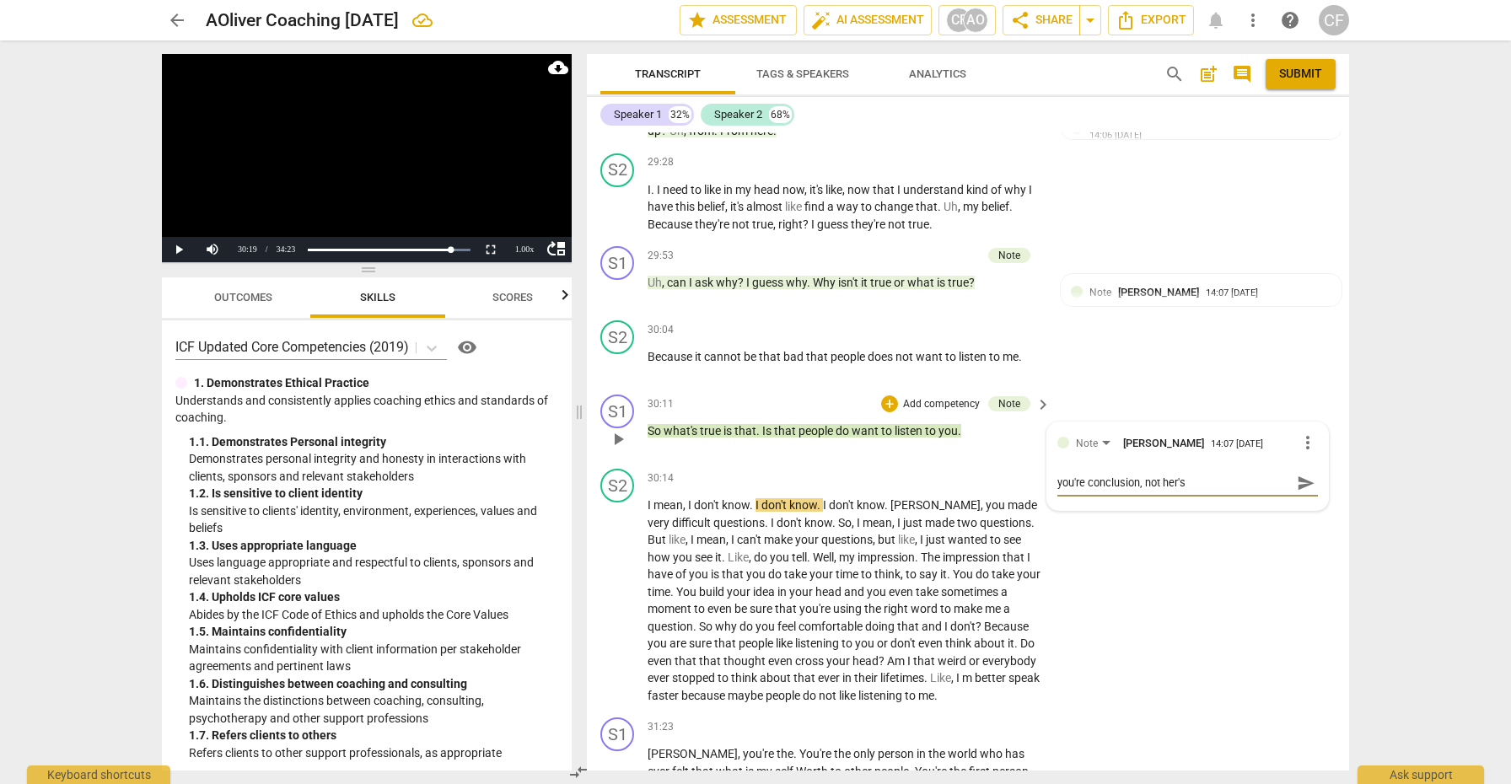
click at [1300, 474] on span "send" at bounding box center [1306, 483] width 19 height 19
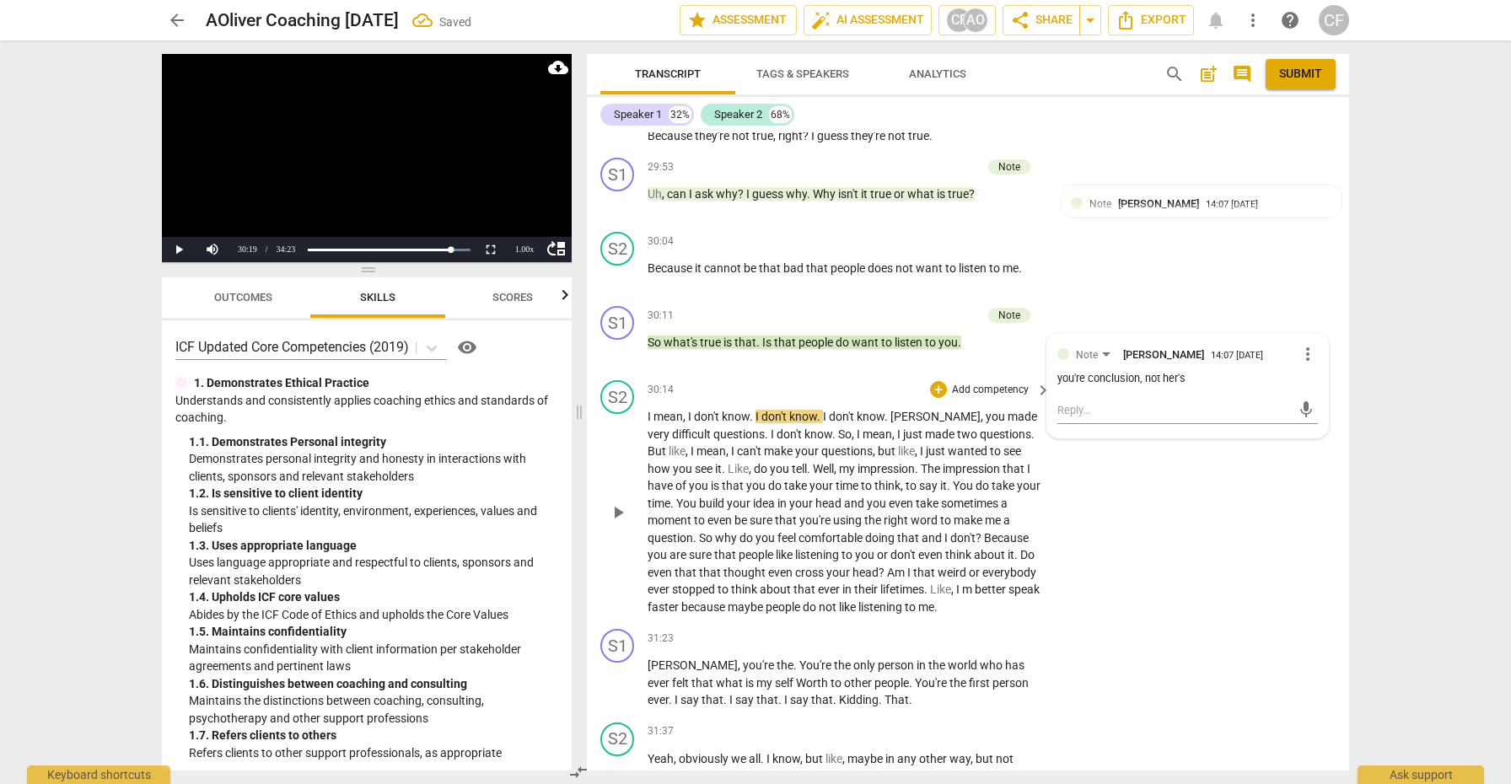
scroll to position [11893, 0]
click at [616, 501] on span "play_arrow" at bounding box center [618, 511] width 20 height 20
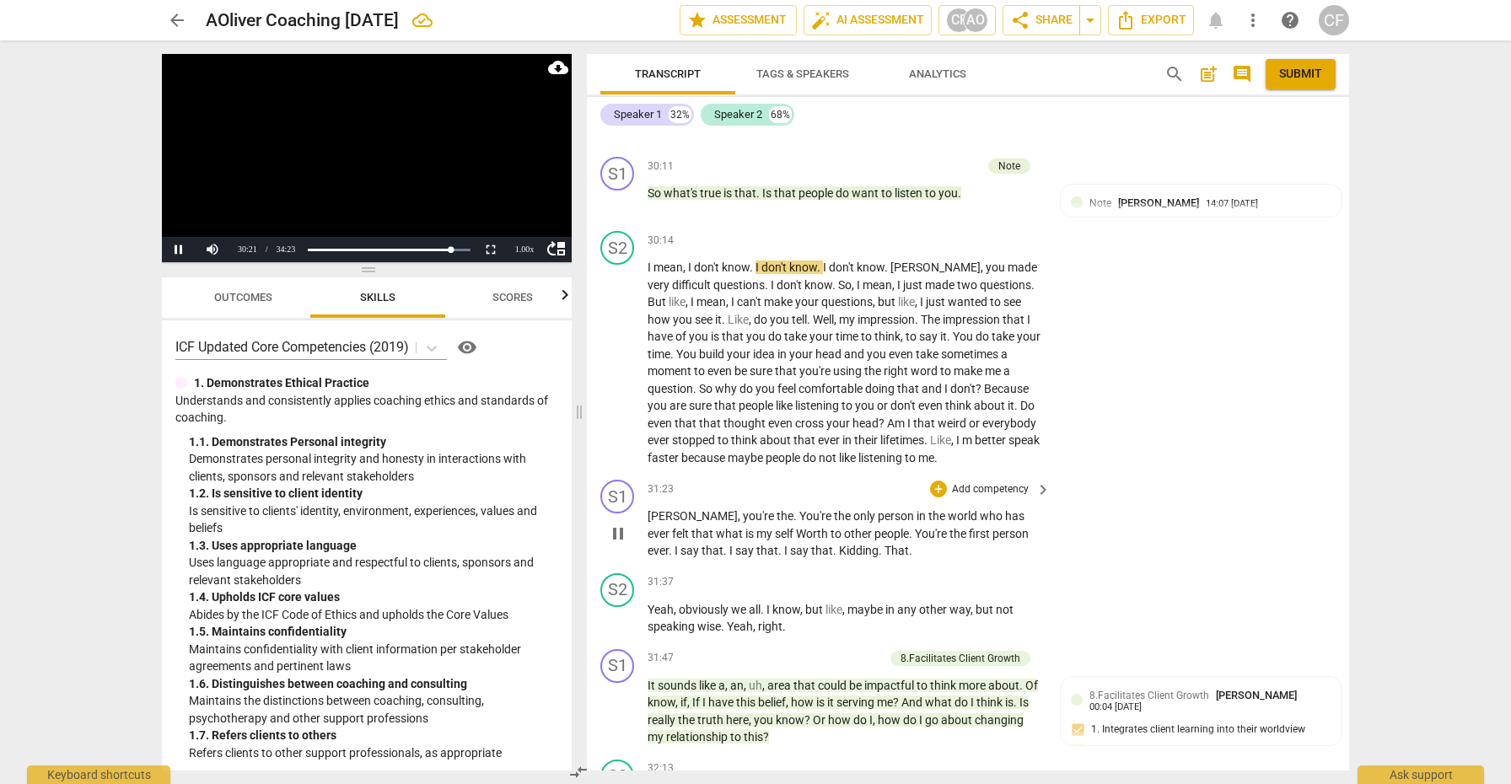
scroll to position [12041, 0]
click at [525, 248] on div "1.00 x" at bounding box center [525, 249] width 34 height 25
click at [525, 196] on li "1.25x" at bounding box center [525, 191] width 34 height 19
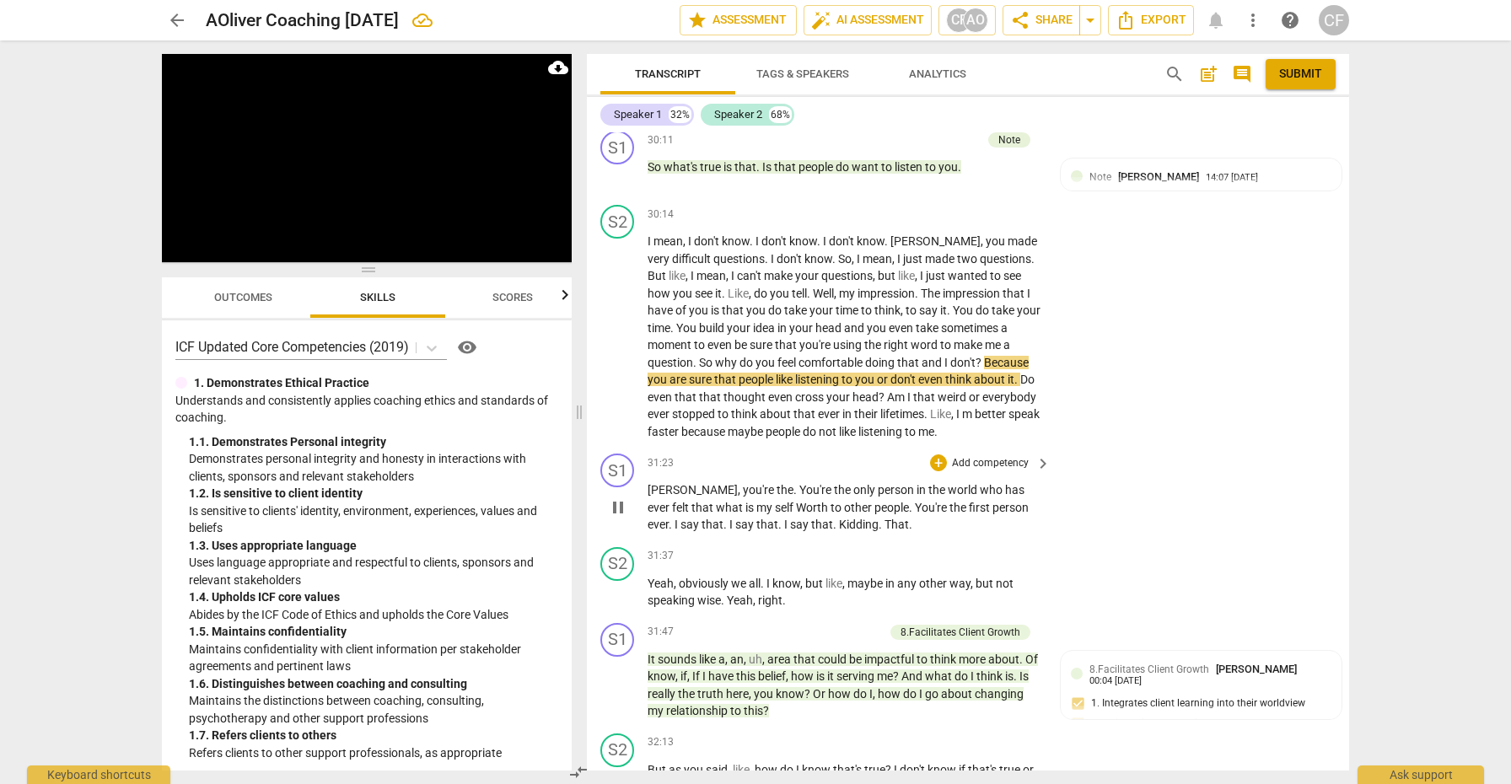
scroll to position [12050, 0]
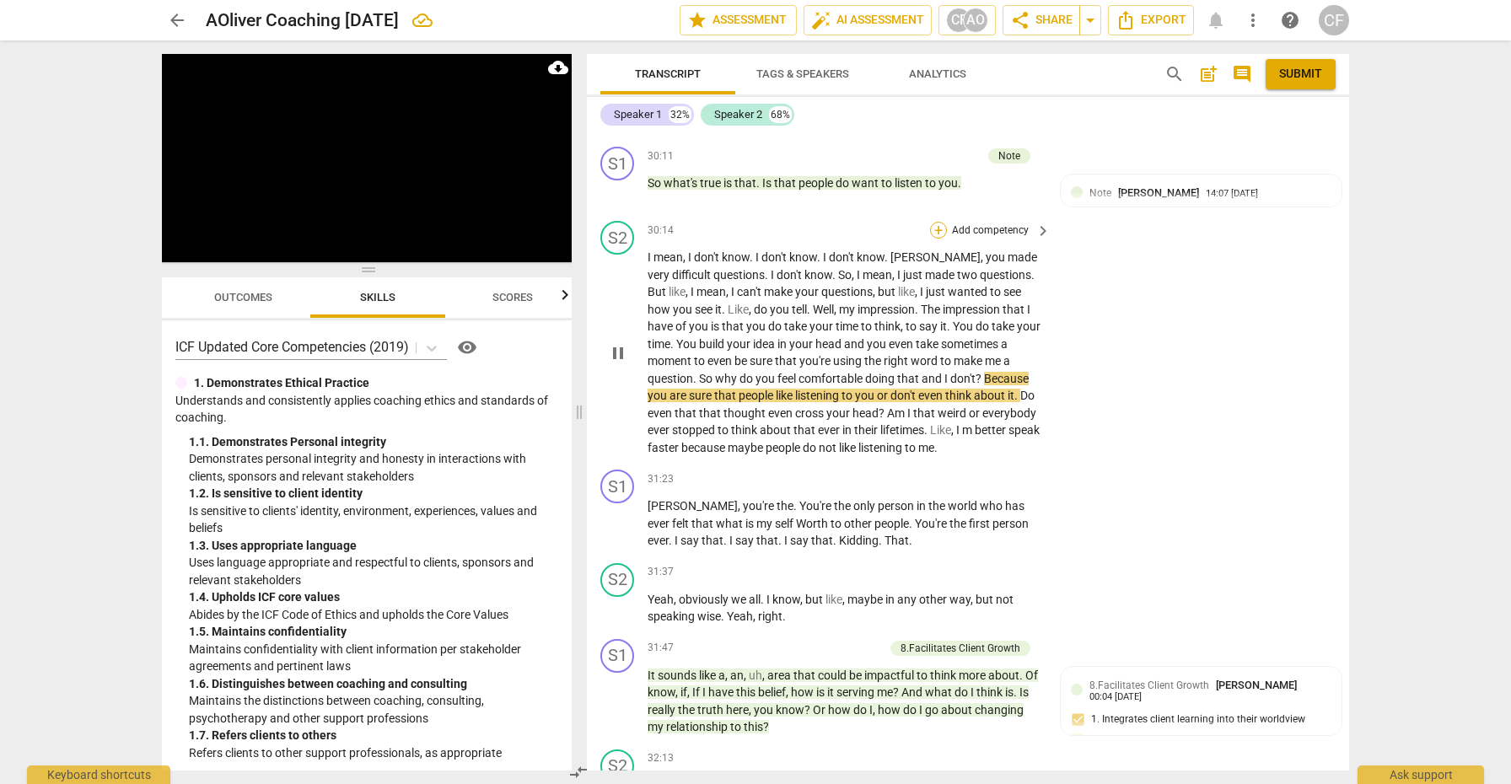
click at [937, 222] on div "+" at bounding box center [938, 230] width 17 height 17
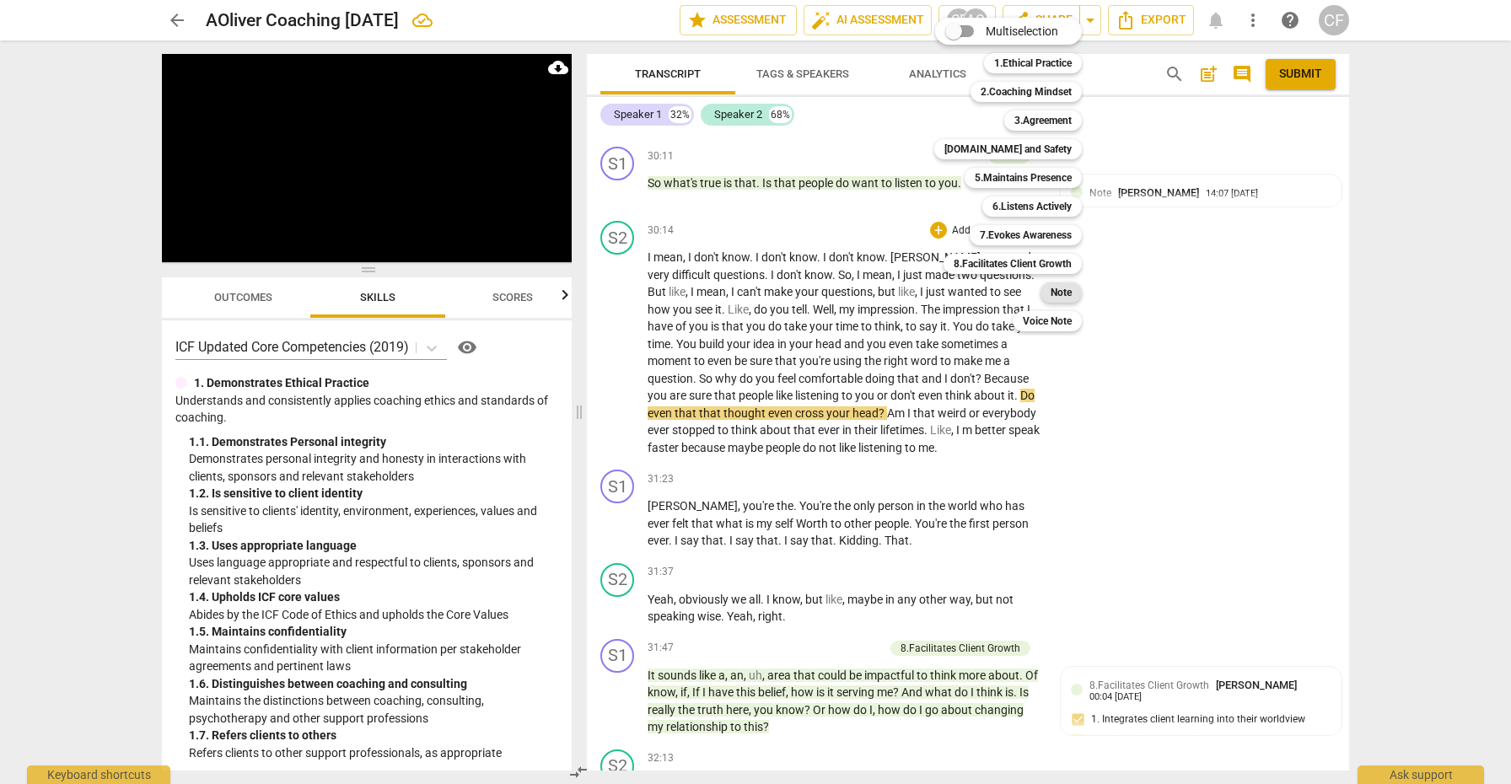
click at [1065, 287] on b "Note" at bounding box center [1061, 293] width 21 height 20
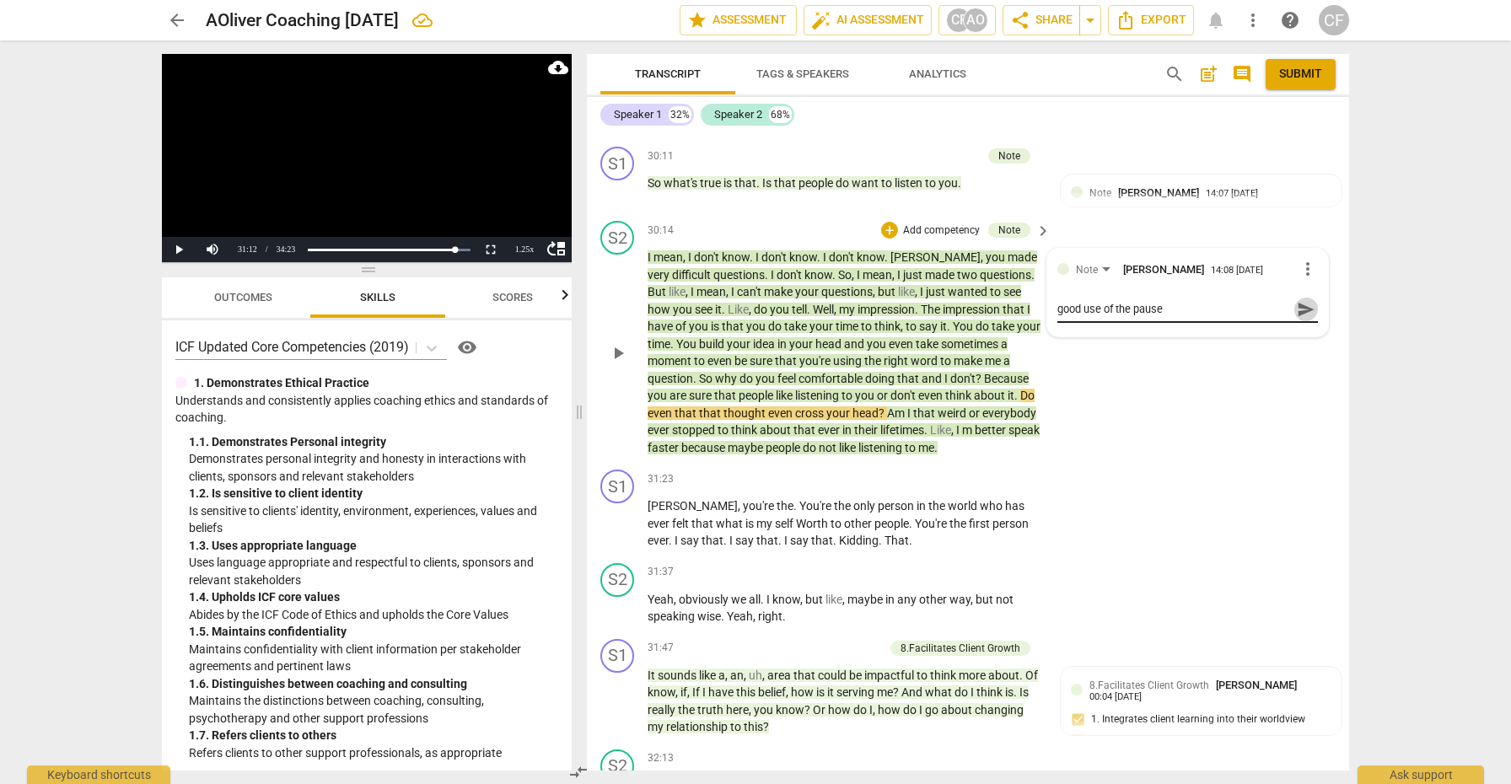
click at [1298, 300] on span "send" at bounding box center [1306, 309] width 19 height 19
click at [612, 343] on span "play_arrow" at bounding box center [618, 353] width 20 height 20
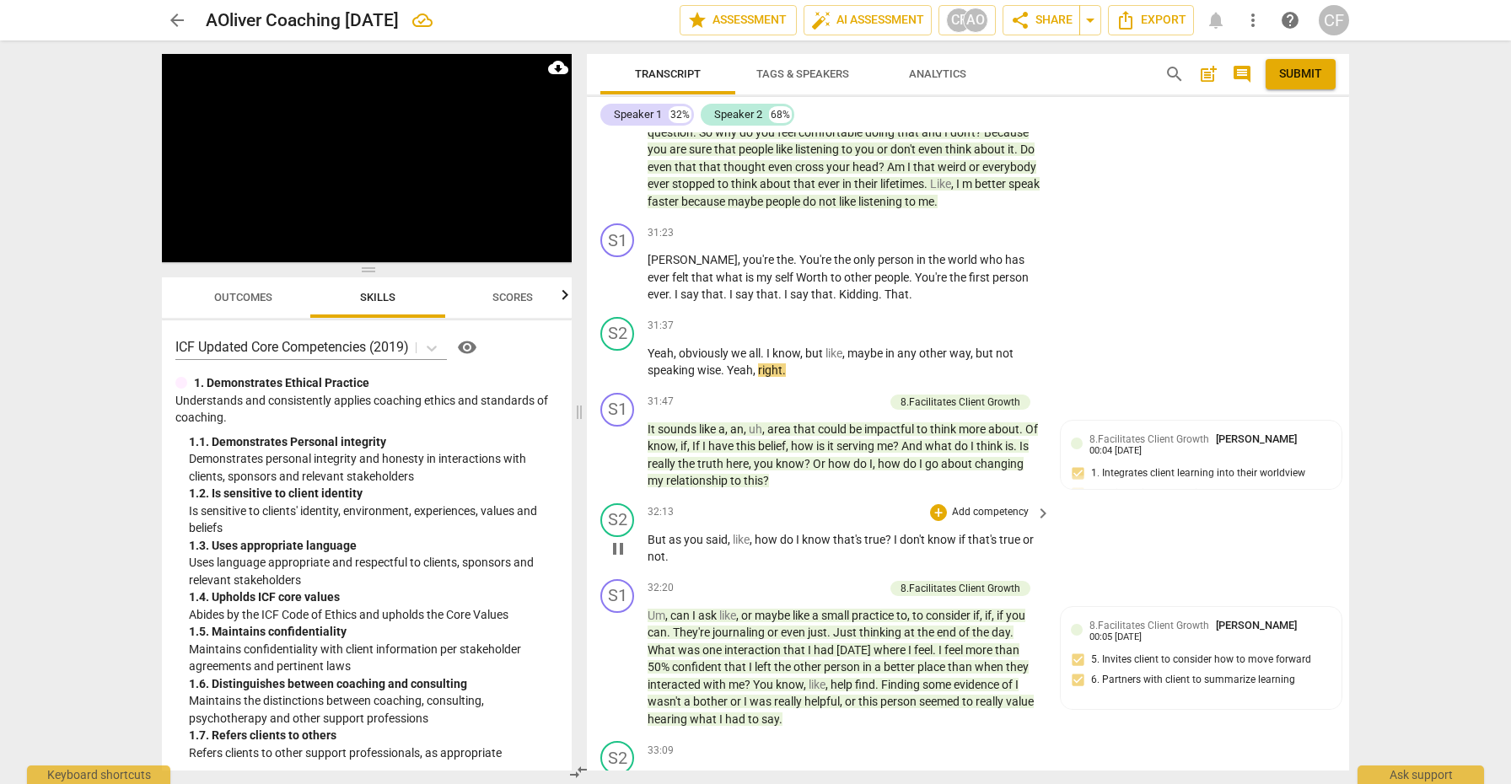
scroll to position [12304, 0]
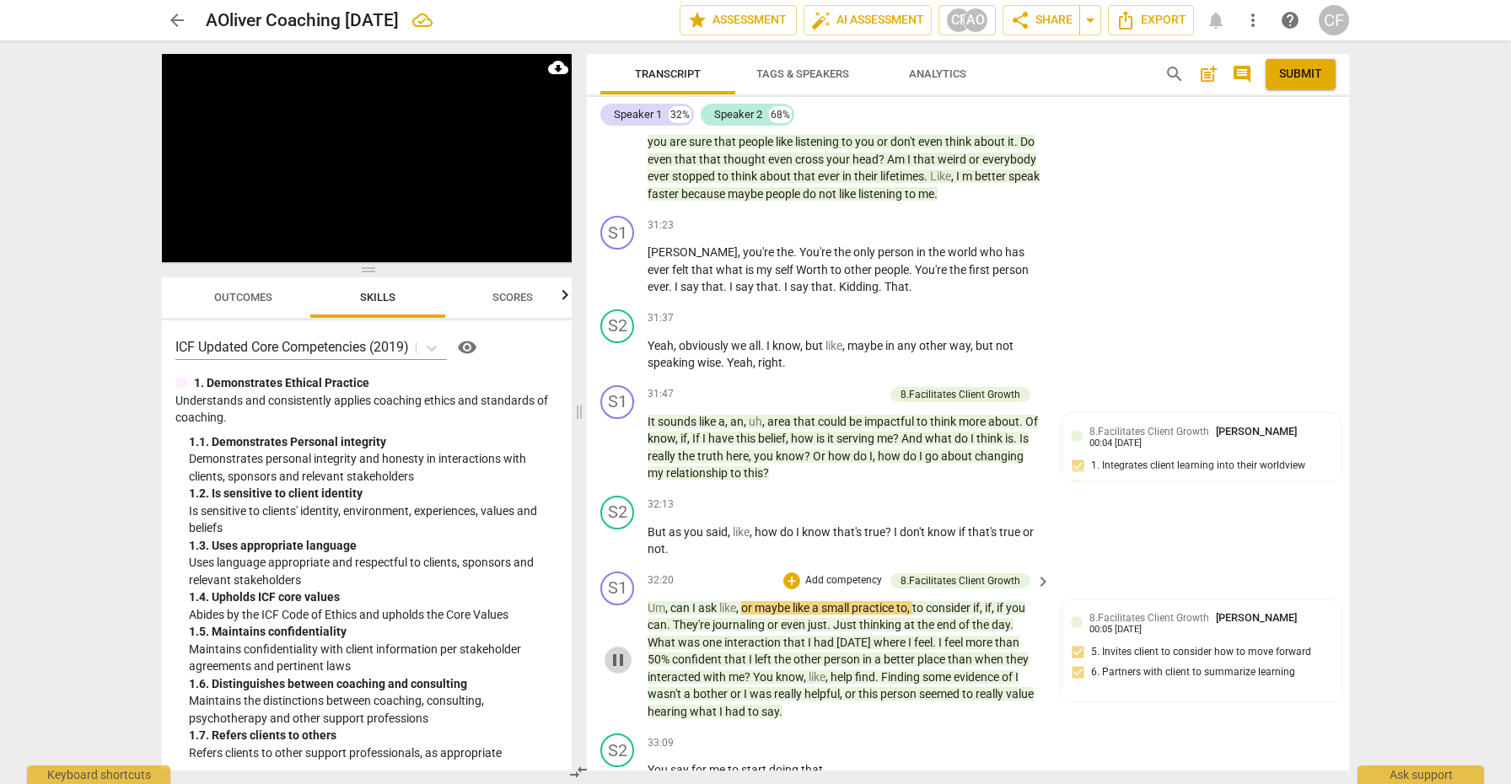
click at [623, 650] on span "pause" at bounding box center [618, 660] width 20 height 20
click at [623, 650] on span "play_arrow" at bounding box center [618, 660] width 20 height 20
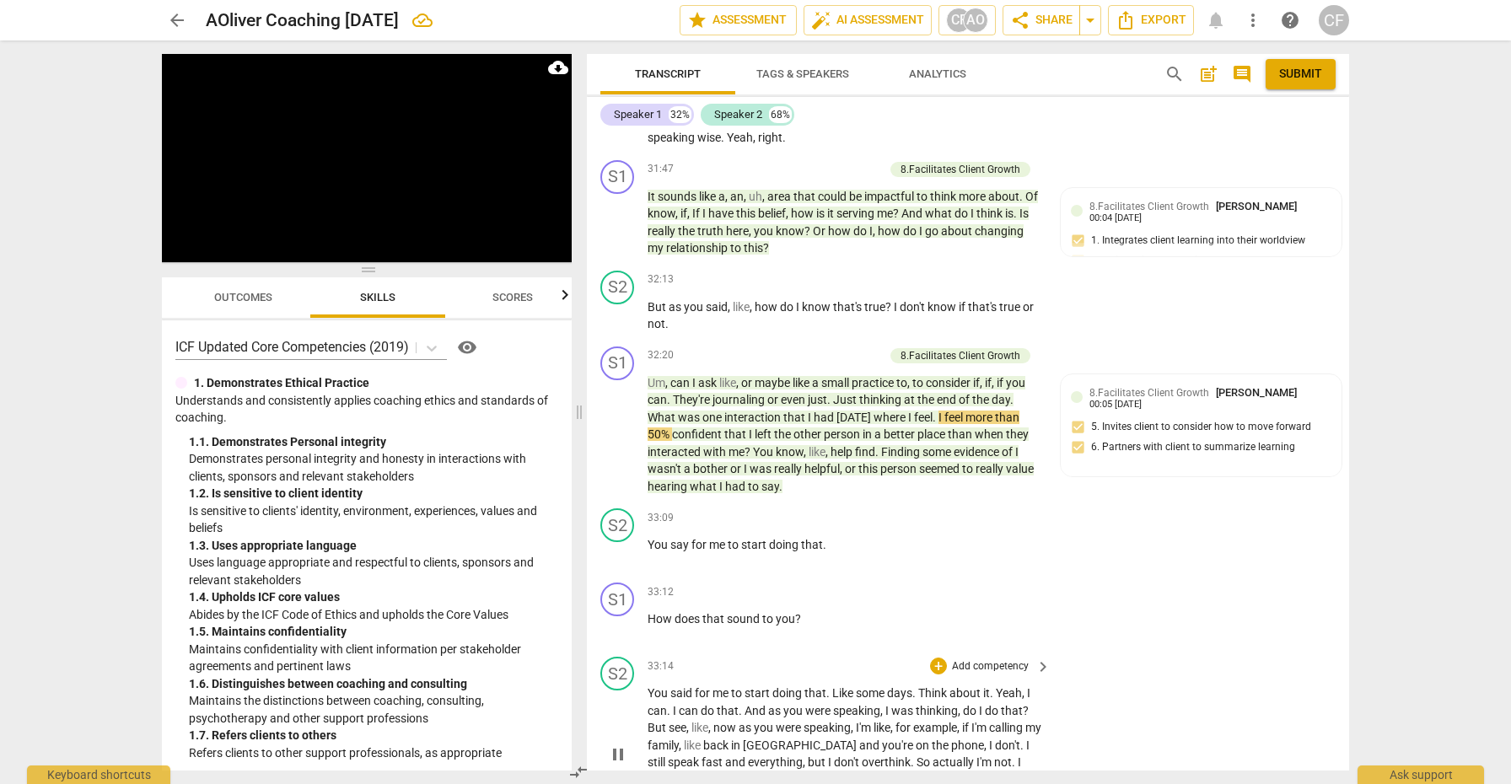
scroll to position [12548, 0]
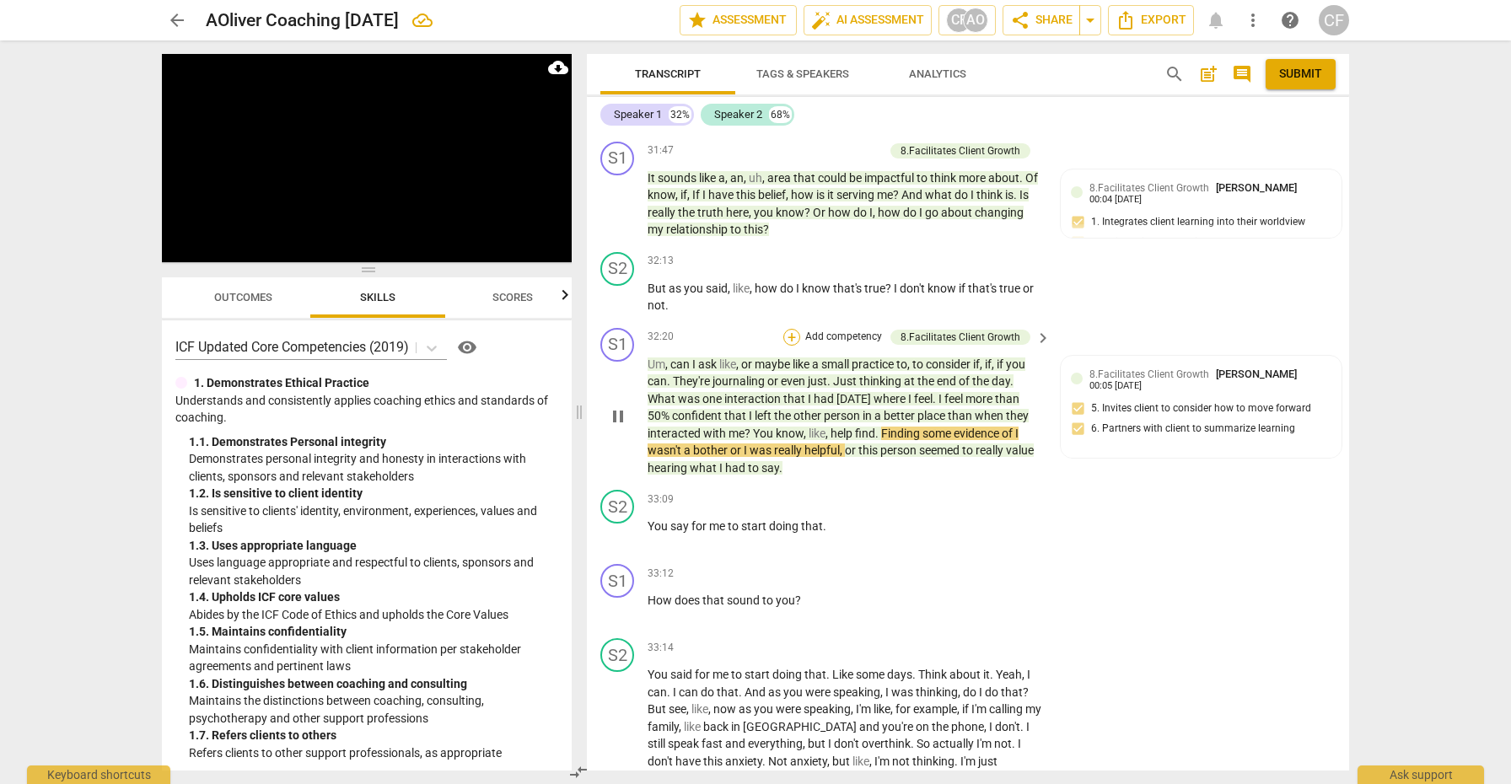
click at [789, 329] on div "+" at bounding box center [792, 337] width 17 height 17
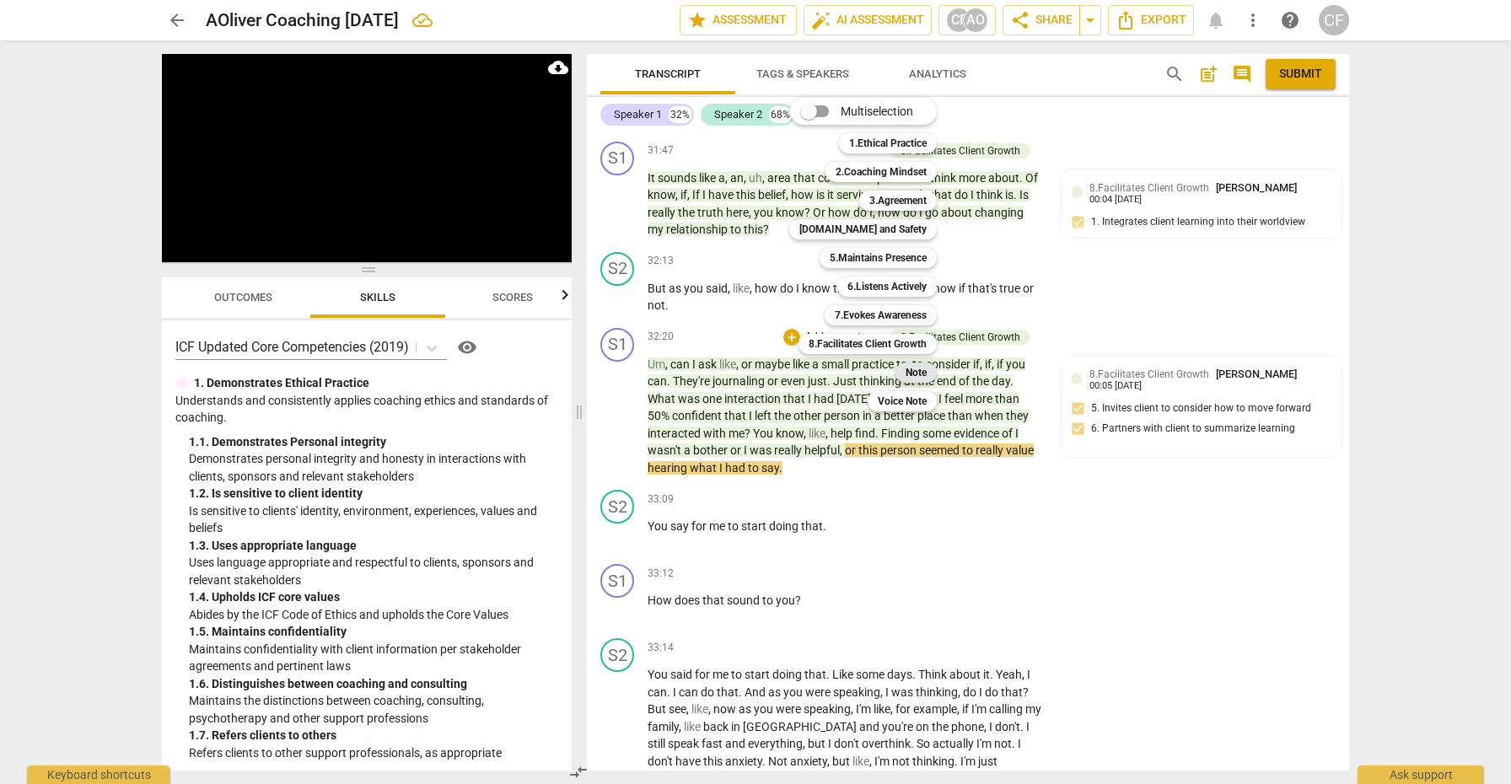
click at [917, 373] on b "Note" at bounding box center [916, 373] width 21 height 20
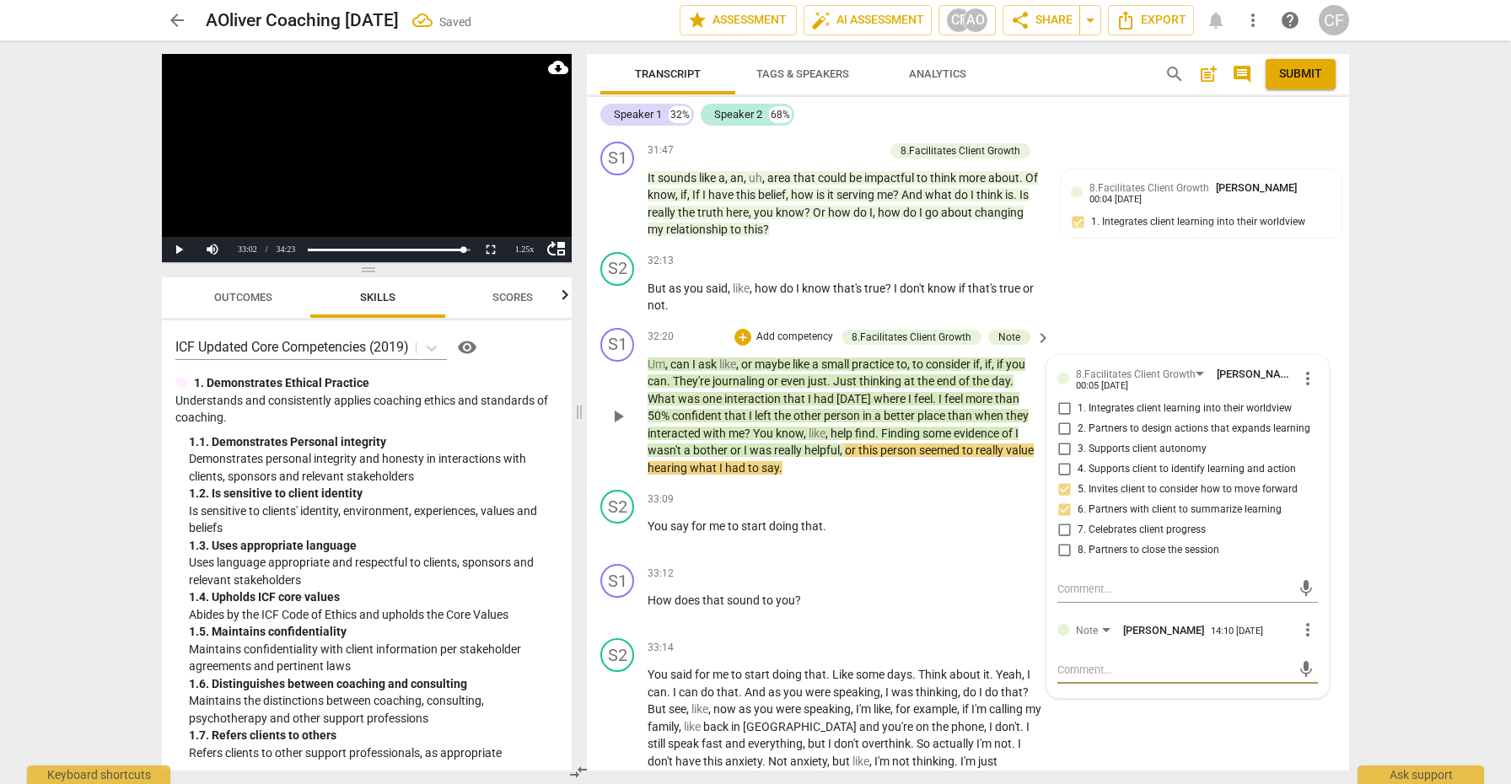
click at [1091, 662] on textarea at bounding box center [1175, 670] width 234 height 16
click at [1297, 676] on span "send" at bounding box center [1306, 685] width 19 height 19
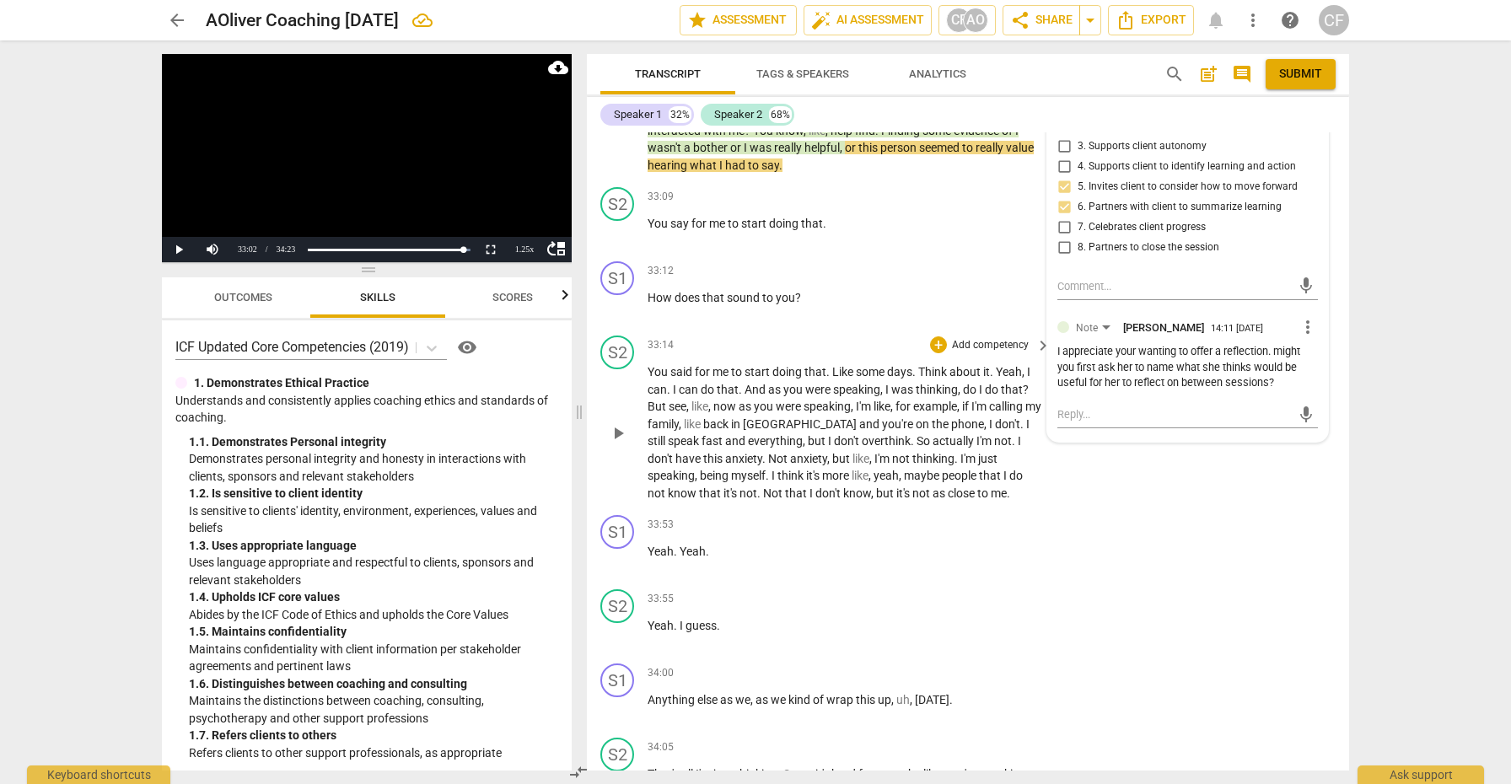
scroll to position [12860, 0]
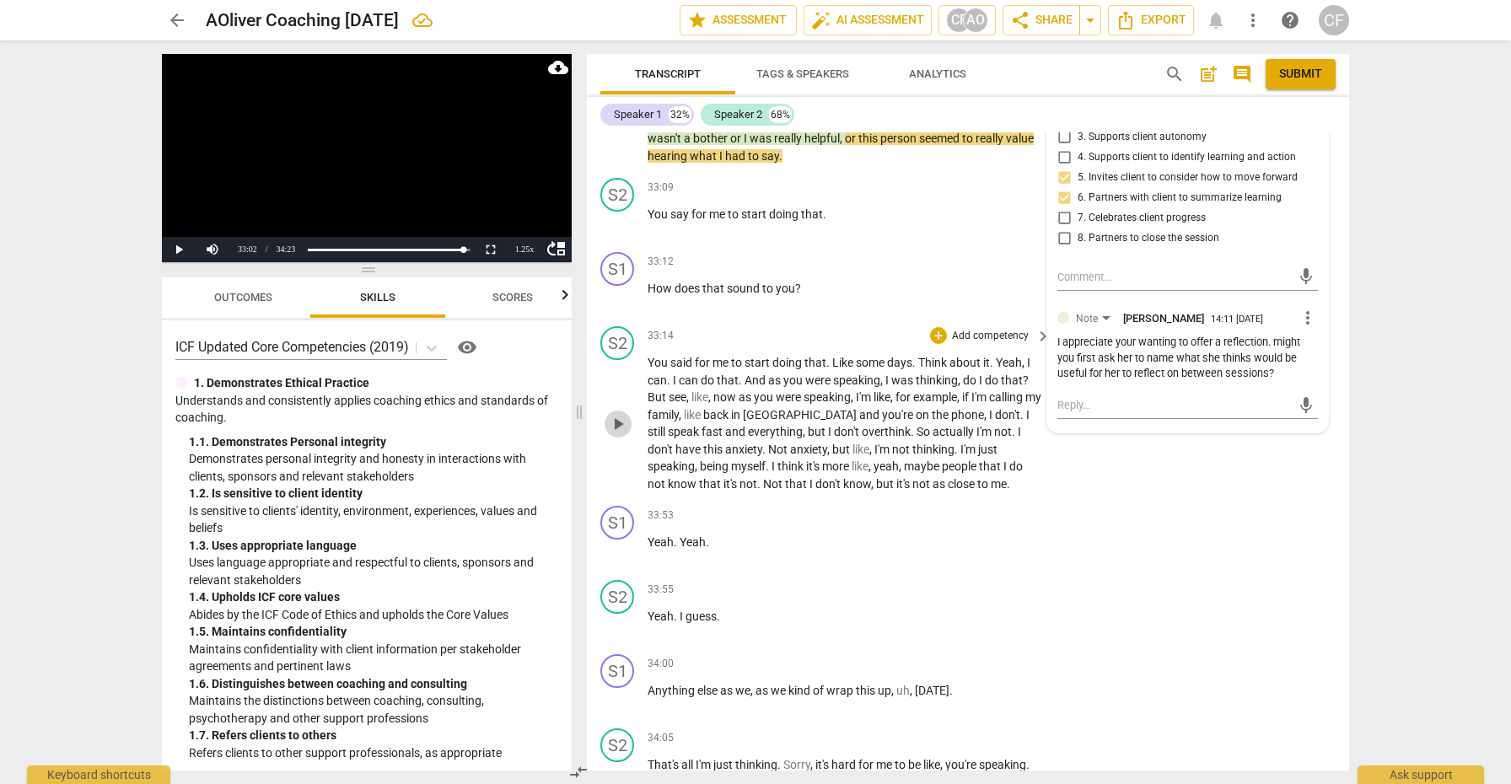
click at [615, 414] on span "play_arrow" at bounding box center [618, 424] width 20 height 20
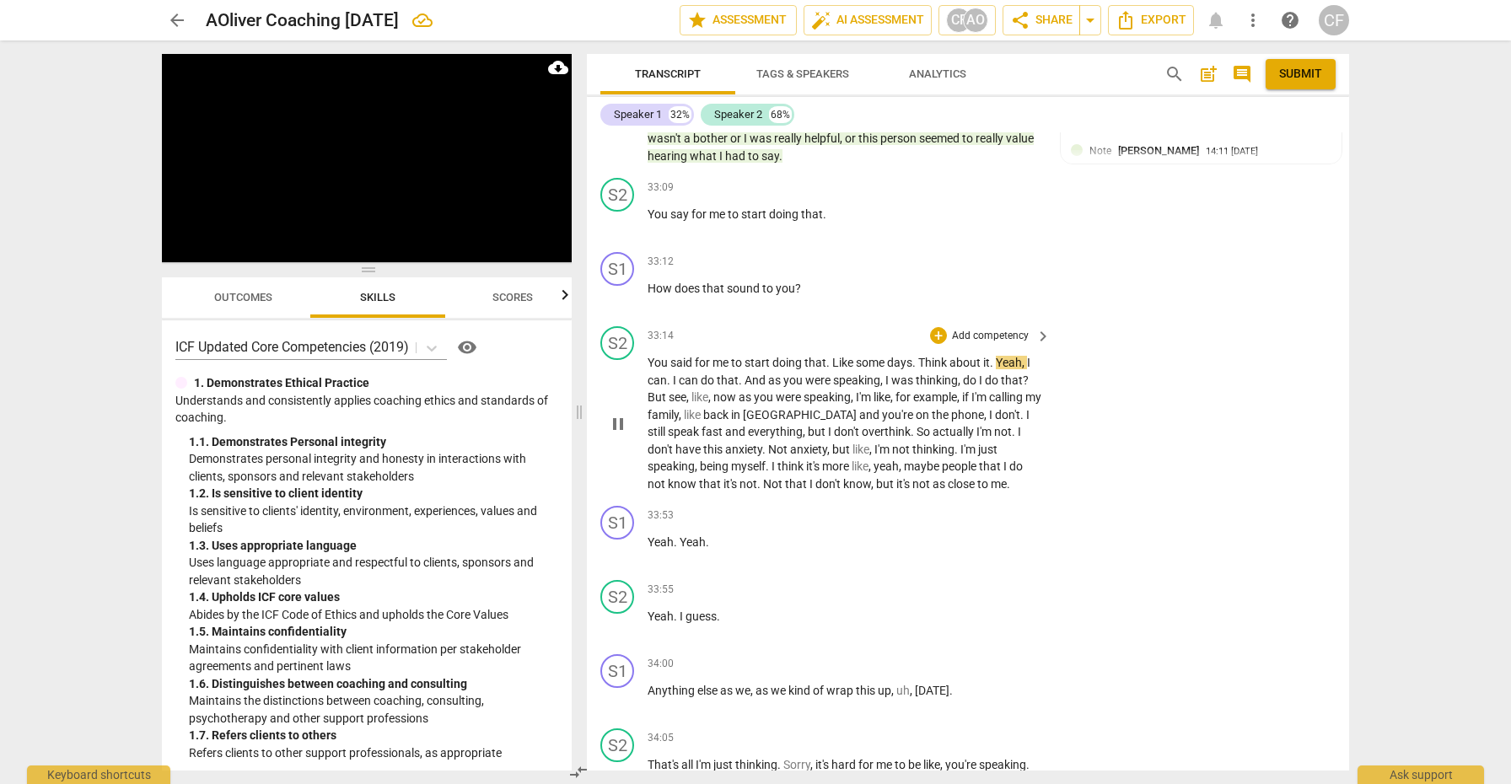
scroll to position [0, 0]
click at [1291, 75] on span "Submit" at bounding box center [1301, 74] width 43 height 17
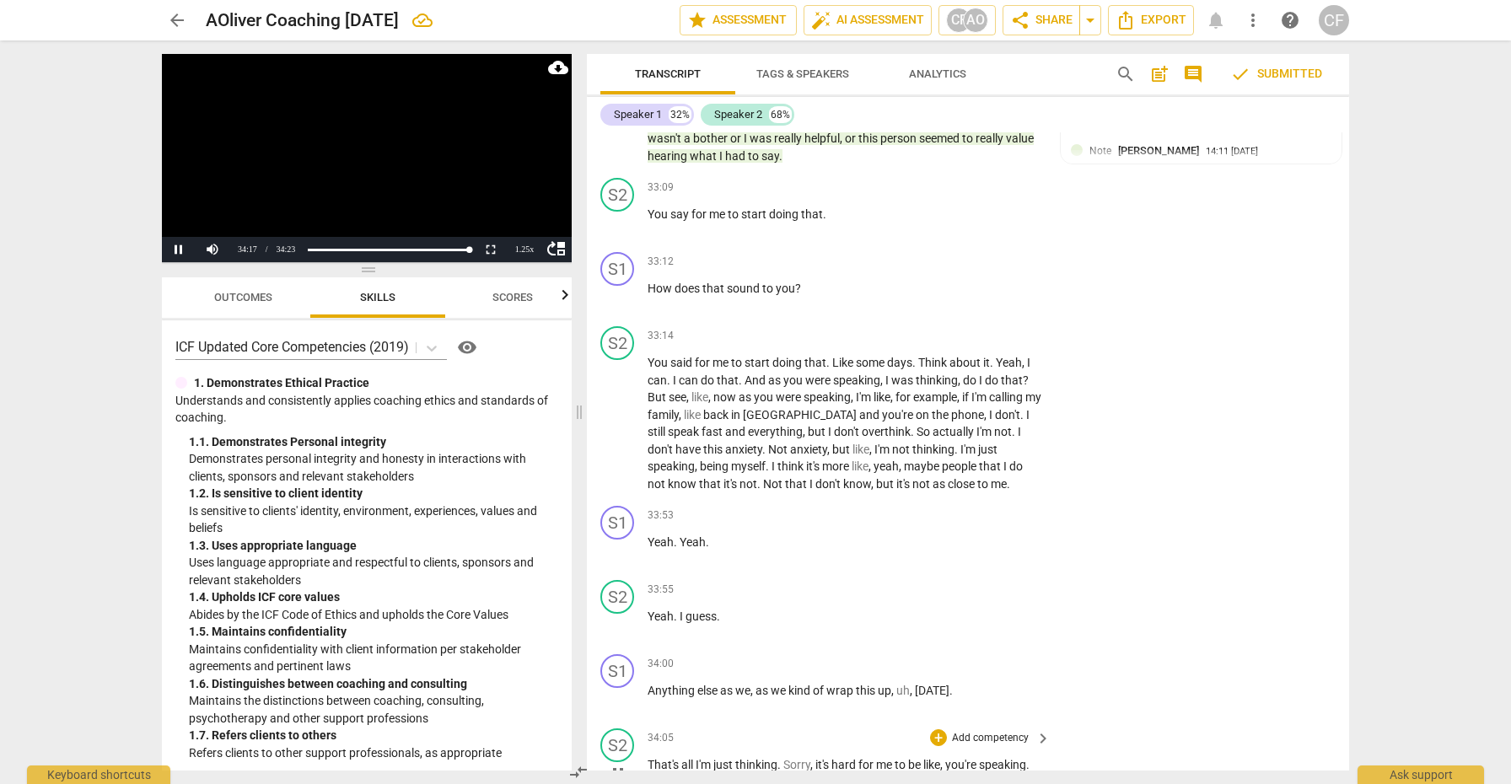
click at [621, 764] on span "pause" at bounding box center [618, 774] width 20 height 20
